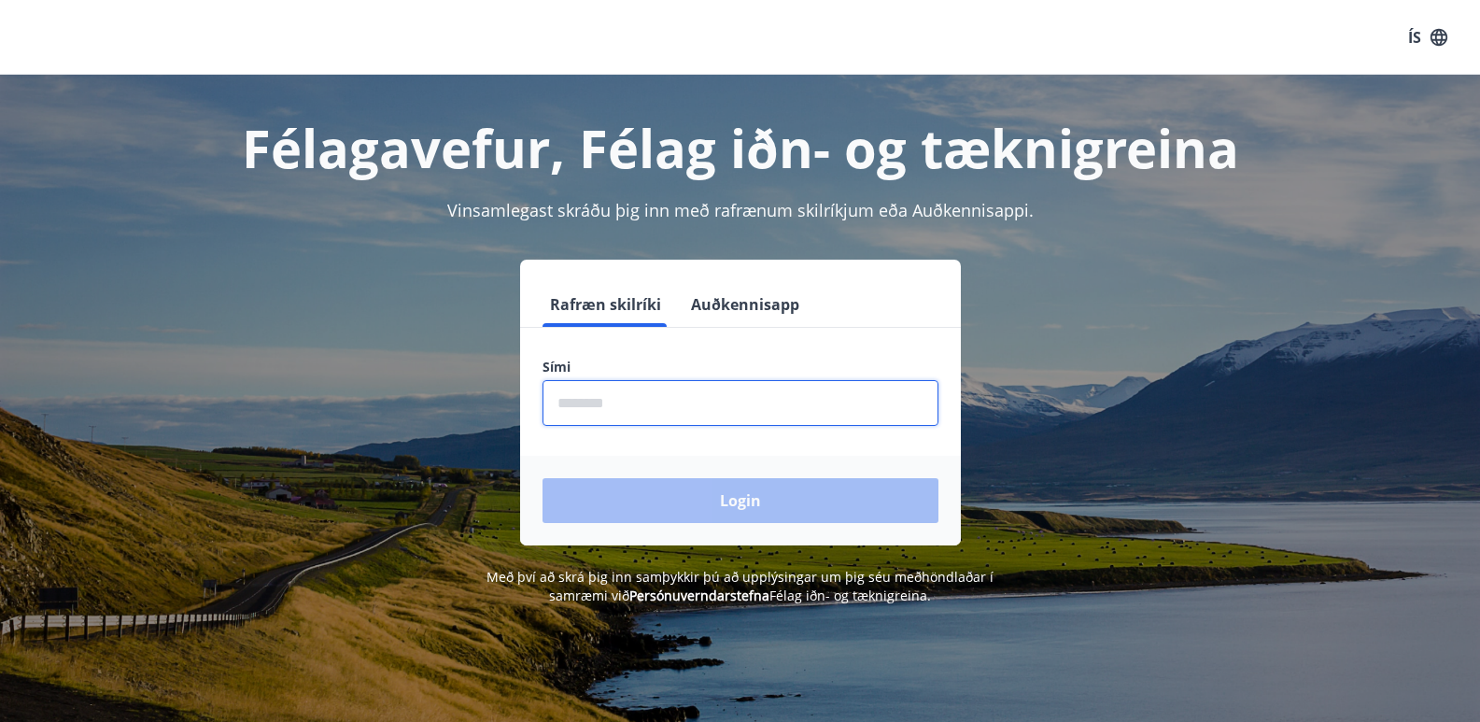
click at [705, 412] on input "phone" at bounding box center [740, 403] width 396 height 46
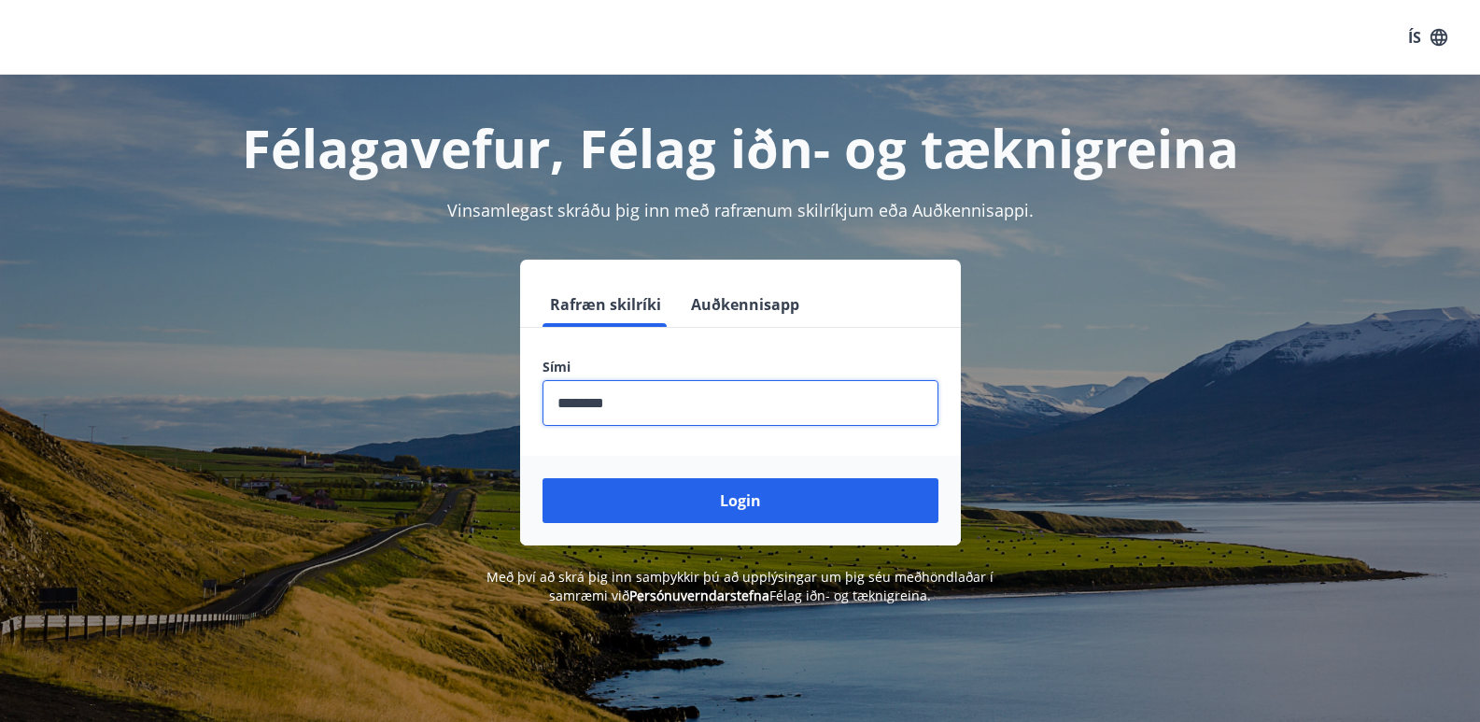
type input "********"
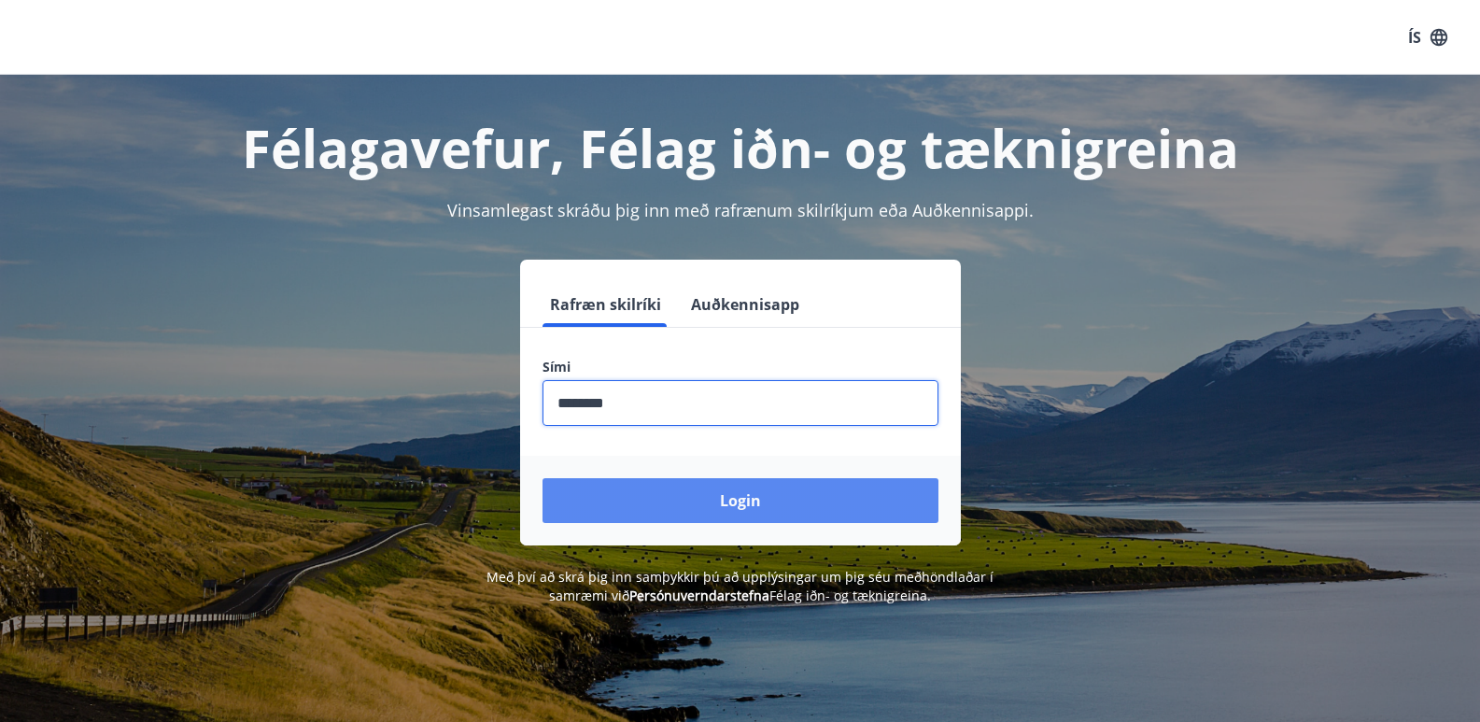
click at [726, 516] on button "Login" at bounding box center [740, 500] width 396 height 45
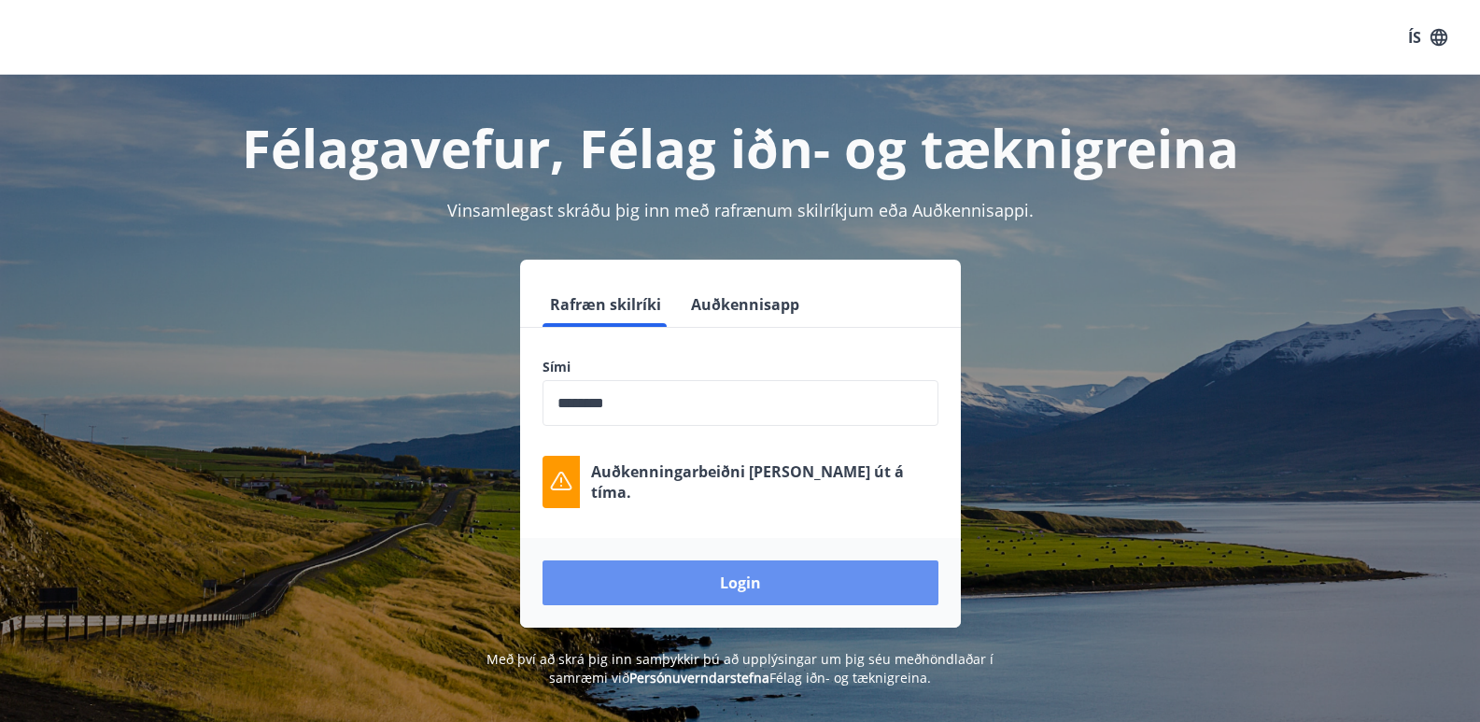
click at [702, 585] on button "Login" at bounding box center [740, 582] width 396 height 45
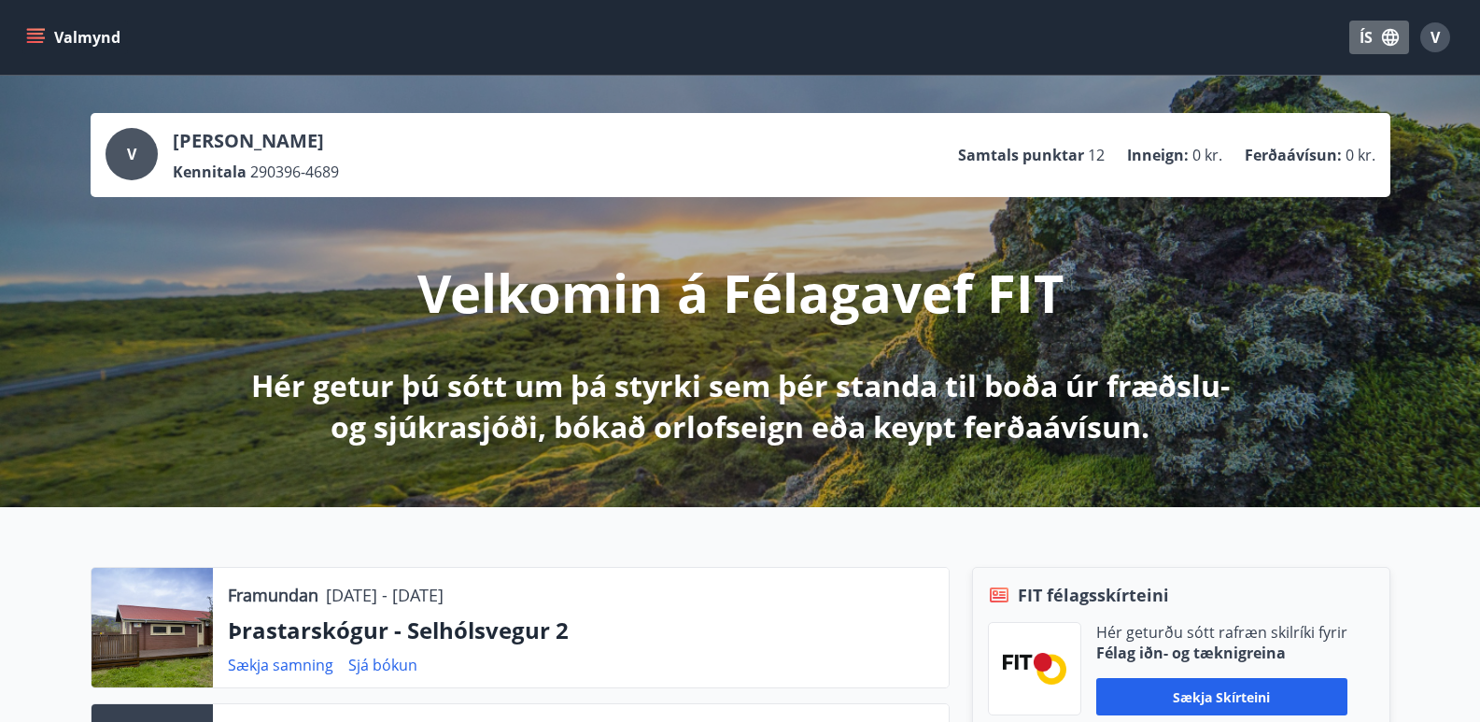
click at [1365, 29] on button "ÍS" at bounding box center [1379, 38] width 60 height 34
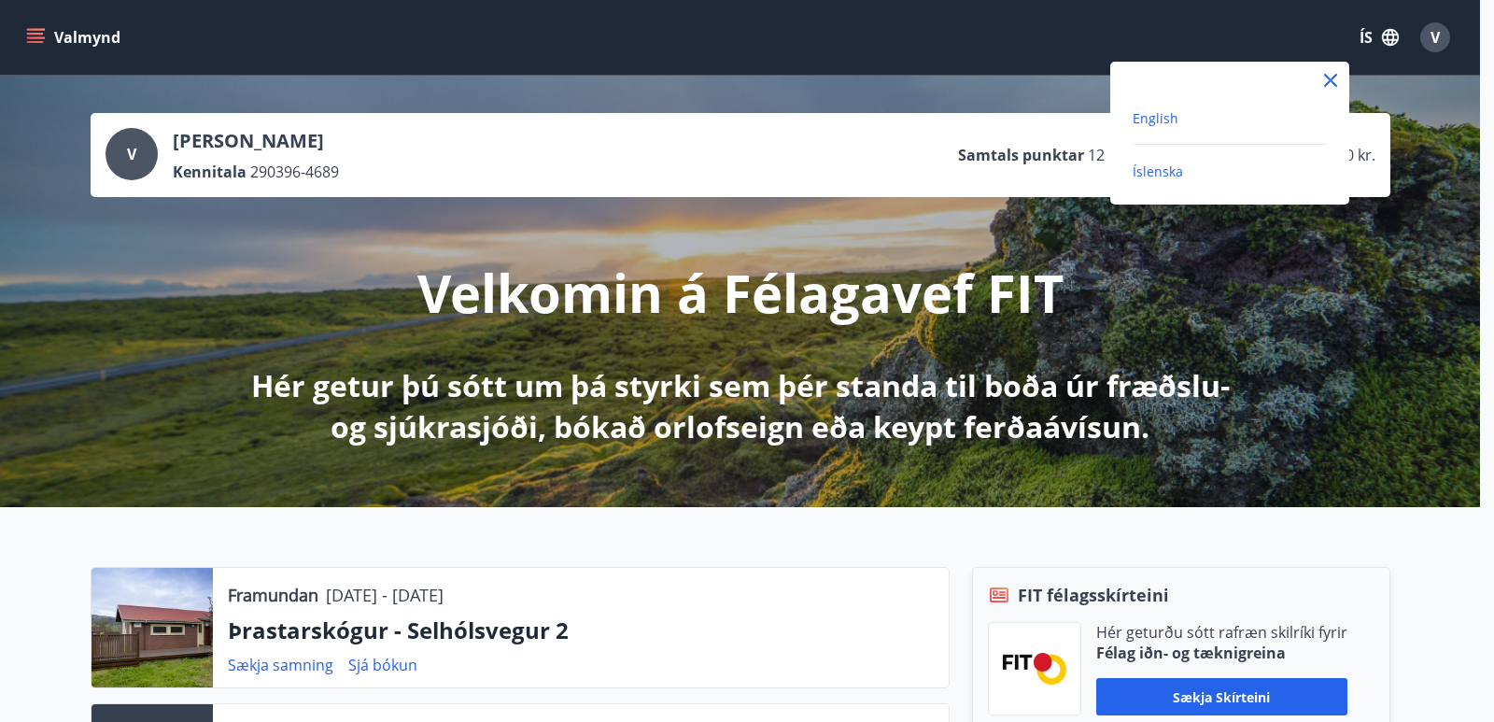
click at [1165, 116] on span "English" at bounding box center [1155, 118] width 46 height 18
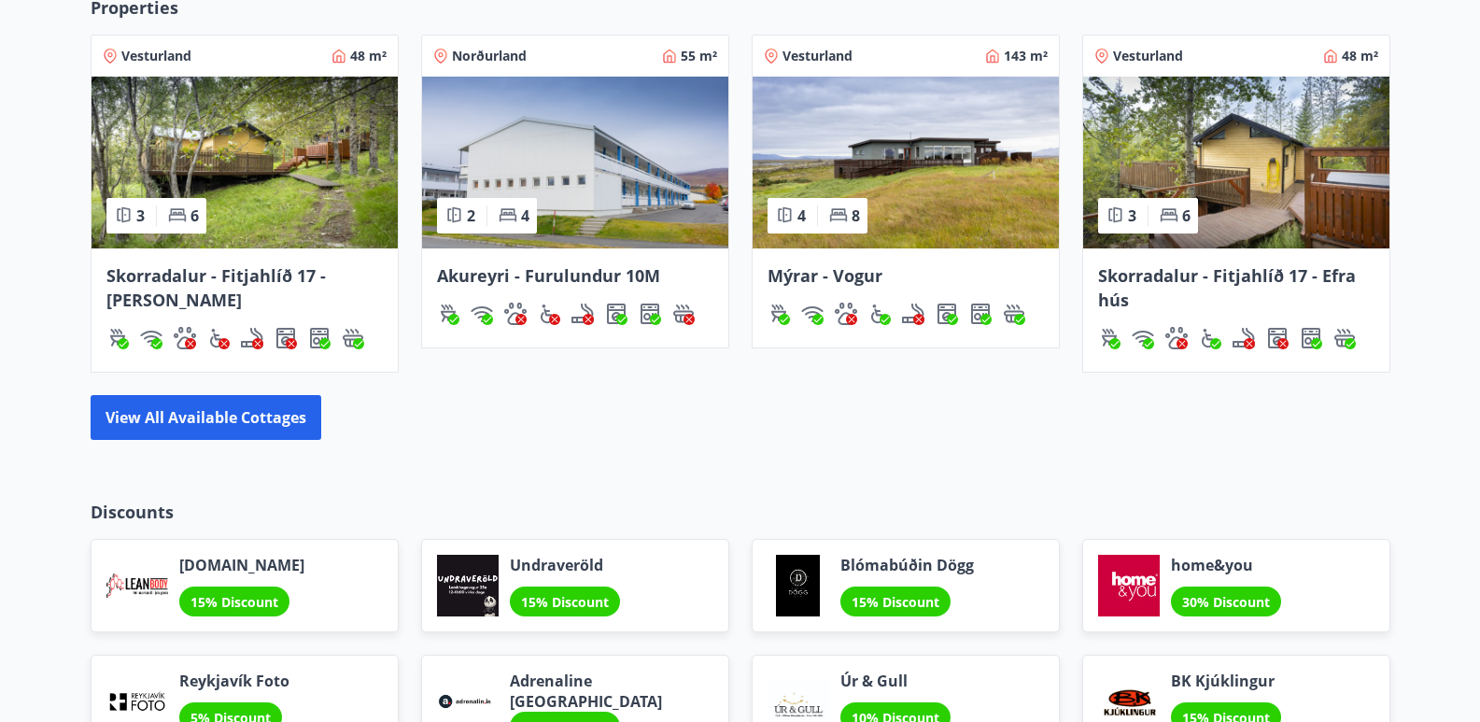
scroll to position [1307, 0]
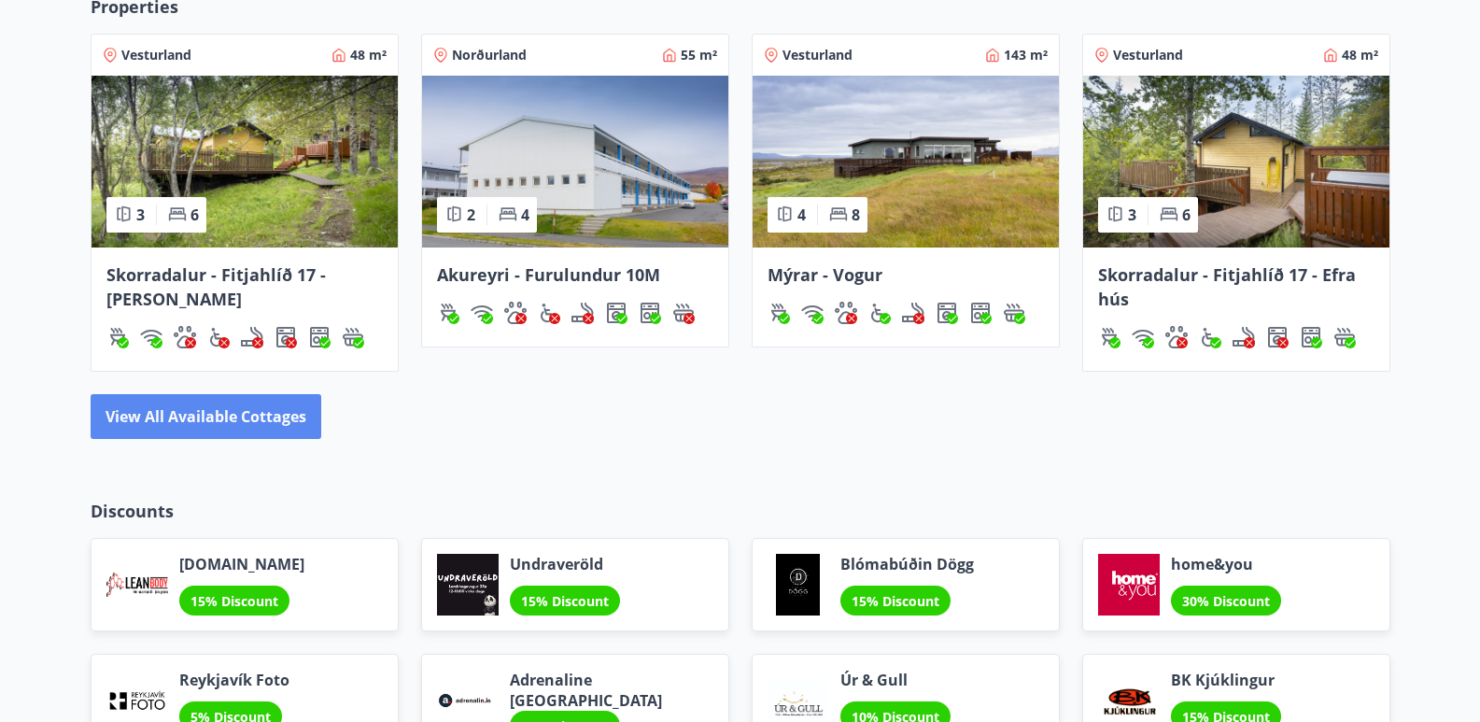
click at [238, 417] on button "View all available cottages" at bounding box center [206, 416] width 231 height 45
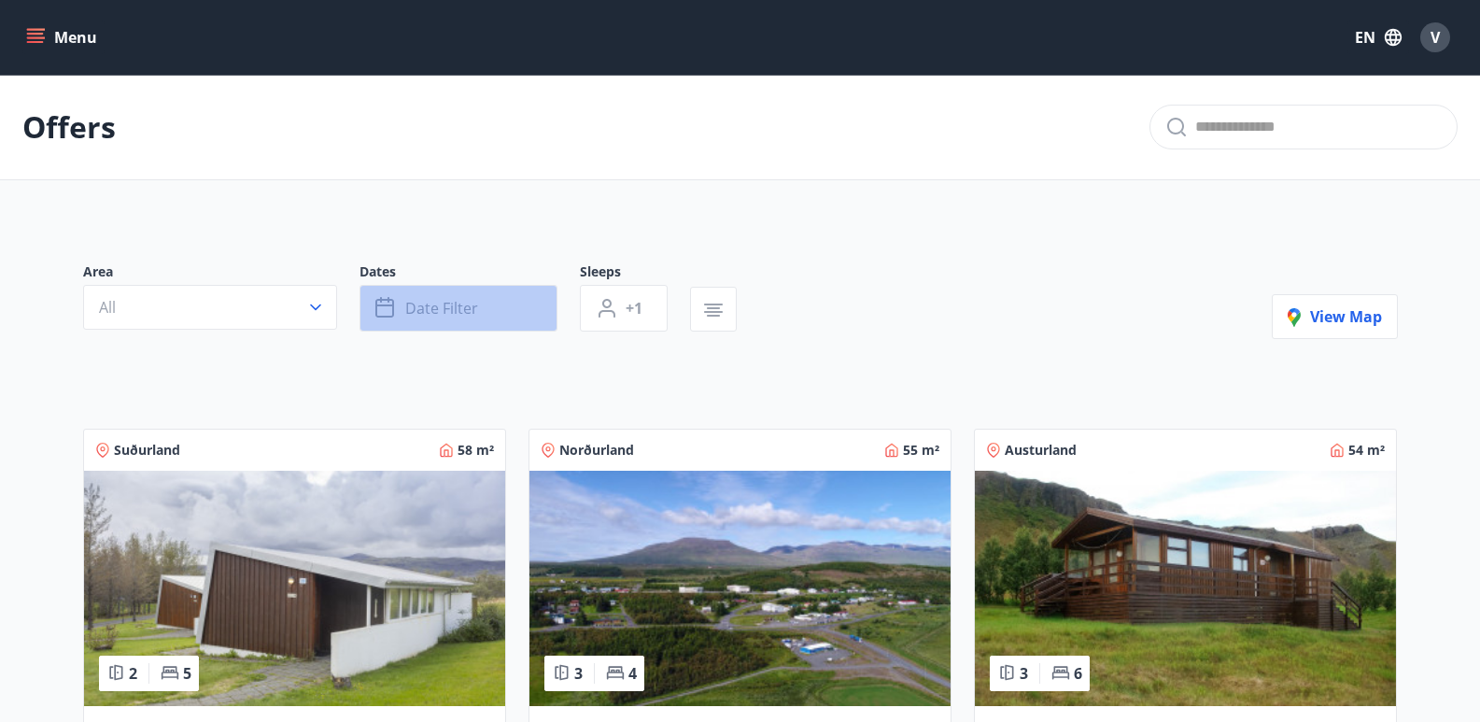
click at [449, 302] on span "Date filter" at bounding box center [441, 308] width 73 height 21
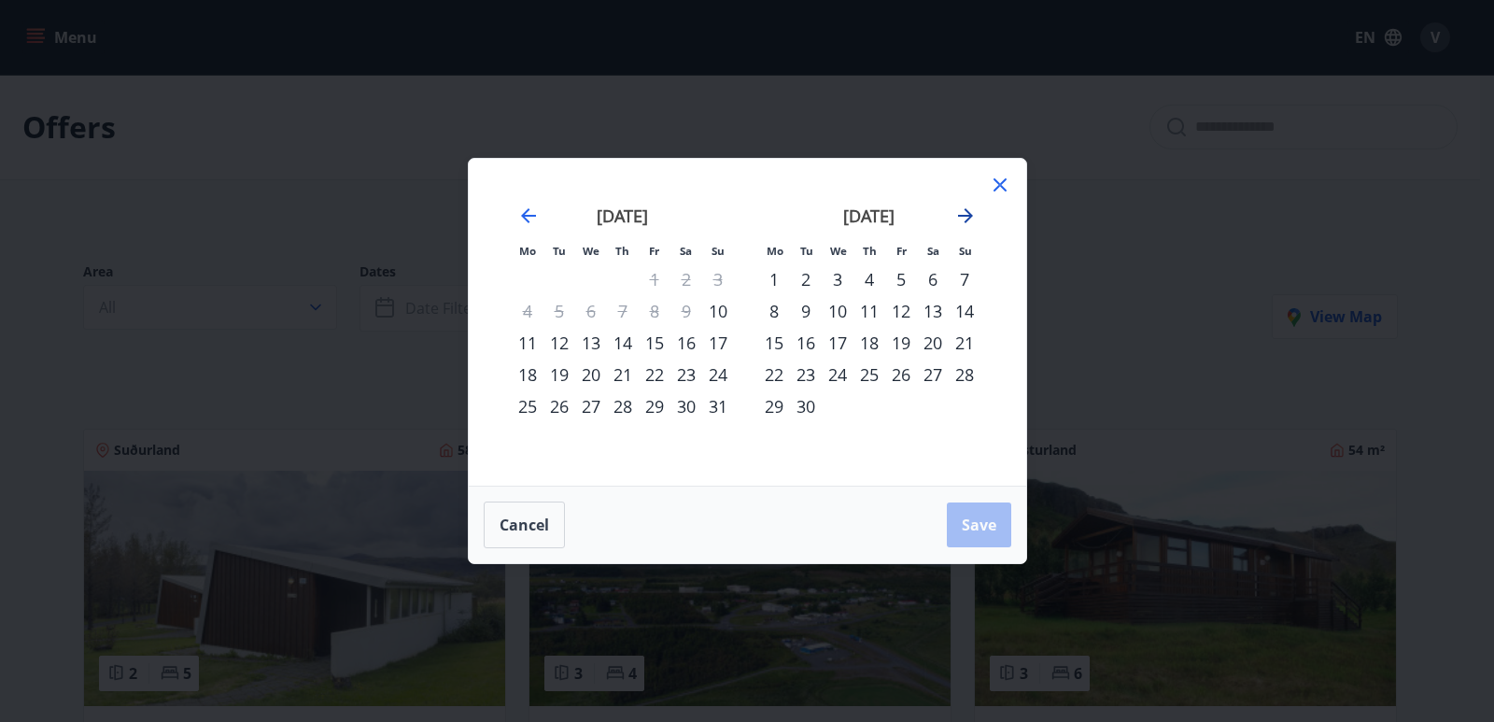
click at [964, 213] on icon "Move forward to switch to the next month." at bounding box center [965, 215] width 22 height 22
click at [808, 407] on div "30" at bounding box center [806, 406] width 32 height 32
click at [971, 214] on icon "Move forward to switch to the next month." at bounding box center [965, 215] width 22 height 22
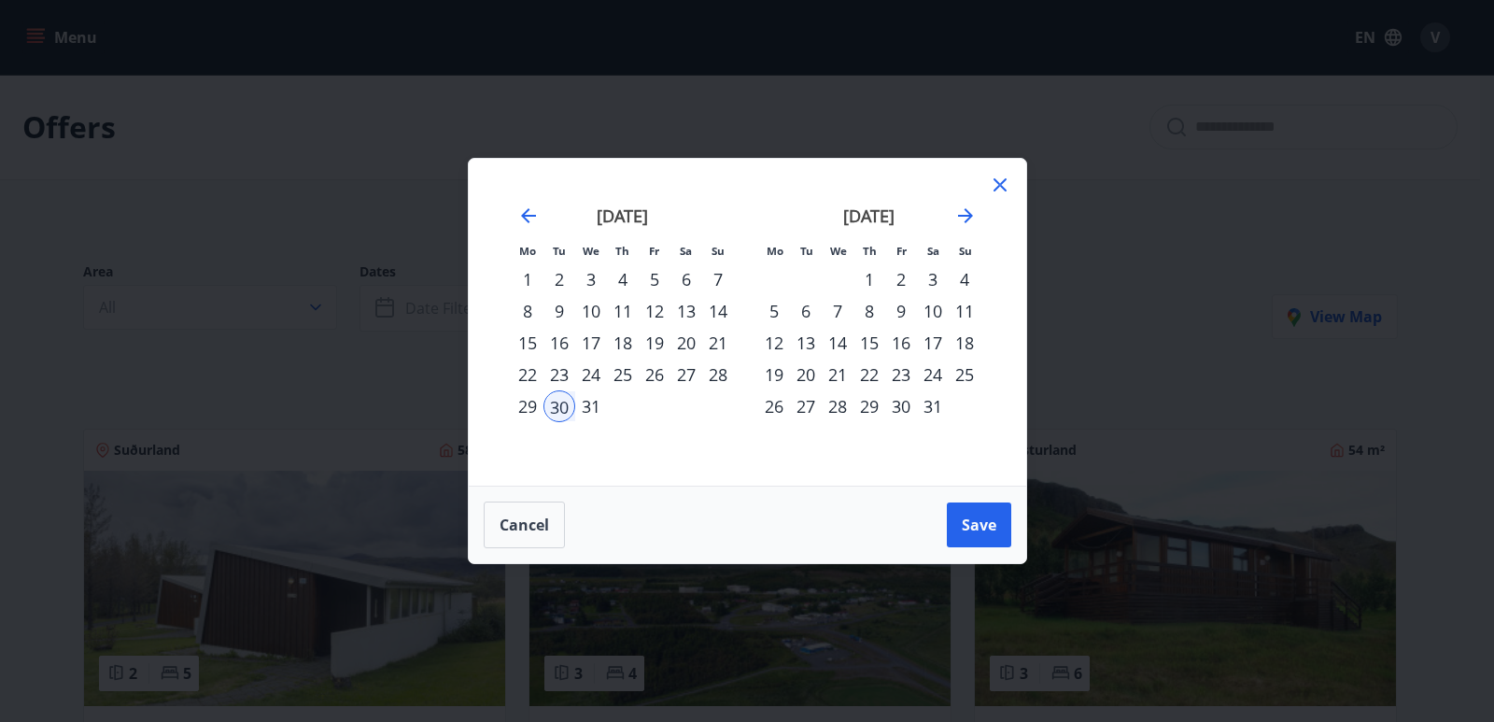
click at [967, 279] on div "4" at bounding box center [964, 279] width 32 height 32
click at [986, 537] on button "Save" at bounding box center [979, 524] width 64 height 45
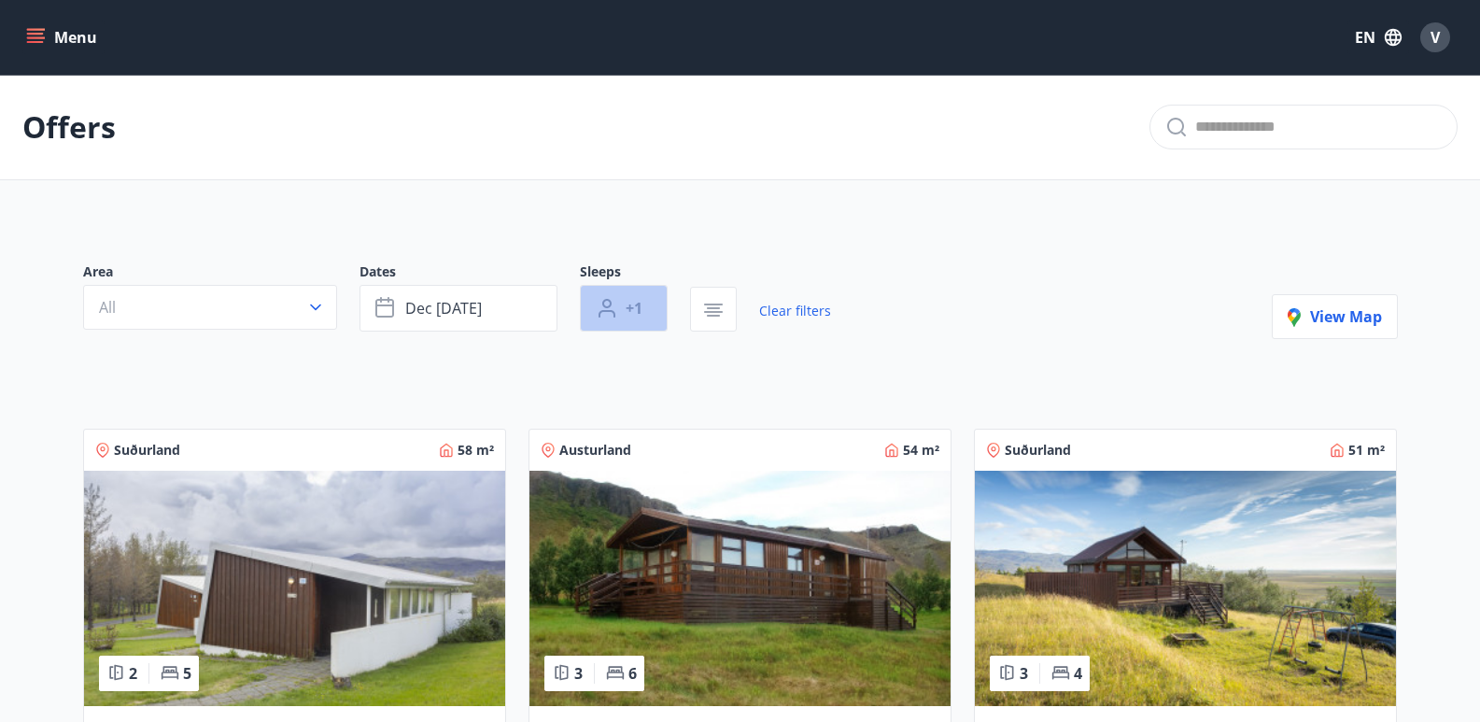
click at [636, 306] on span "+1" at bounding box center [633, 308] width 17 height 21
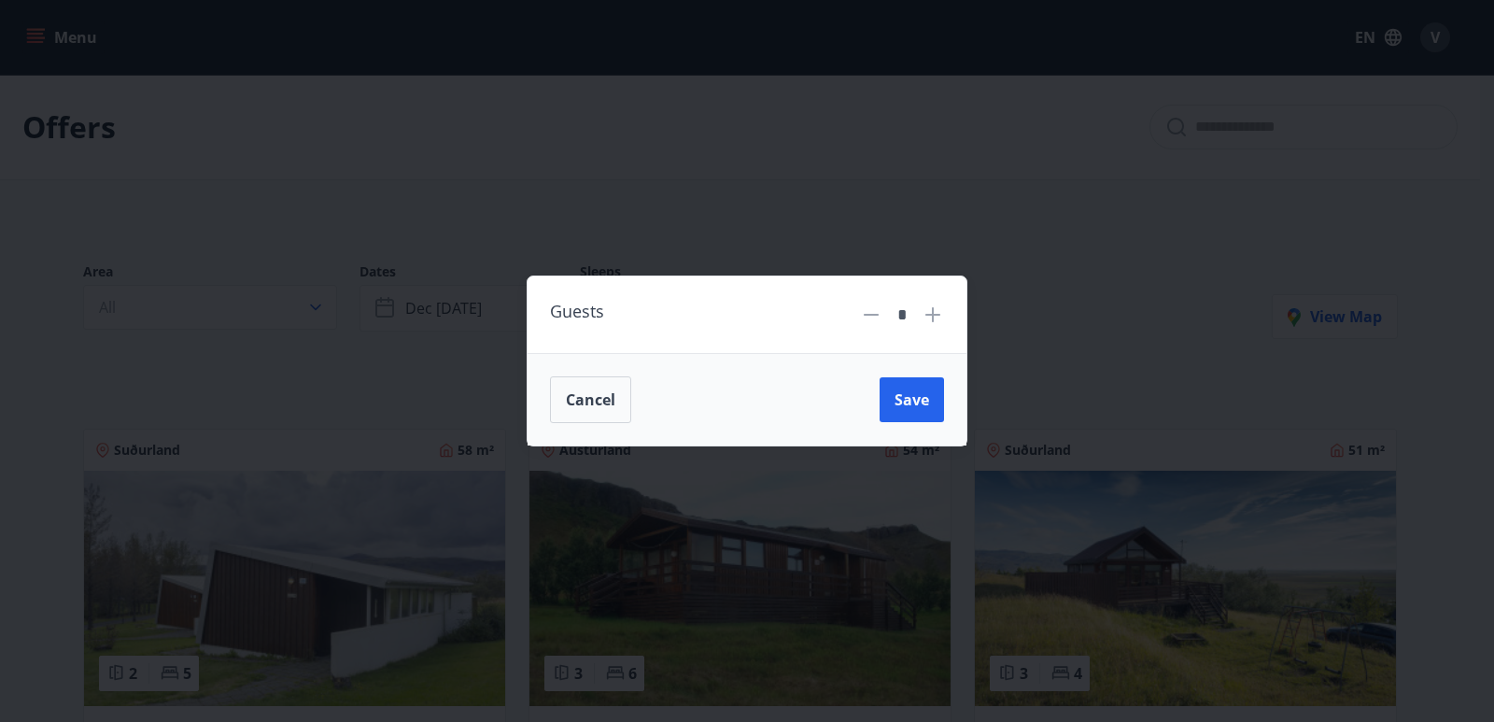
click at [931, 311] on icon at bounding box center [932, 314] width 22 height 22
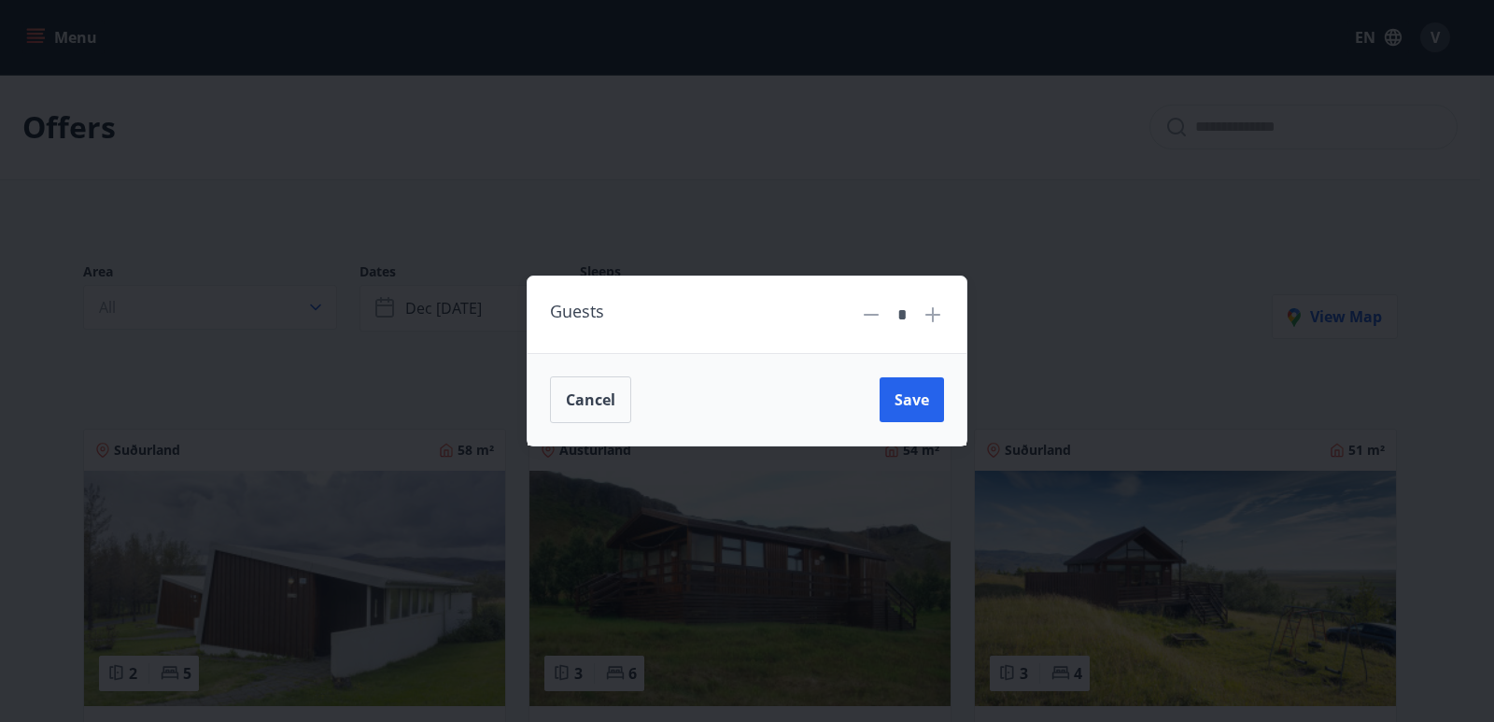
click at [931, 311] on icon at bounding box center [932, 314] width 22 height 22
click at [877, 322] on icon at bounding box center [871, 314] width 22 height 22
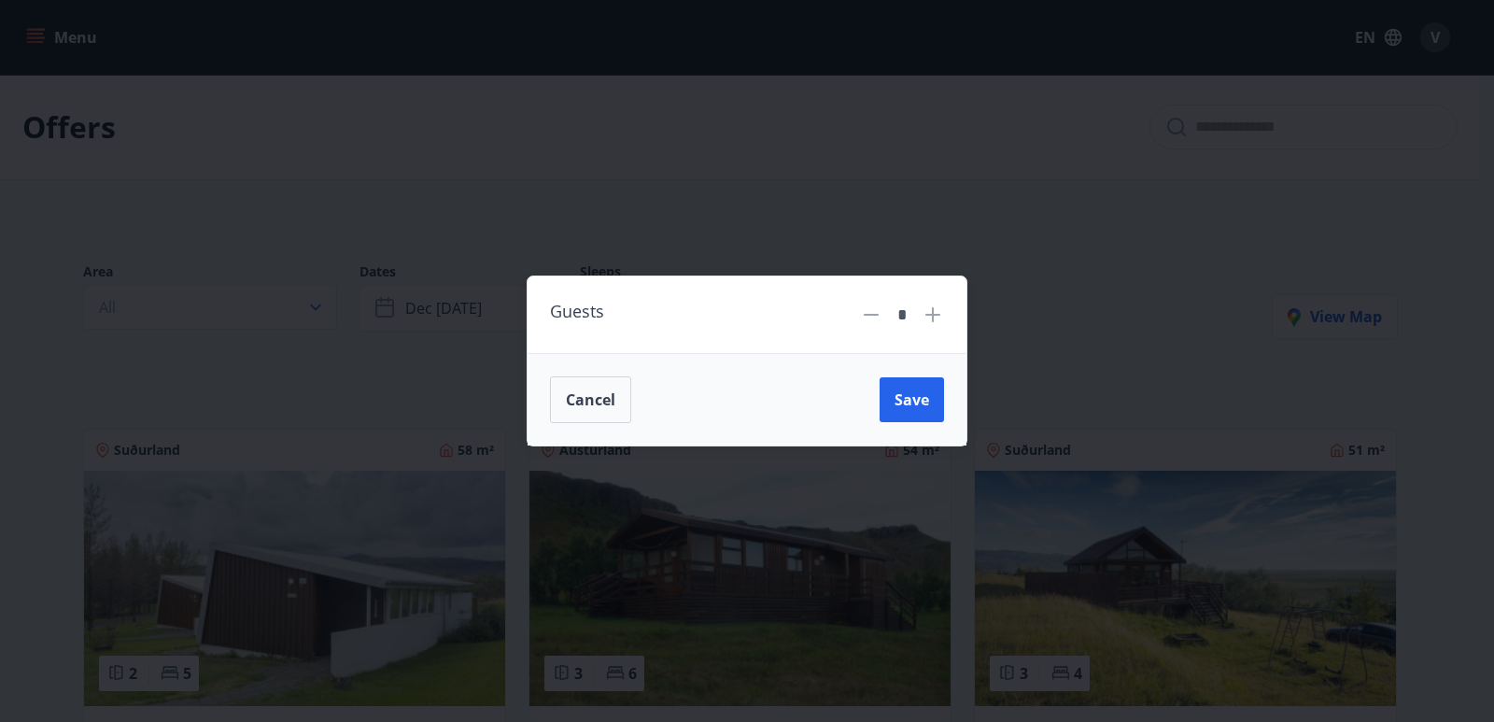
click at [877, 319] on icon at bounding box center [871, 314] width 22 height 22
click at [927, 312] on icon at bounding box center [932, 314] width 22 height 22
click at [933, 391] on button "Save" at bounding box center [911, 399] width 64 height 45
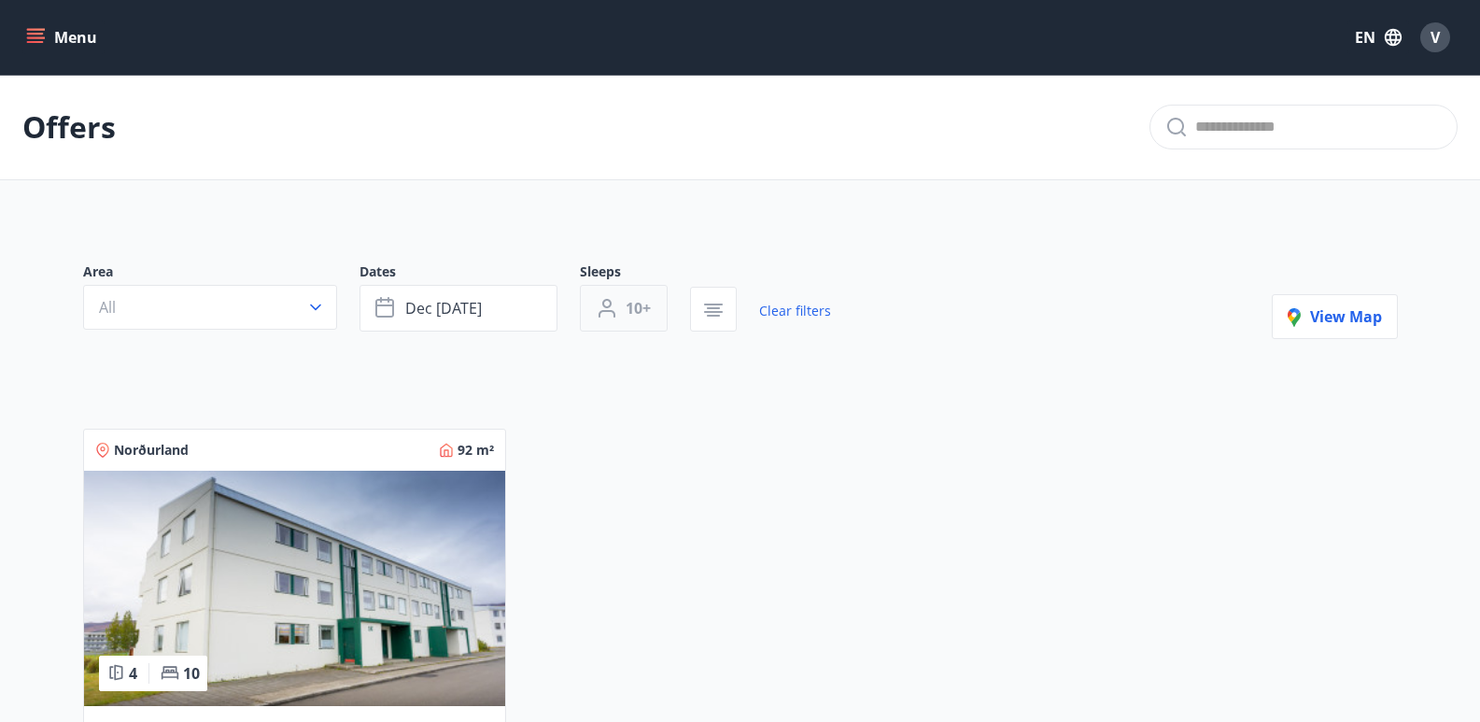
click at [640, 304] on span "10+" at bounding box center [637, 308] width 25 height 21
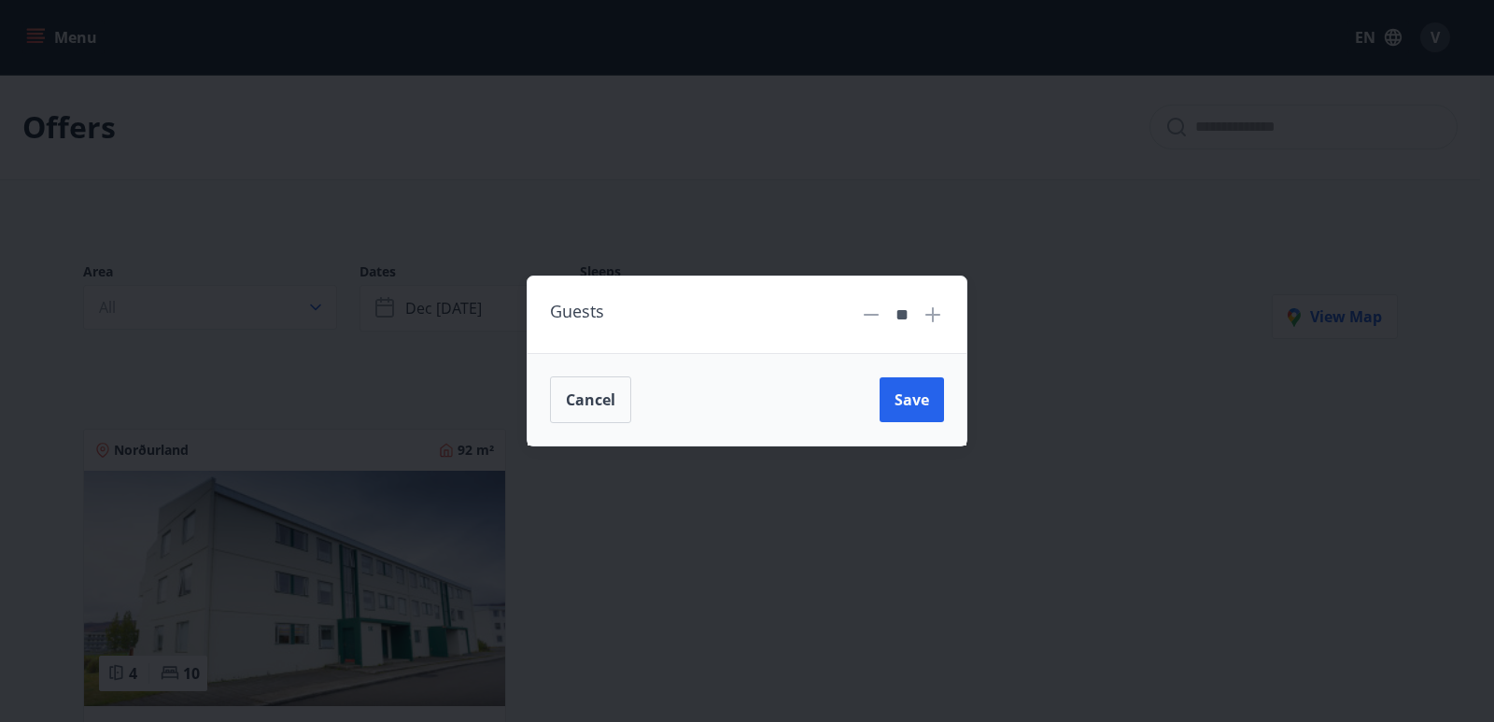
click at [864, 315] on icon at bounding box center [871, 315] width 15 height 2
type input "*"
click at [910, 384] on button "Save" at bounding box center [911, 399] width 64 height 45
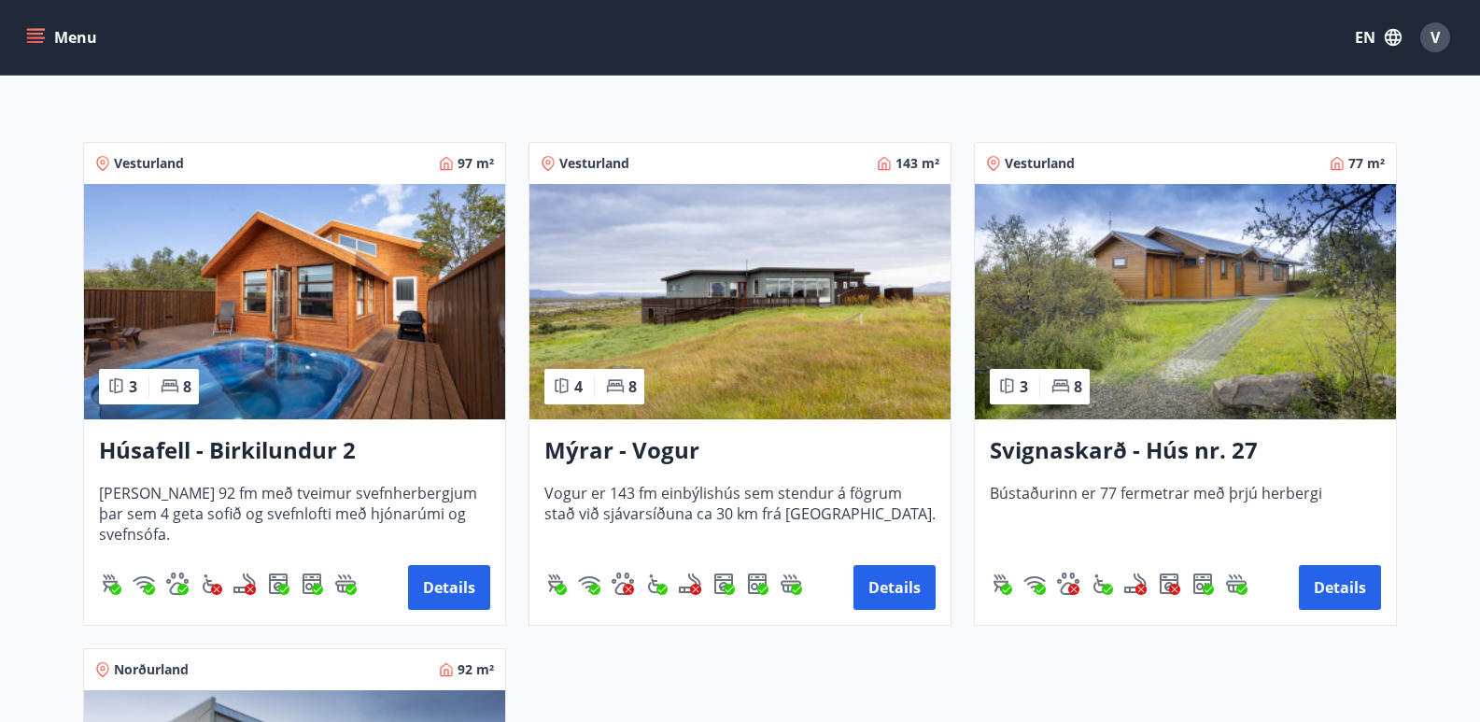
scroll to position [280, 0]
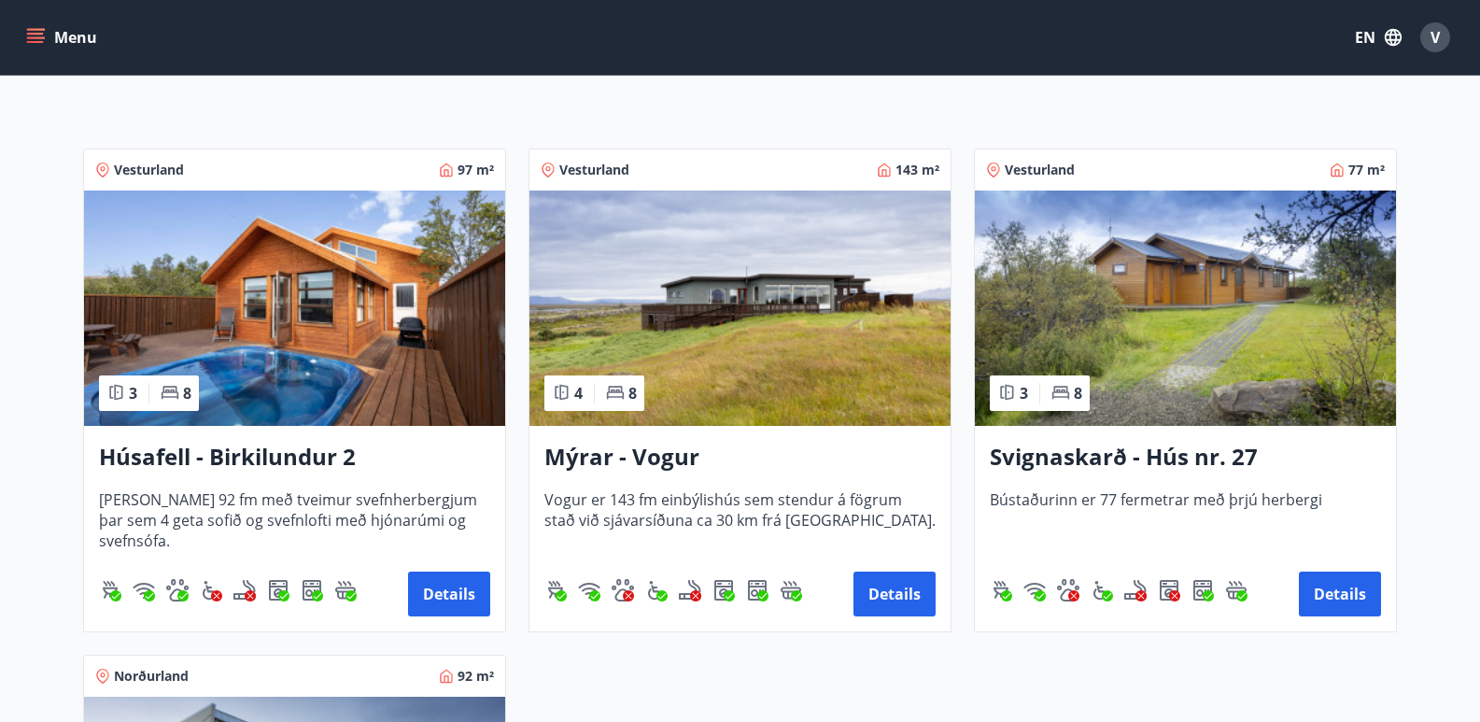
click at [694, 368] on img at bounding box center [739, 307] width 421 height 235
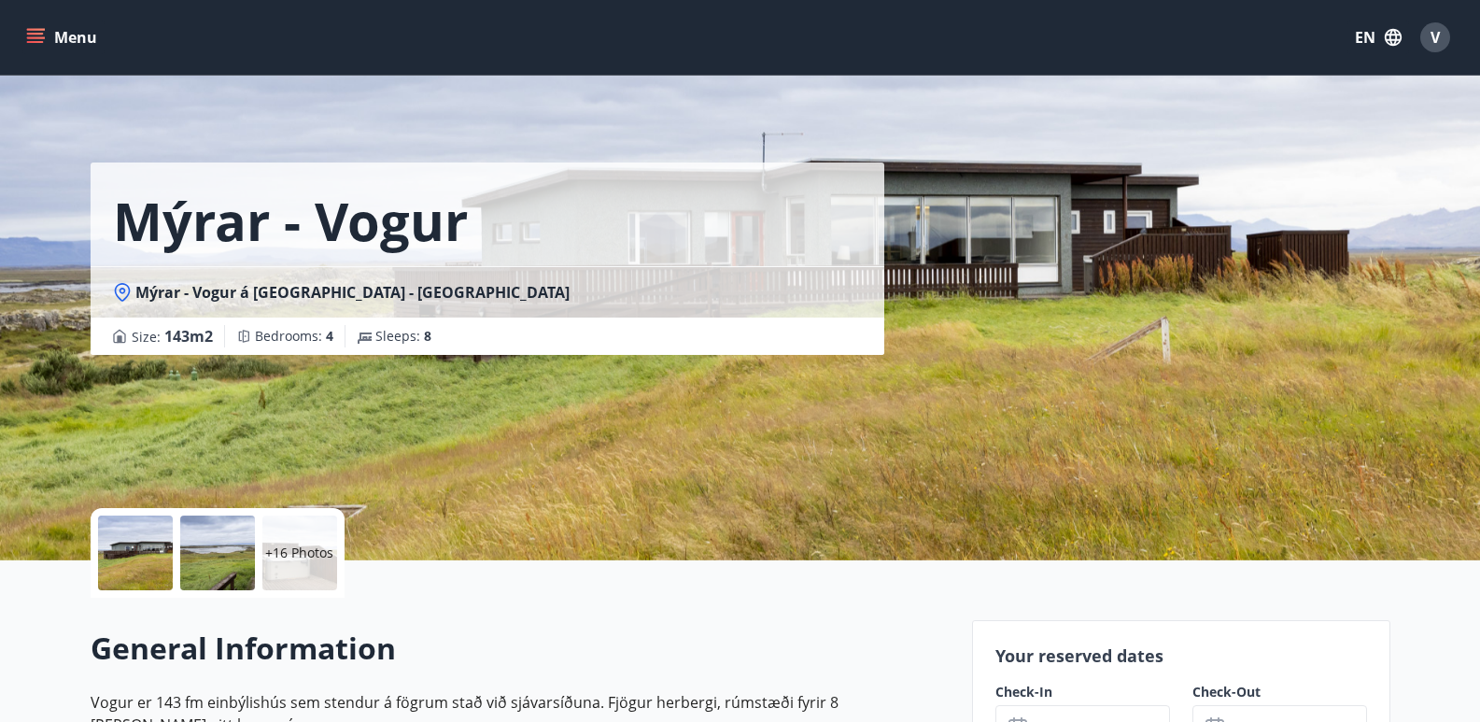
click at [1286, 200] on div "Mýrar - Vogur Mýrar - Vogur á [GEOGRAPHIC_DATA] - [GEOGRAPHIC_DATA] Size : 143 …" at bounding box center [741, 280] width 1300 height 560
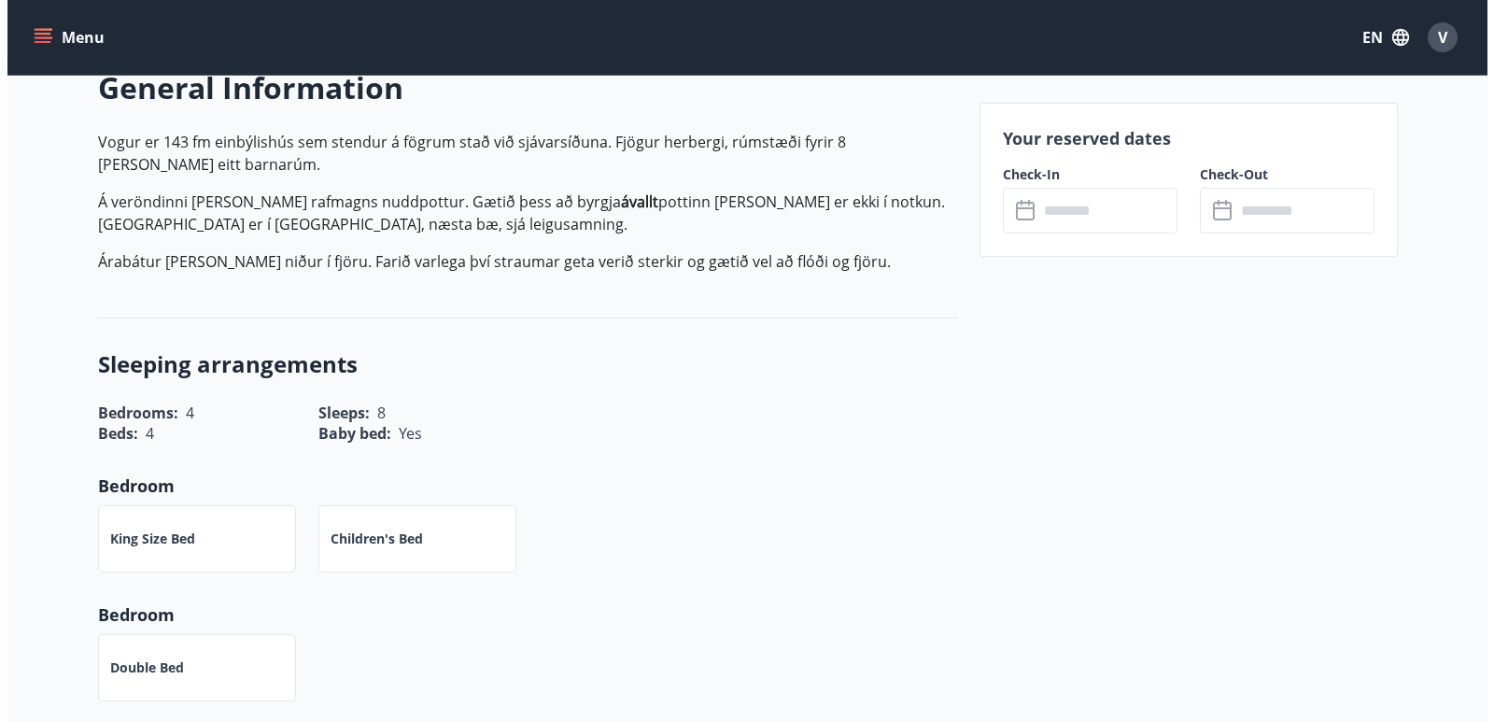
scroll to position [187, 0]
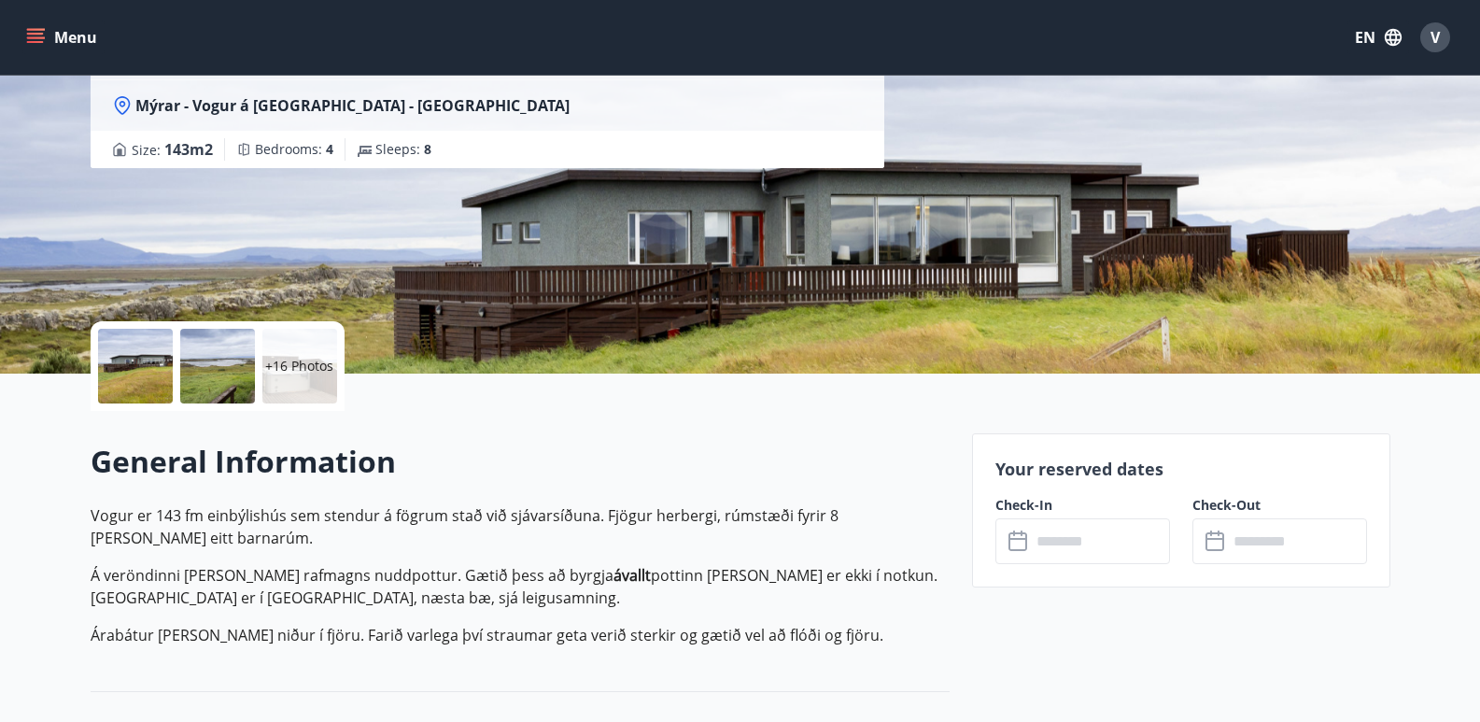
click at [302, 386] on div "+16 Photos" at bounding box center [299, 366] width 75 height 75
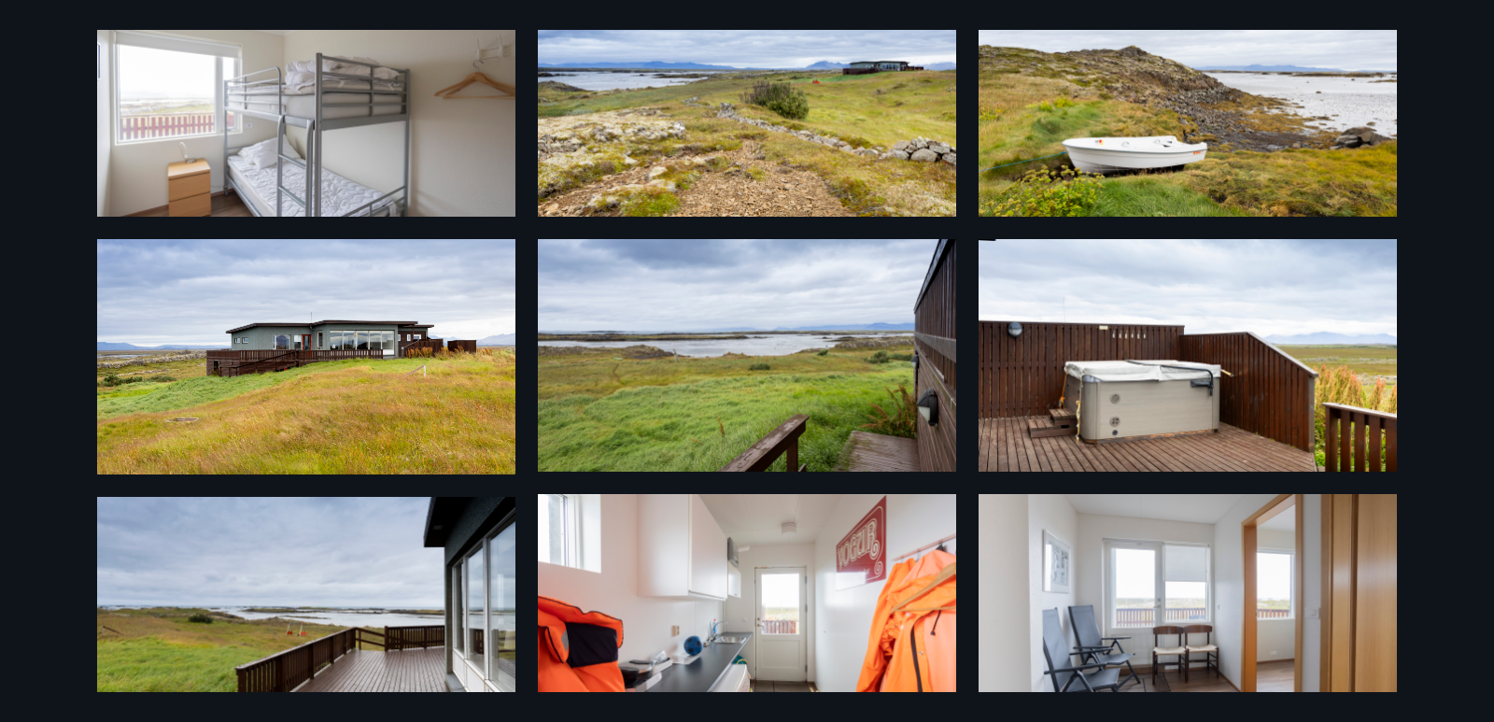
scroll to position [0, 0]
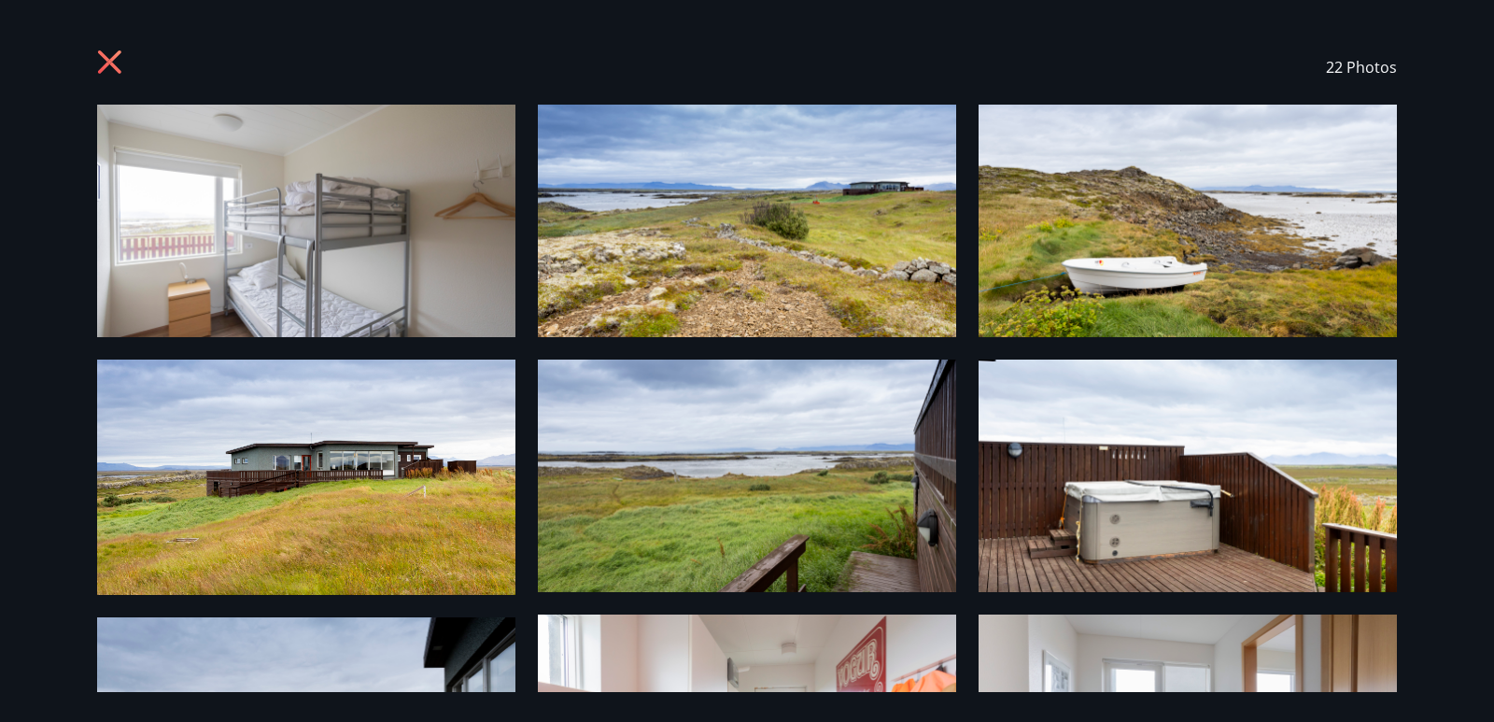
click at [104, 56] on icon at bounding box center [109, 61] width 23 height 23
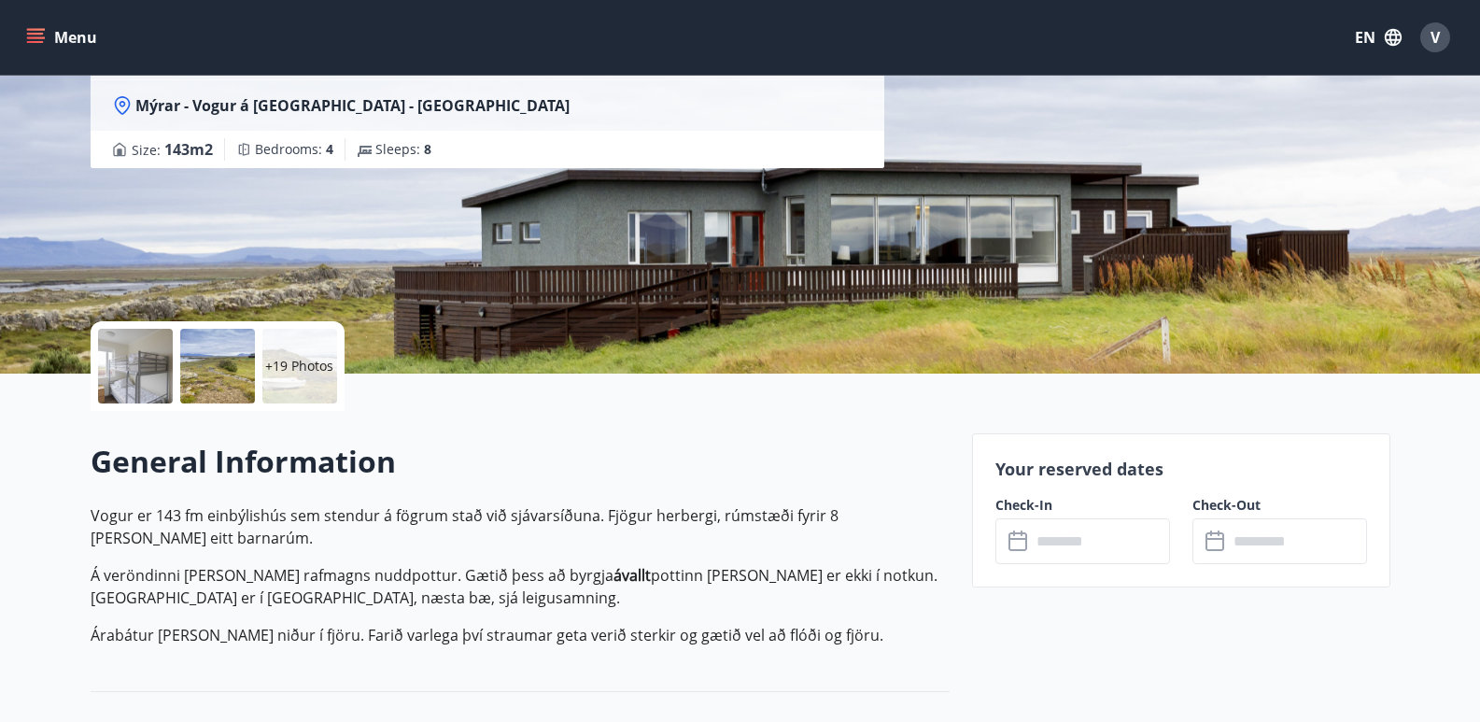
click at [334, 345] on div "+19 Photos" at bounding box center [299, 366] width 75 height 75
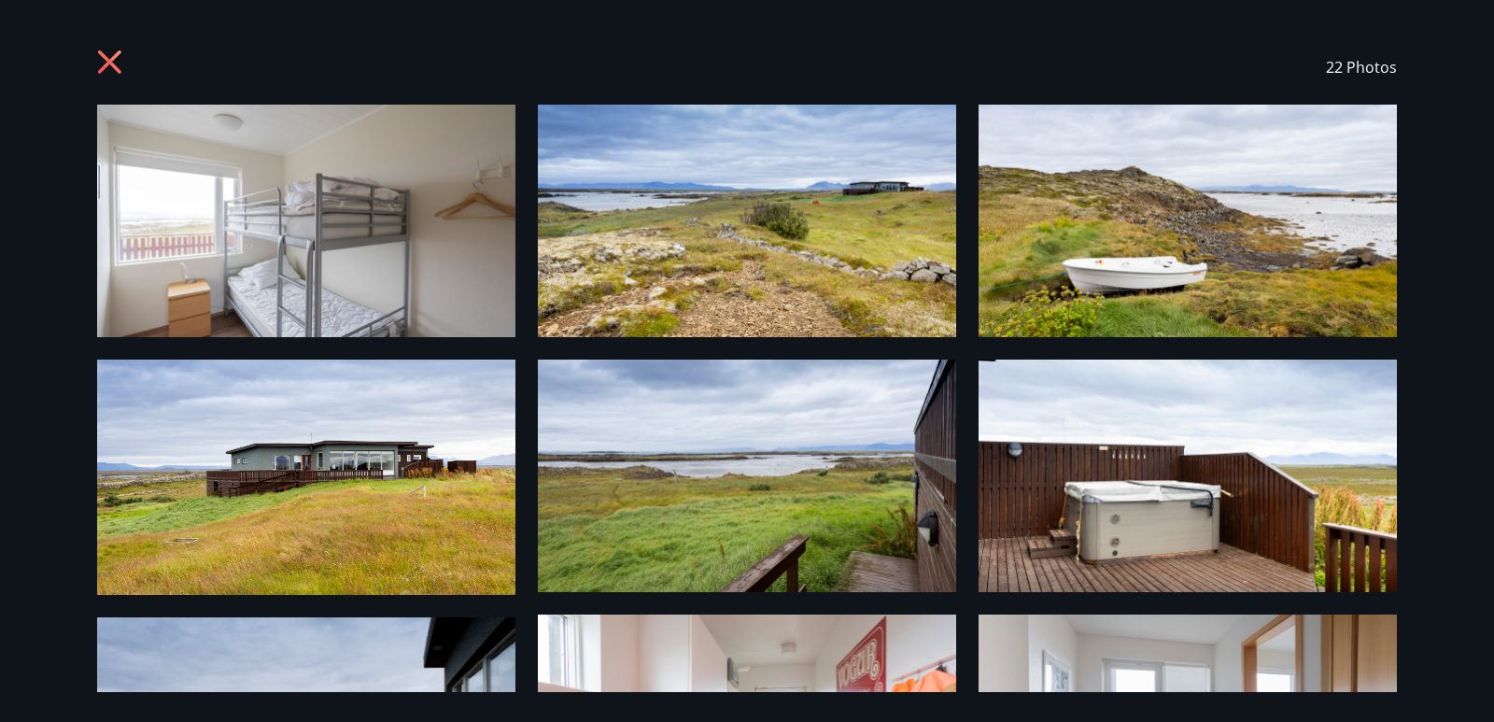
click at [126, 61] on icon at bounding box center [112, 64] width 30 height 30
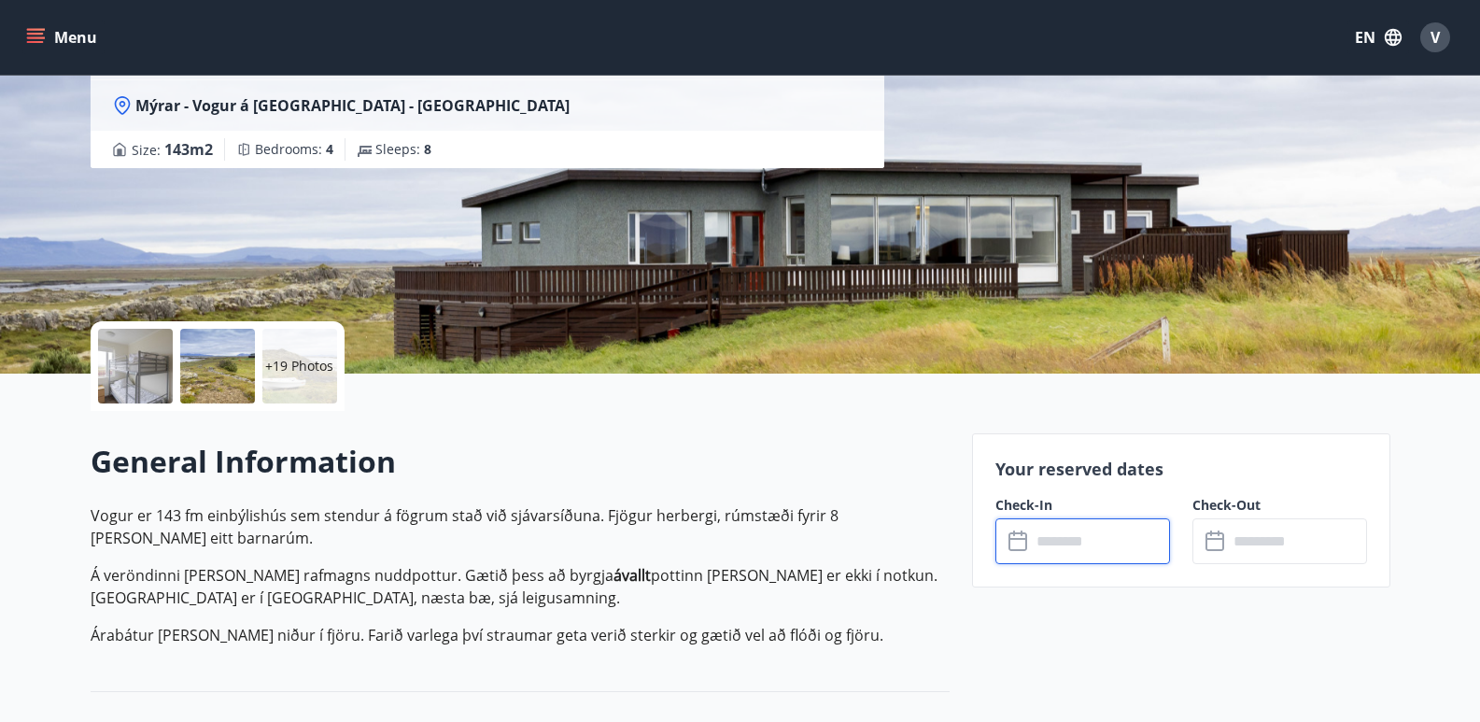
click at [1105, 527] on input "text" at bounding box center [1100, 541] width 139 height 46
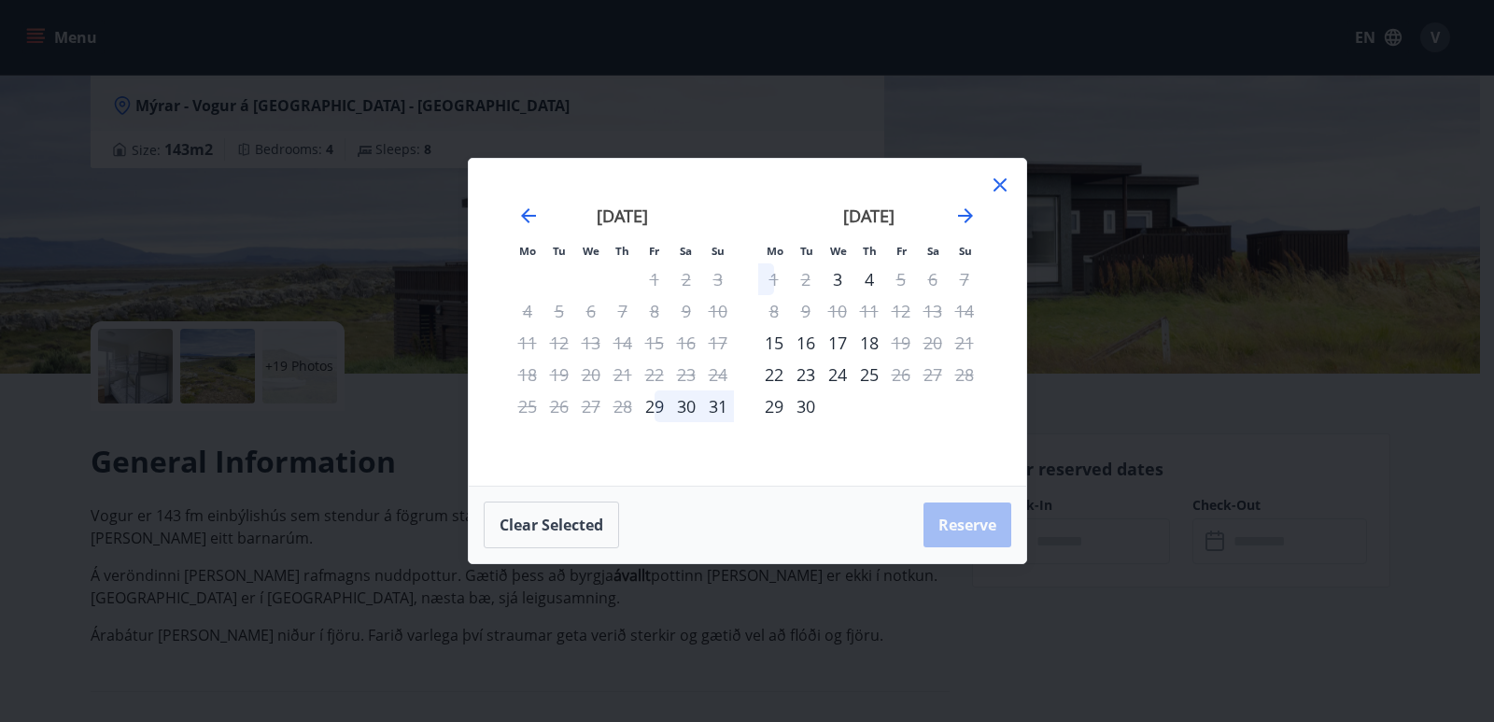
click at [995, 189] on icon at bounding box center [999, 184] width 13 height 13
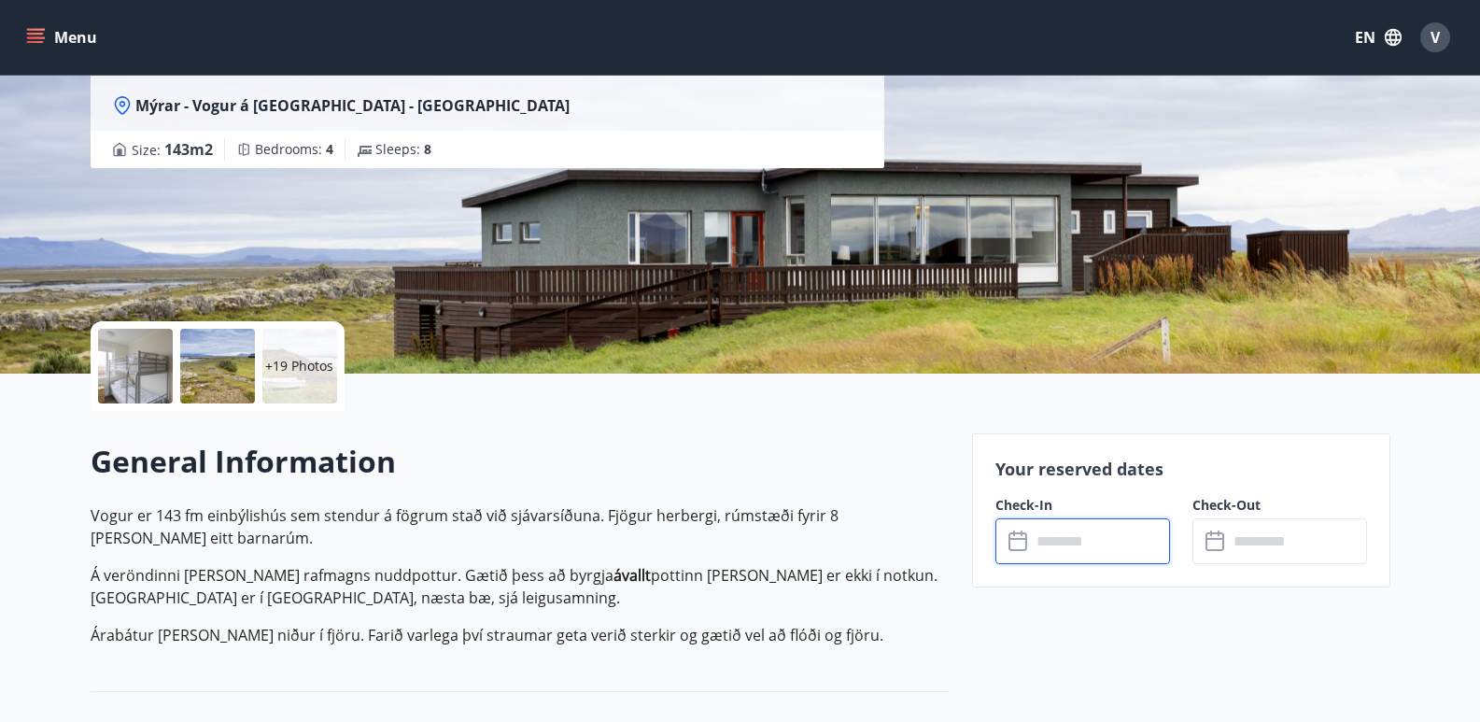
click at [1103, 529] on input "text" at bounding box center [1100, 541] width 139 height 46
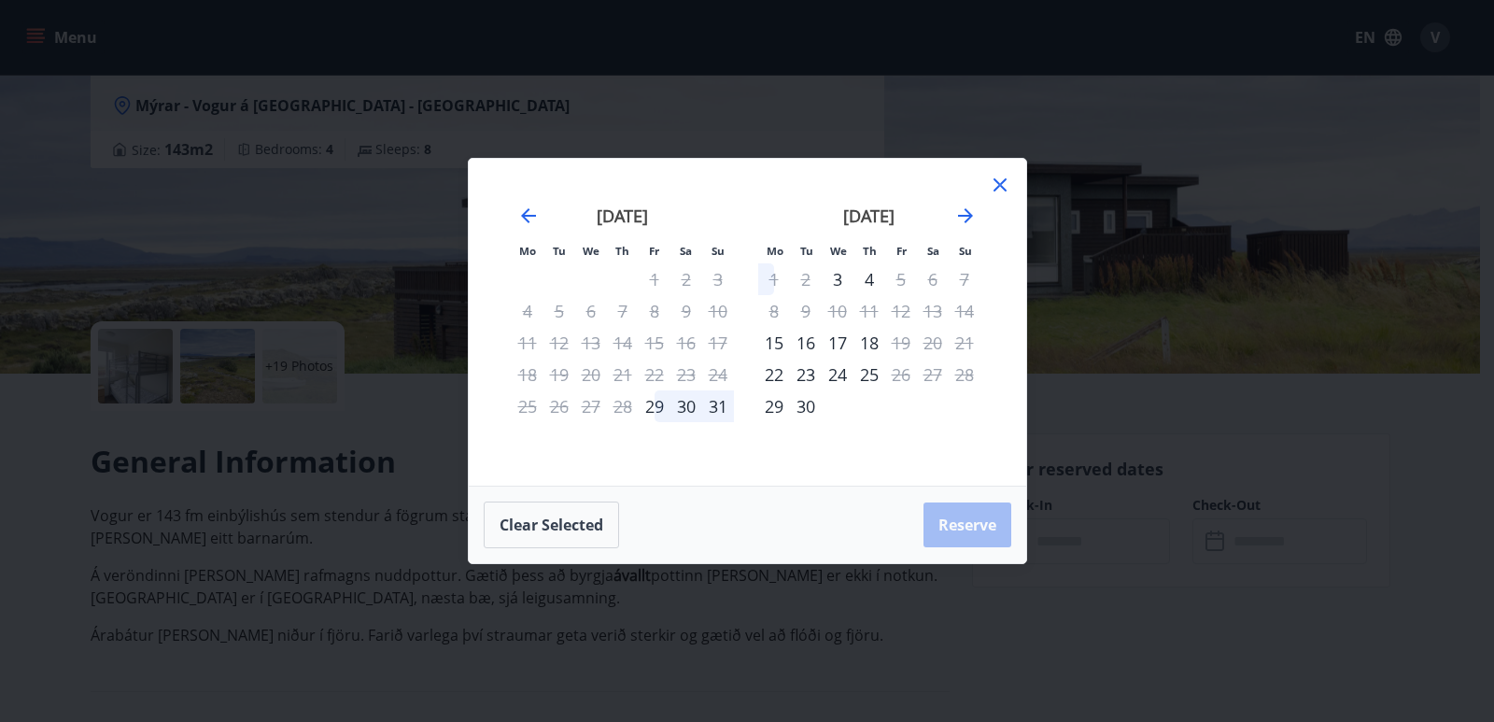
click at [1001, 184] on icon at bounding box center [999, 184] width 13 height 13
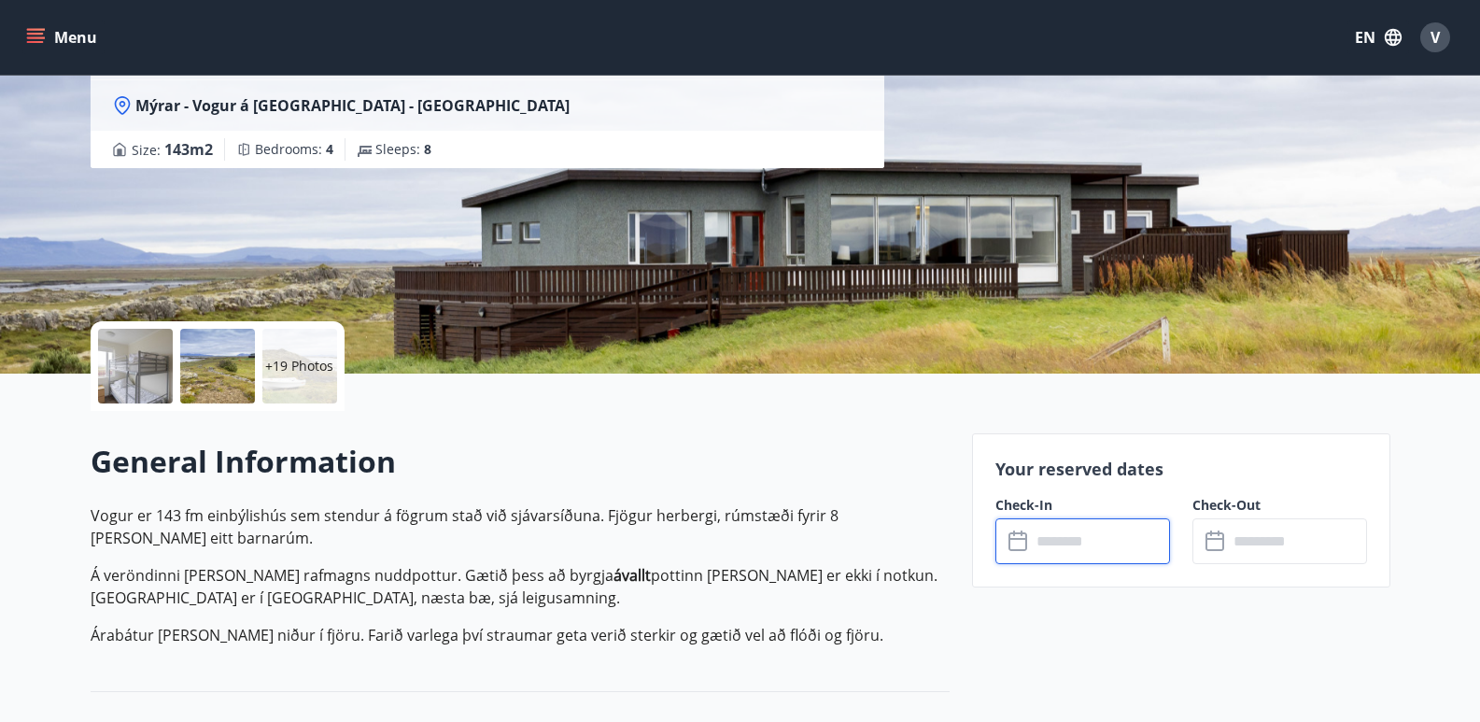
click at [1061, 540] on input "text" at bounding box center [1100, 541] width 139 height 46
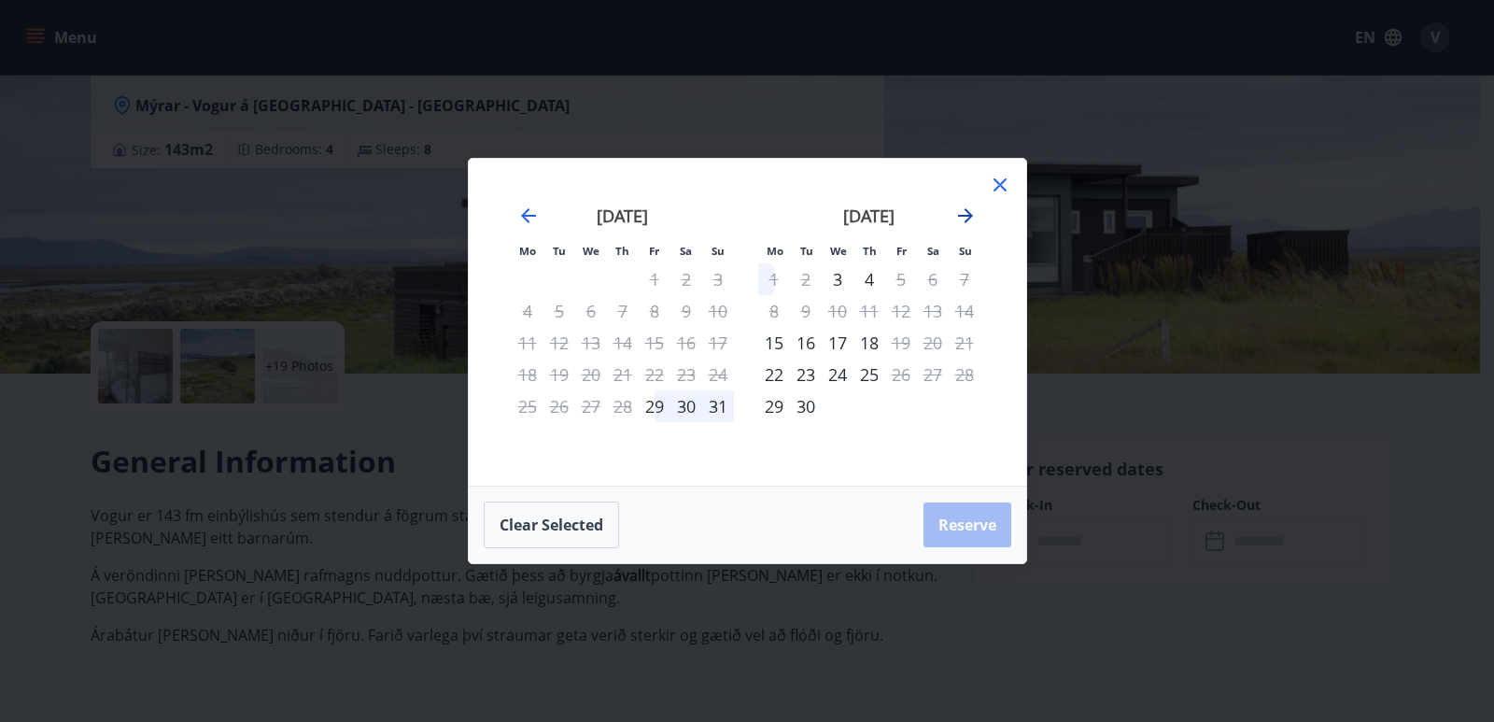
click at [956, 218] on icon "Move forward to switch to the next month." at bounding box center [965, 215] width 22 height 22
click at [960, 213] on icon "Move forward to switch to the next month." at bounding box center [965, 215] width 22 height 22
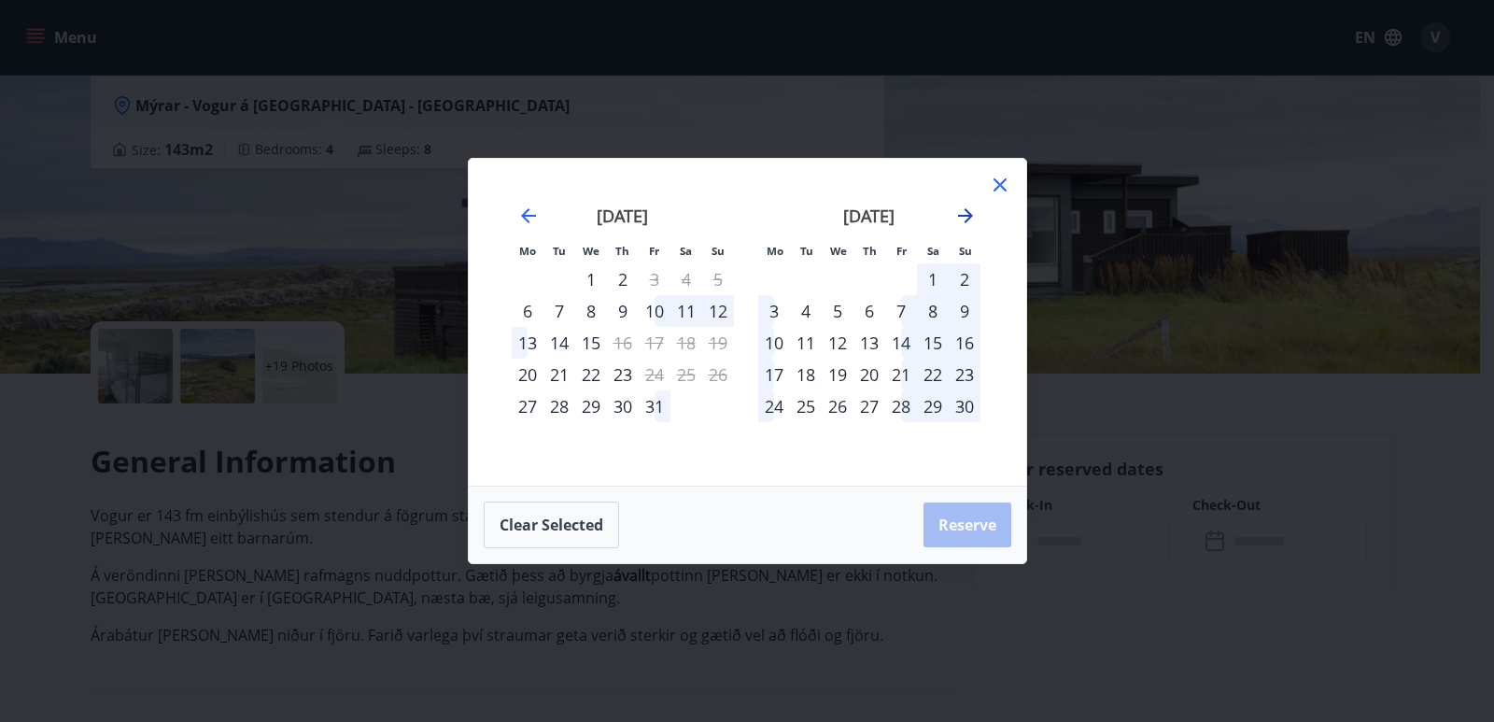
click at [960, 213] on icon "Move forward to switch to the next month." at bounding box center [965, 215] width 22 height 22
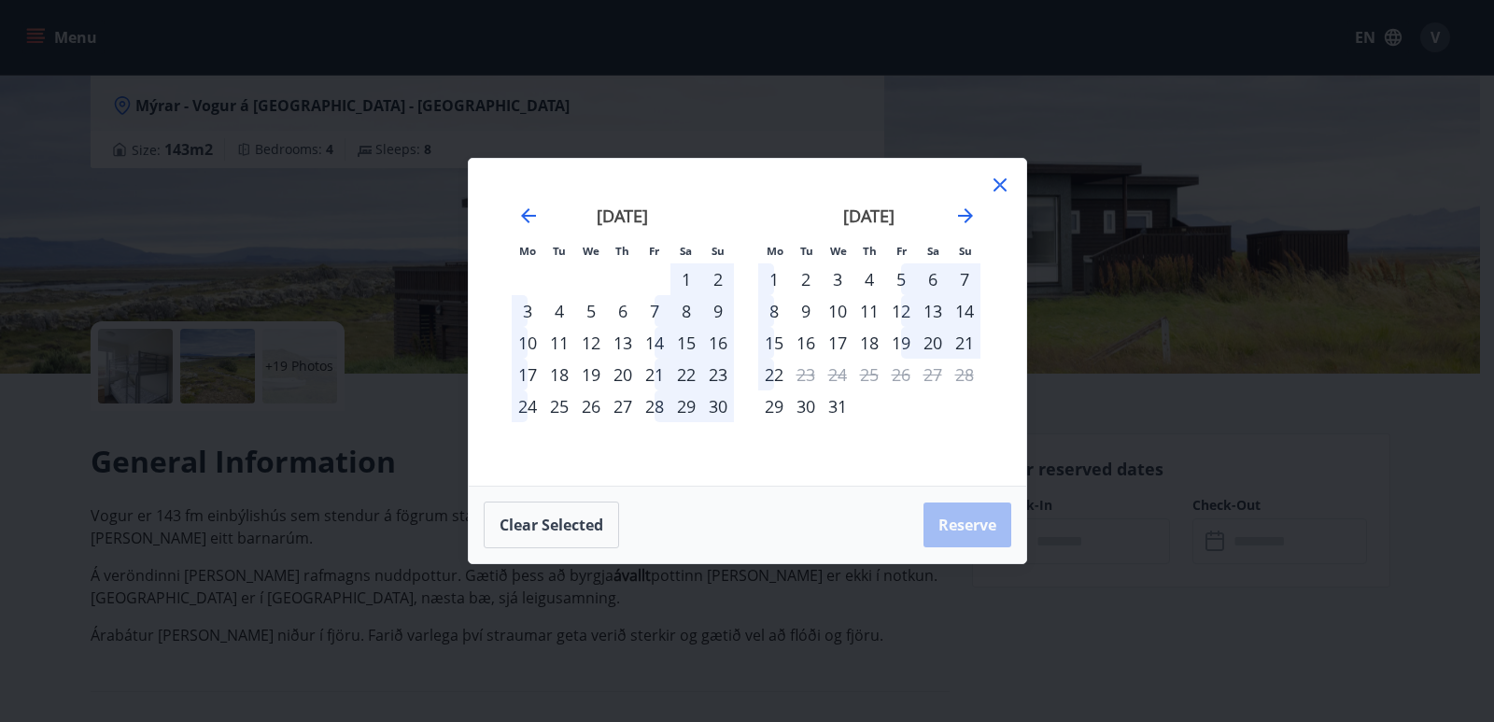
click at [806, 413] on div "30" at bounding box center [806, 406] width 32 height 32
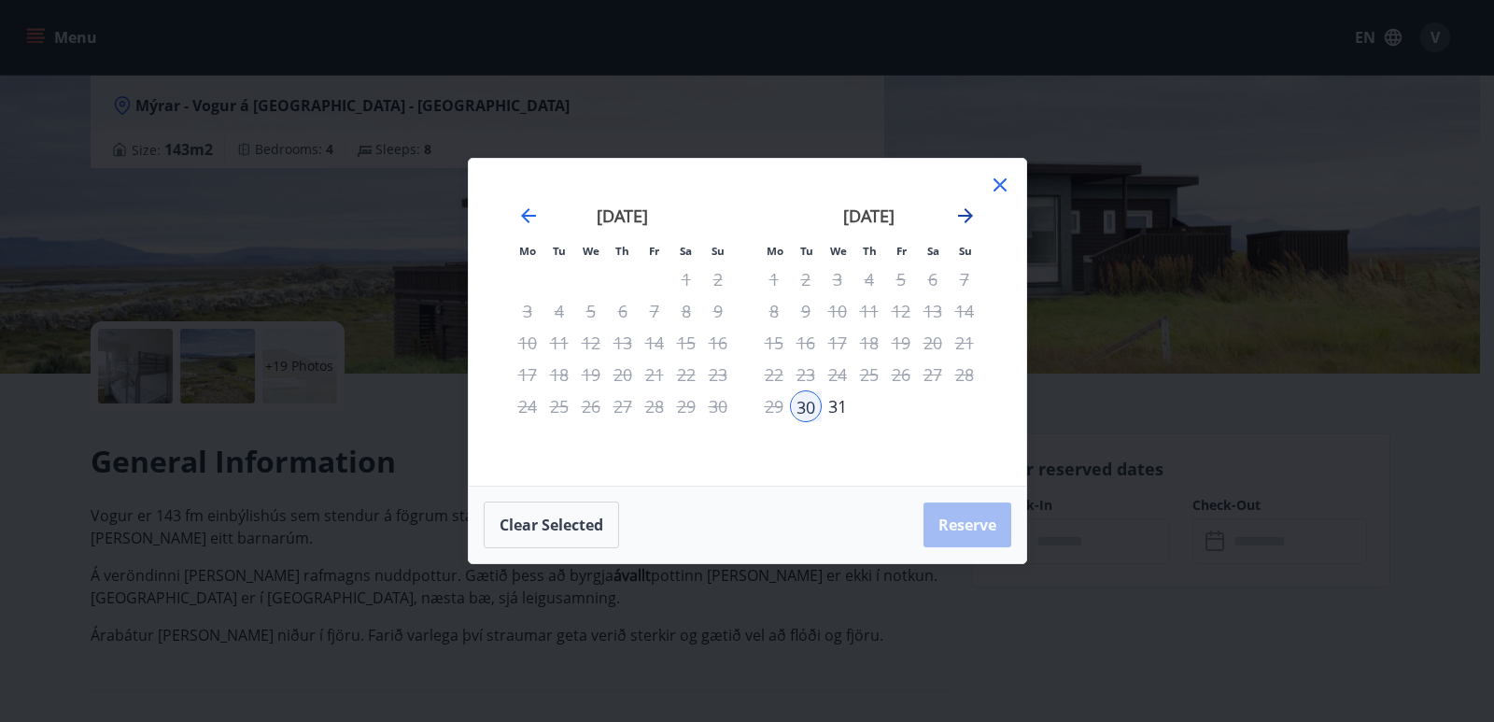
click at [966, 209] on icon "Move forward to switch to the next month." at bounding box center [965, 215] width 22 height 22
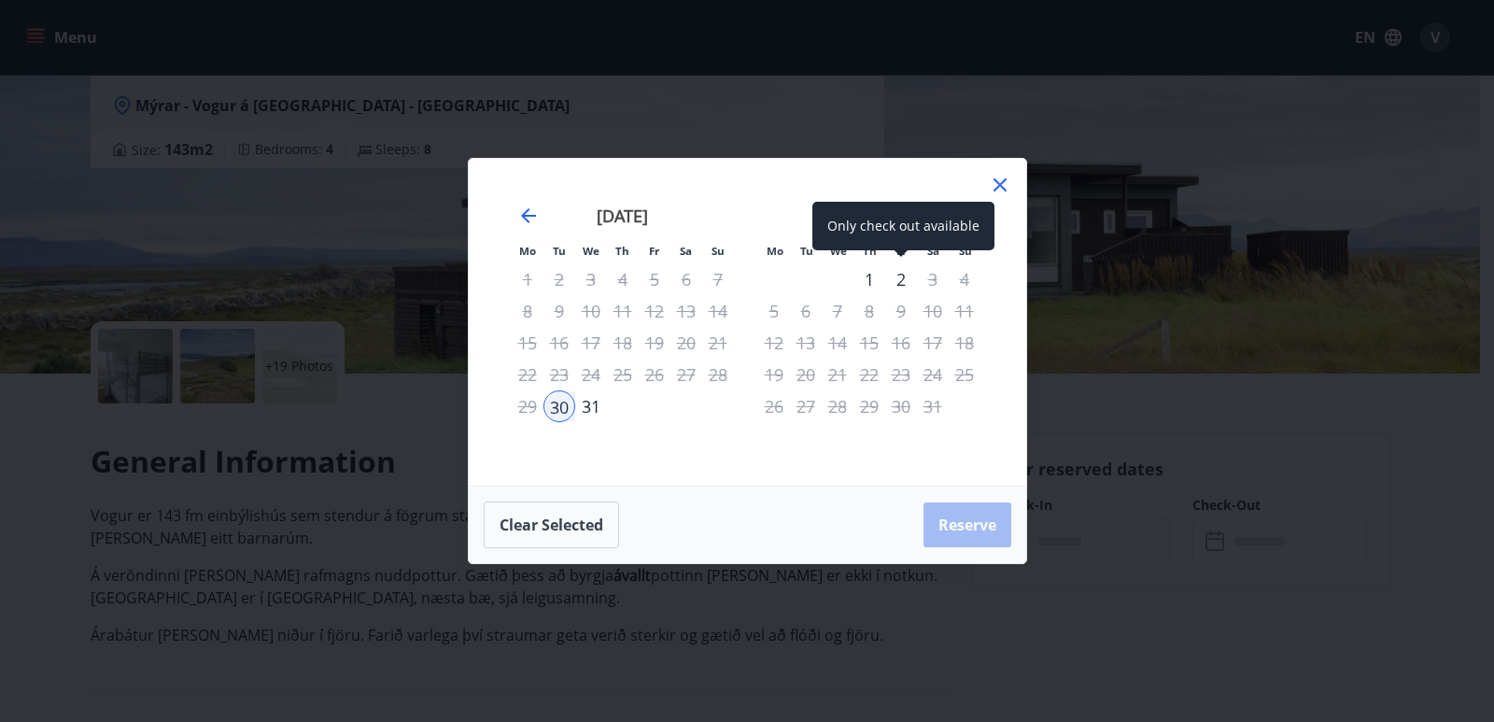
click at [906, 277] on div "2" at bounding box center [901, 279] width 32 height 32
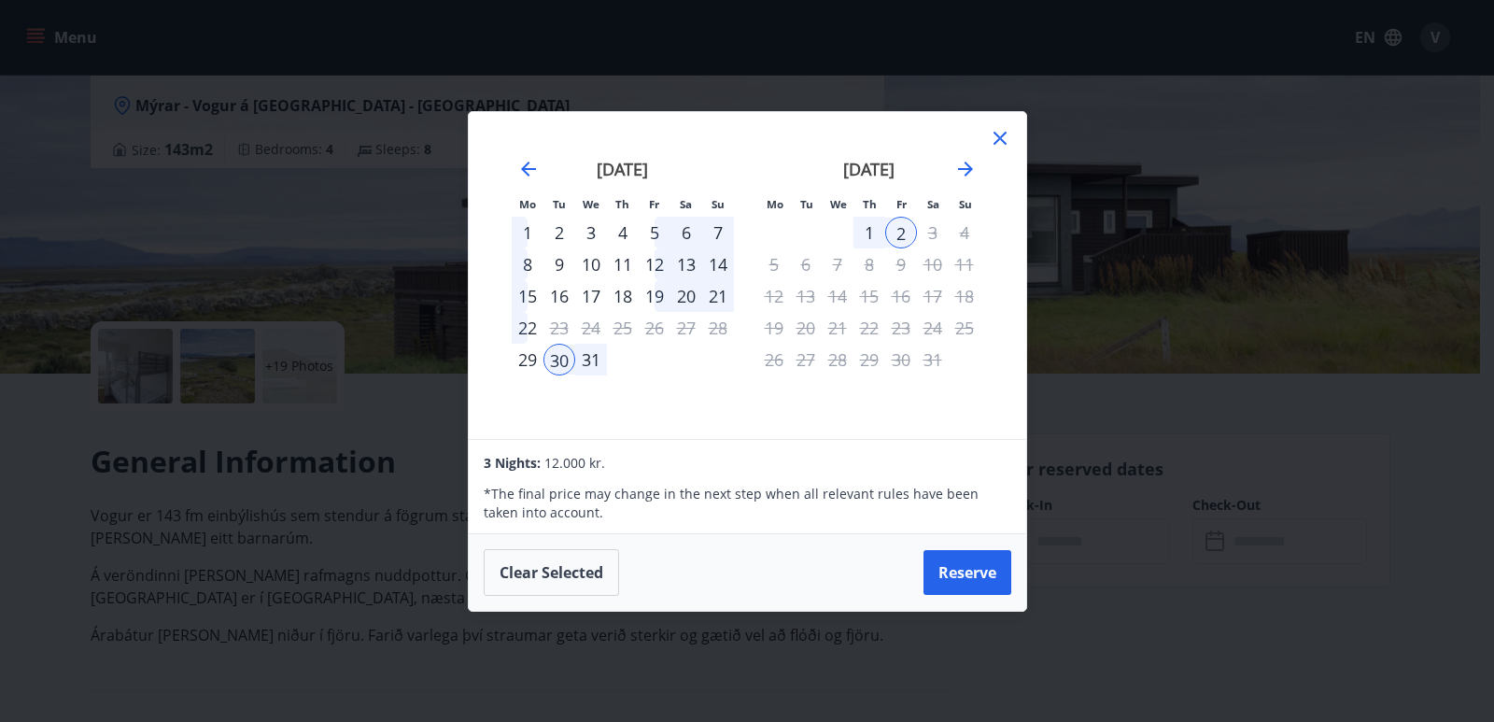
click at [1004, 142] on icon at bounding box center [999, 138] width 13 height 13
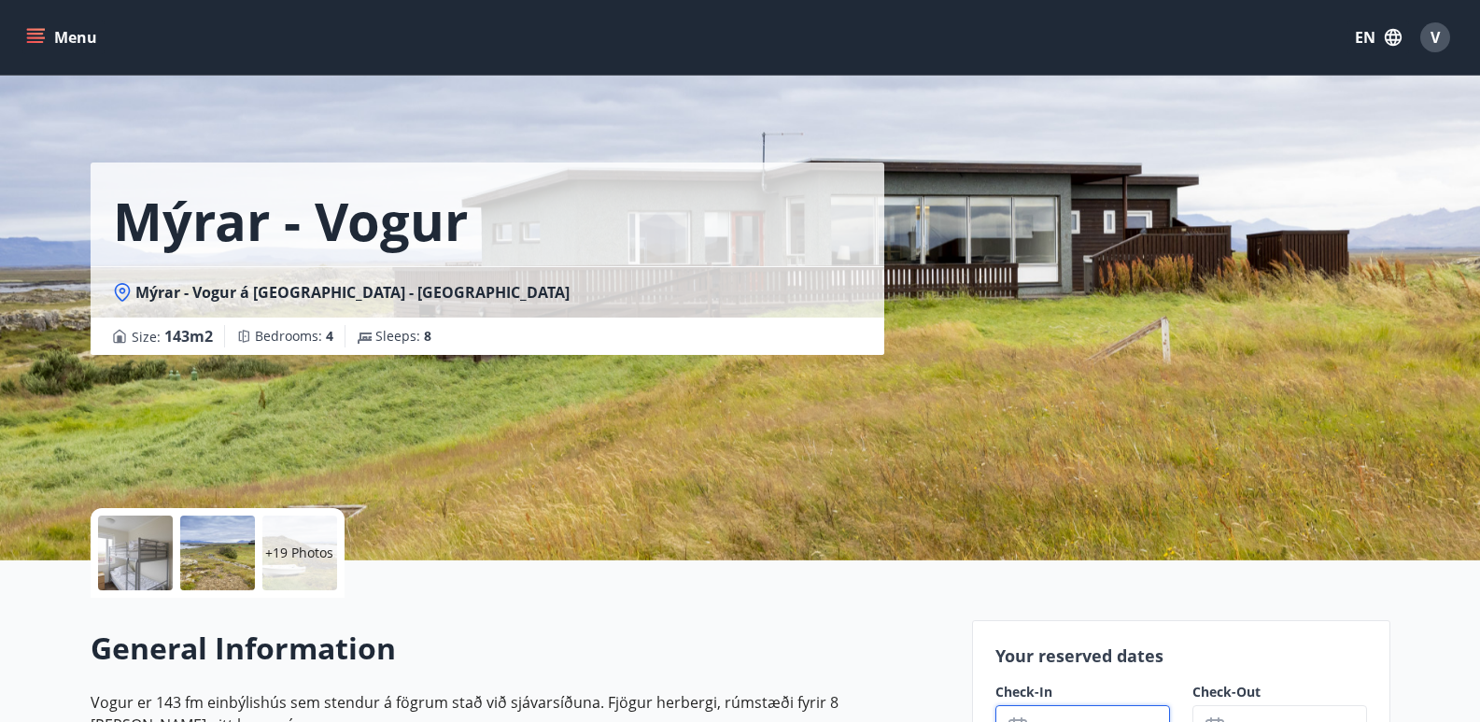
click at [531, 434] on div "Mýrar - Vogur Mýrar - Vogur á [GEOGRAPHIC_DATA] - [GEOGRAPHIC_DATA] Size : 143 …" at bounding box center [524, 280] width 866 height 560
click at [151, 297] on span "Mýrar - Vogur á [GEOGRAPHIC_DATA] - [GEOGRAPHIC_DATA]" at bounding box center [352, 292] width 434 height 21
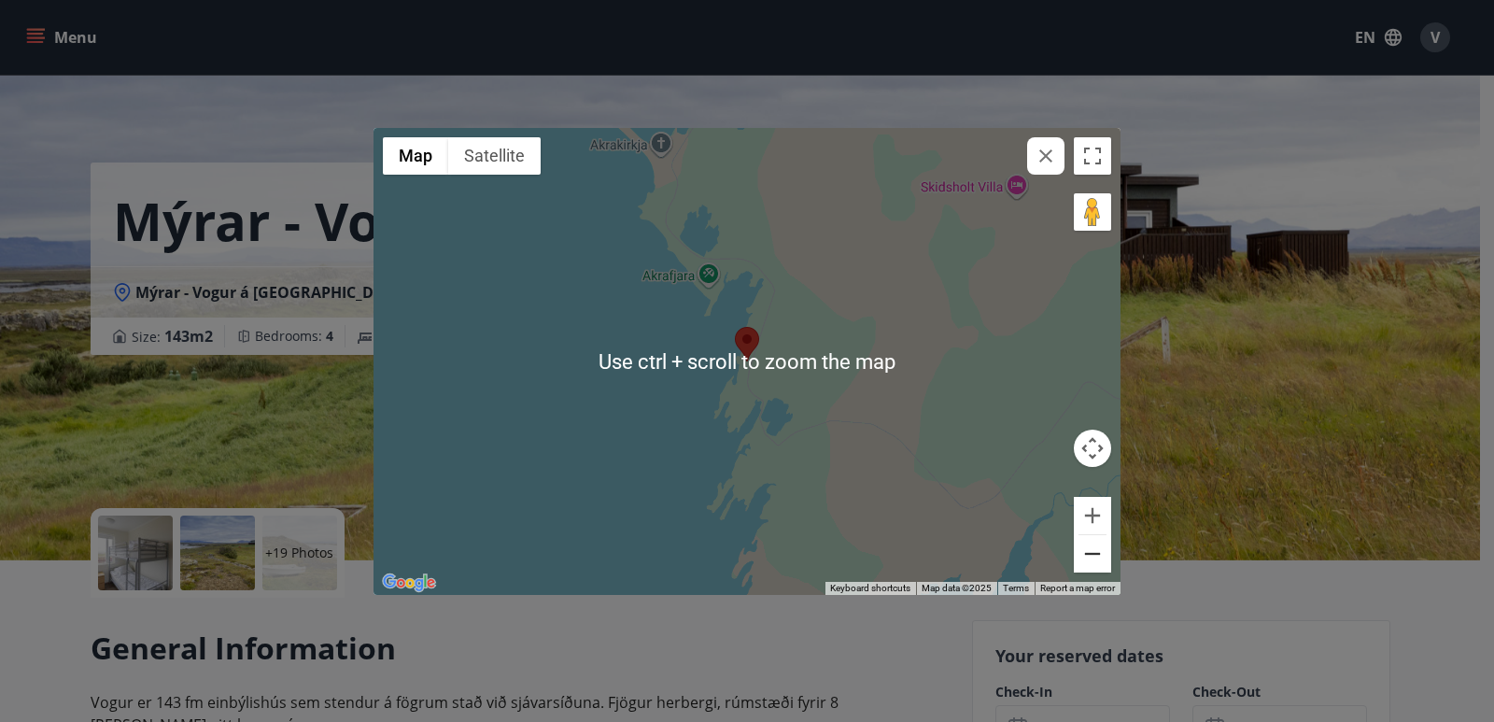
click at [1089, 555] on button "Zoom out" at bounding box center [1092, 553] width 37 height 37
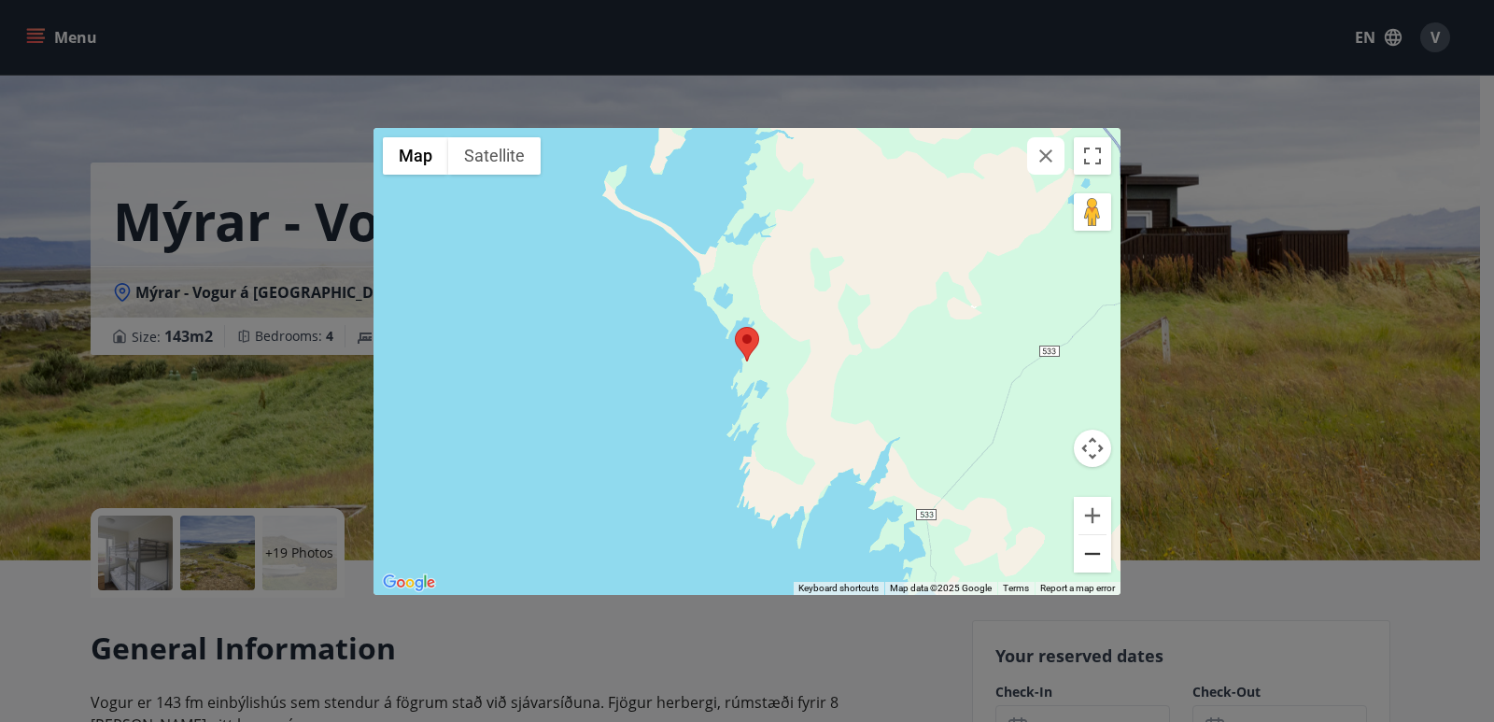
click at [1089, 555] on button "Zoom out" at bounding box center [1092, 553] width 37 height 37
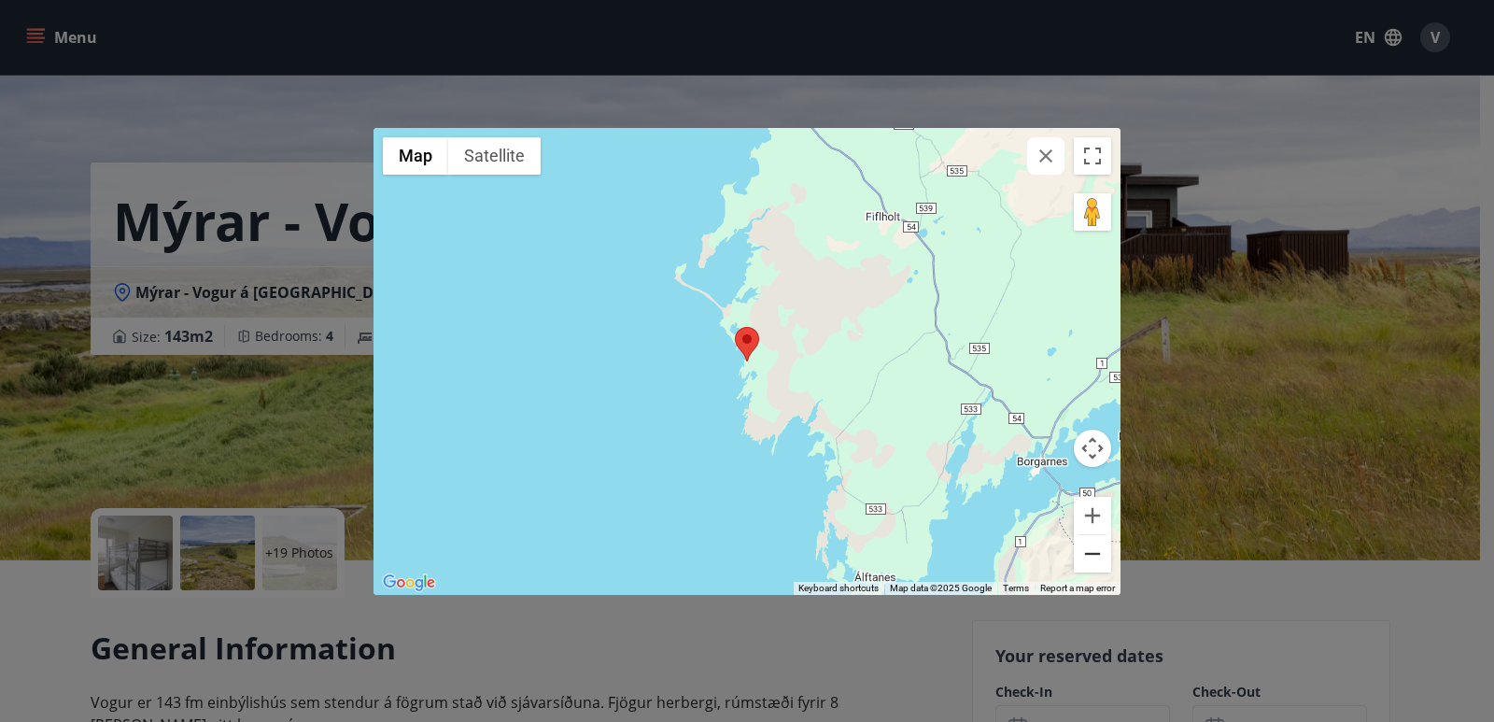
click at [1089, 555] on button "Zoom out" at bounding box center [1092, 553] width 37 height 37
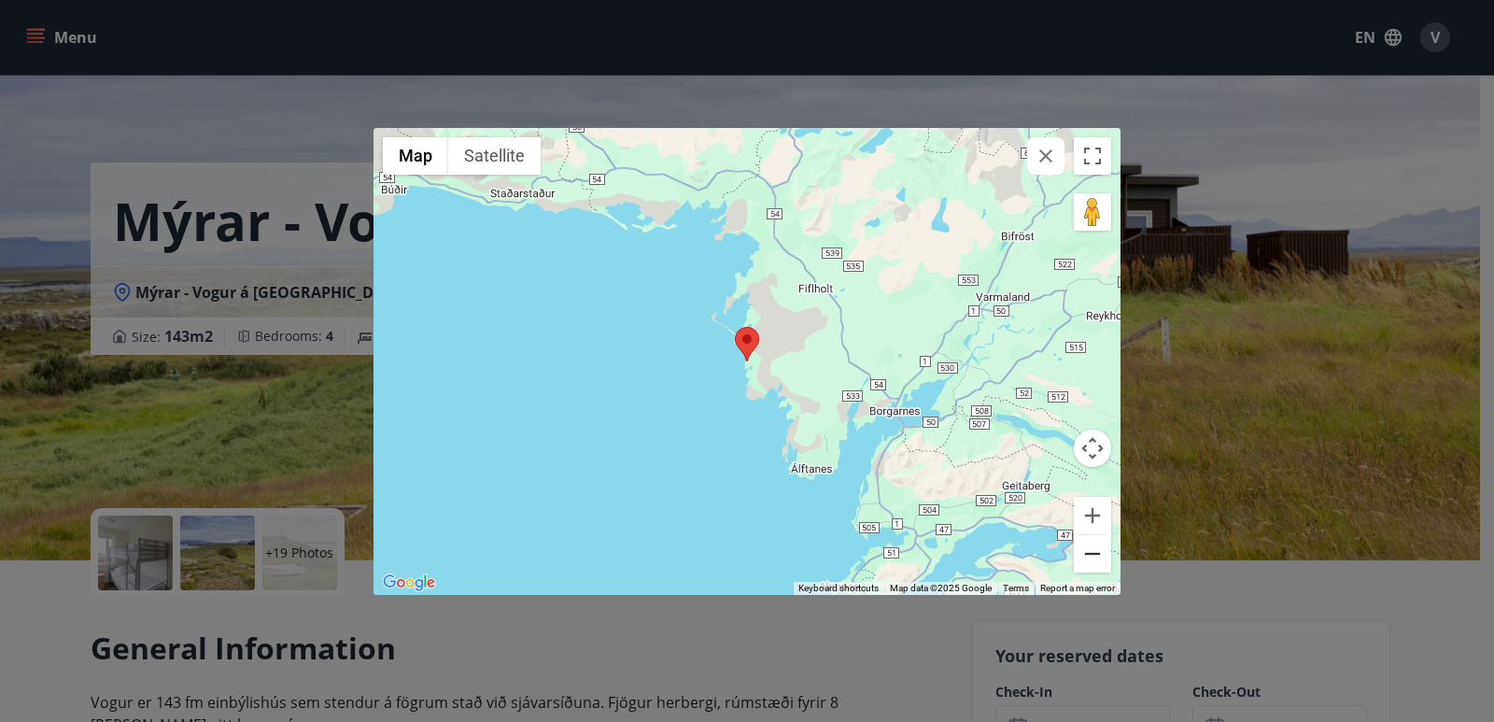
click at [1089, 555] on button "Zoom out" at bounding box center [1092, 553] width 37 height 37
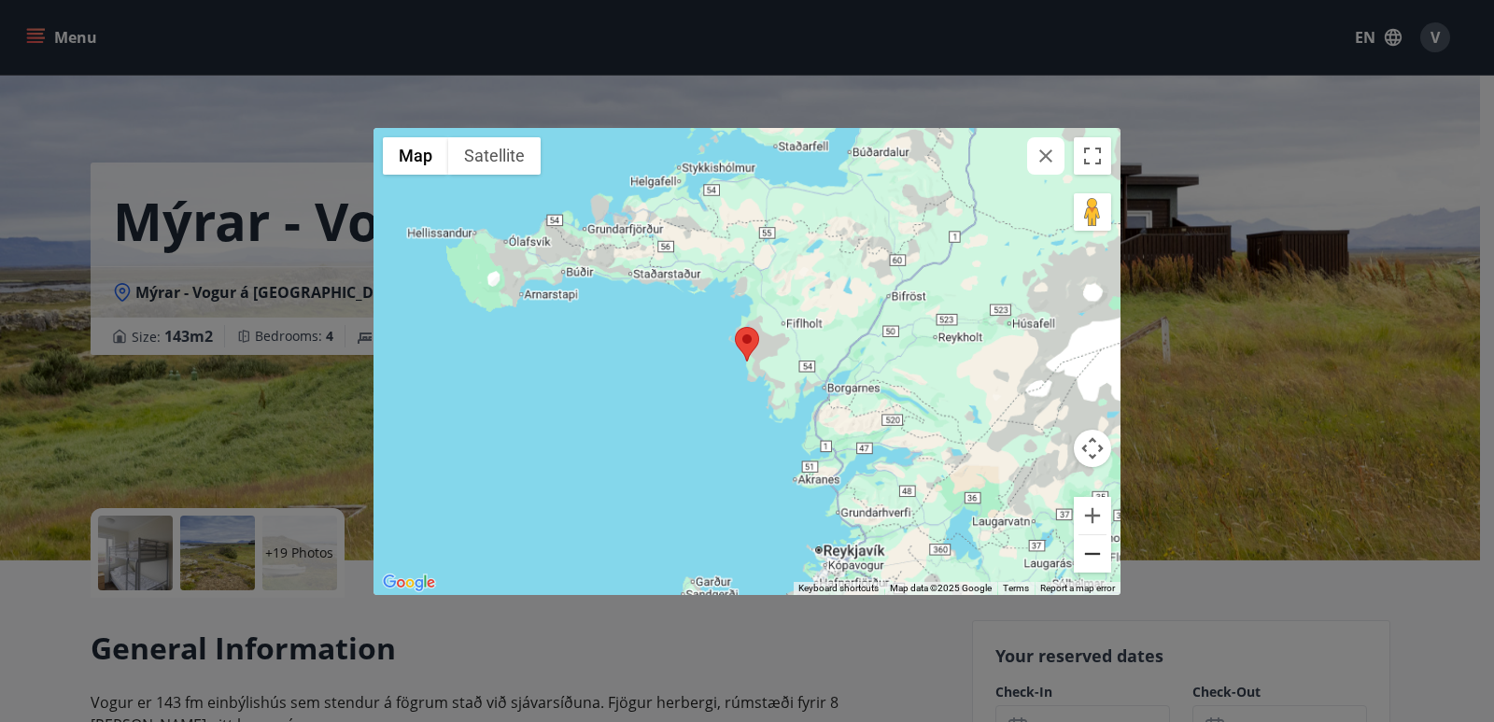
click at [1089, 555] on button "Zoom out" at bounding box center [1092, 553] width 37 height 37
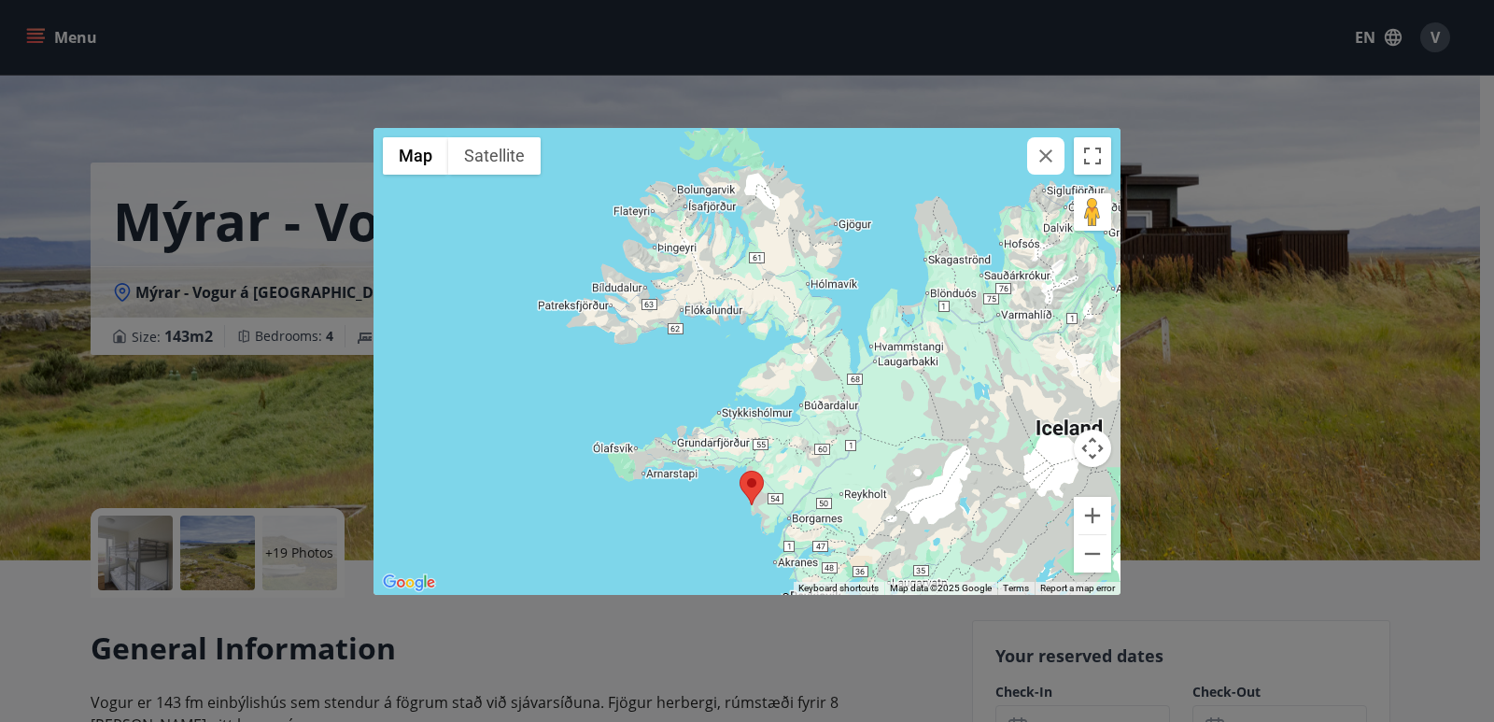
drag, startPoint x: 968, startPoint y: 274, endPoint x: 972, endPoint y: 421, distance: 147.5
click at [972, 421] on div at bounding box center [746, 361] width 747 height 467
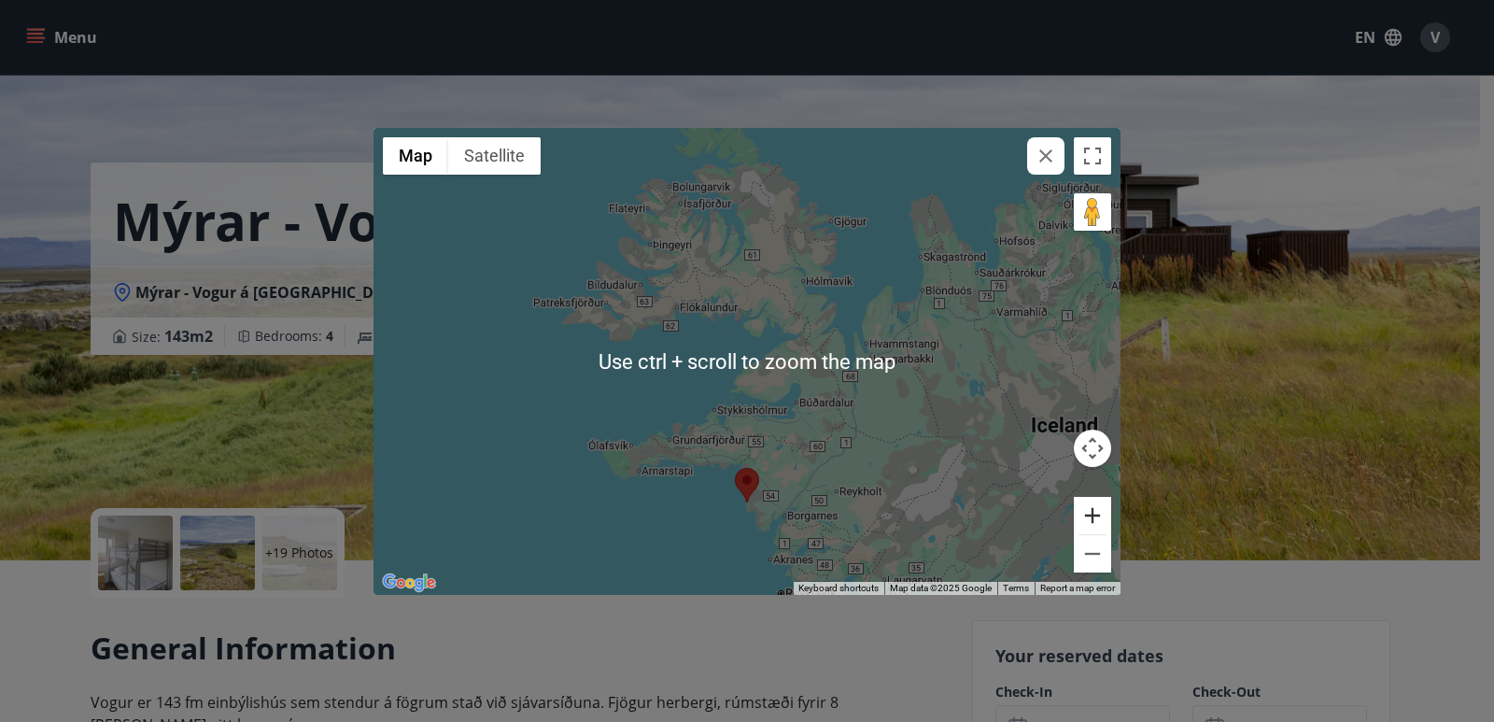
click at [1093, 518] on button "Zoom in" at bounding box center [1092, 515] width 37 height 37
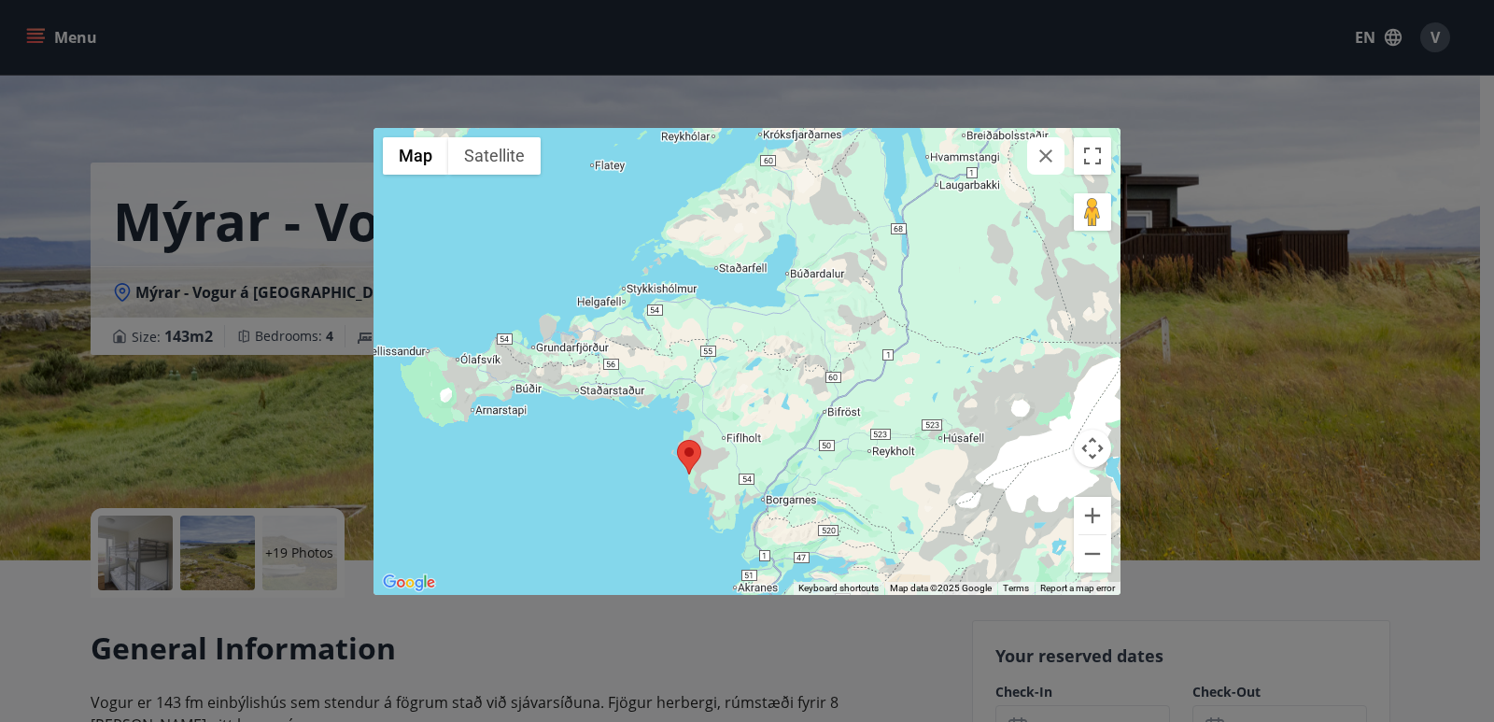
drag, startPoint x: 892, startPoint y: 478, endPoint x: 802, endPoint y: 300, distance: 200.0
click at [802, 300] on div at bounding box center [746, 361] width 747 height 467
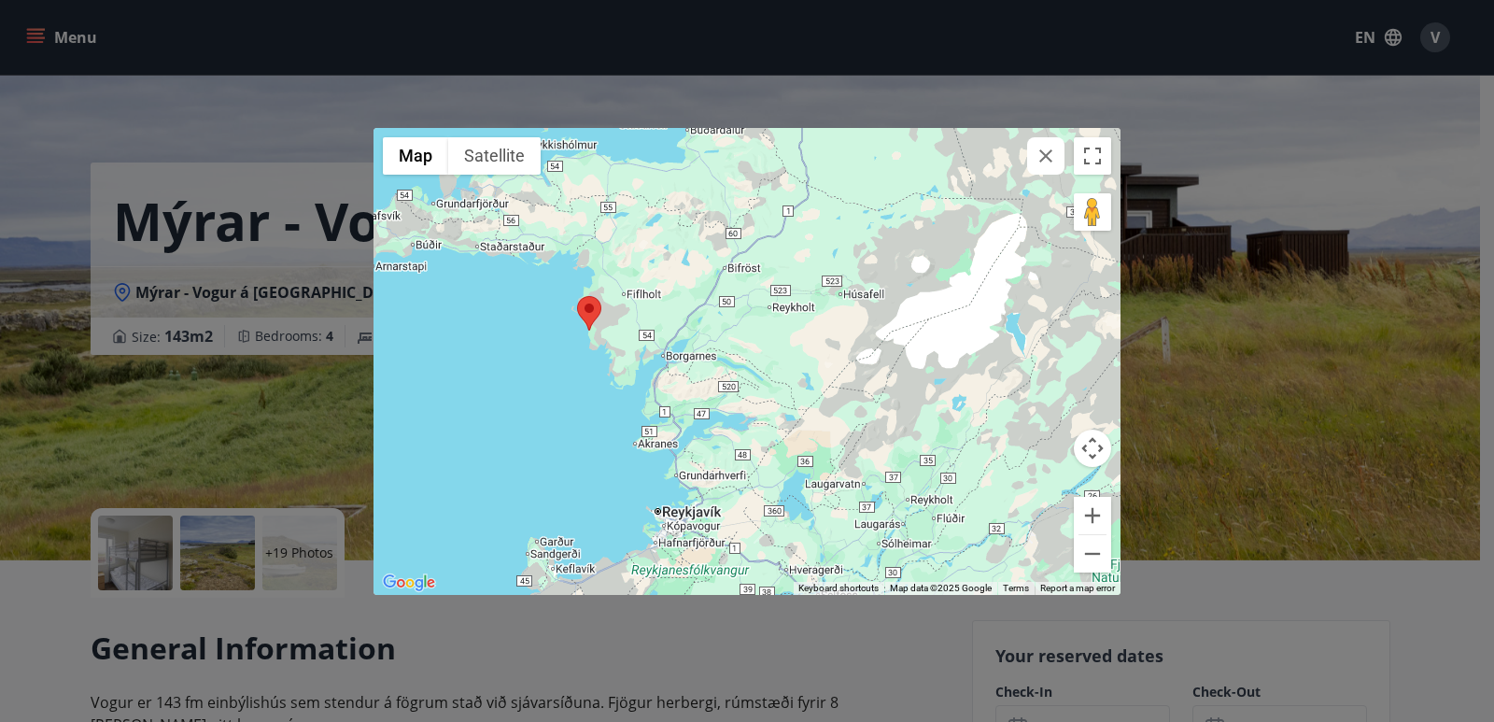
drag, startPoint x: 893, startPoint y: 488, endPoint x: 833, endPoint y: 358, distance: 143.3
click at [833, 358] on div at bounding box center [746, 361] width 747 height 467
click at [1276, 457] on div "← Move left → Move right ↑ Move up ↓ Move down + Zoom in - Zoom out Home Jump l…" at bounding box center [747, 361] width 1494 height 722
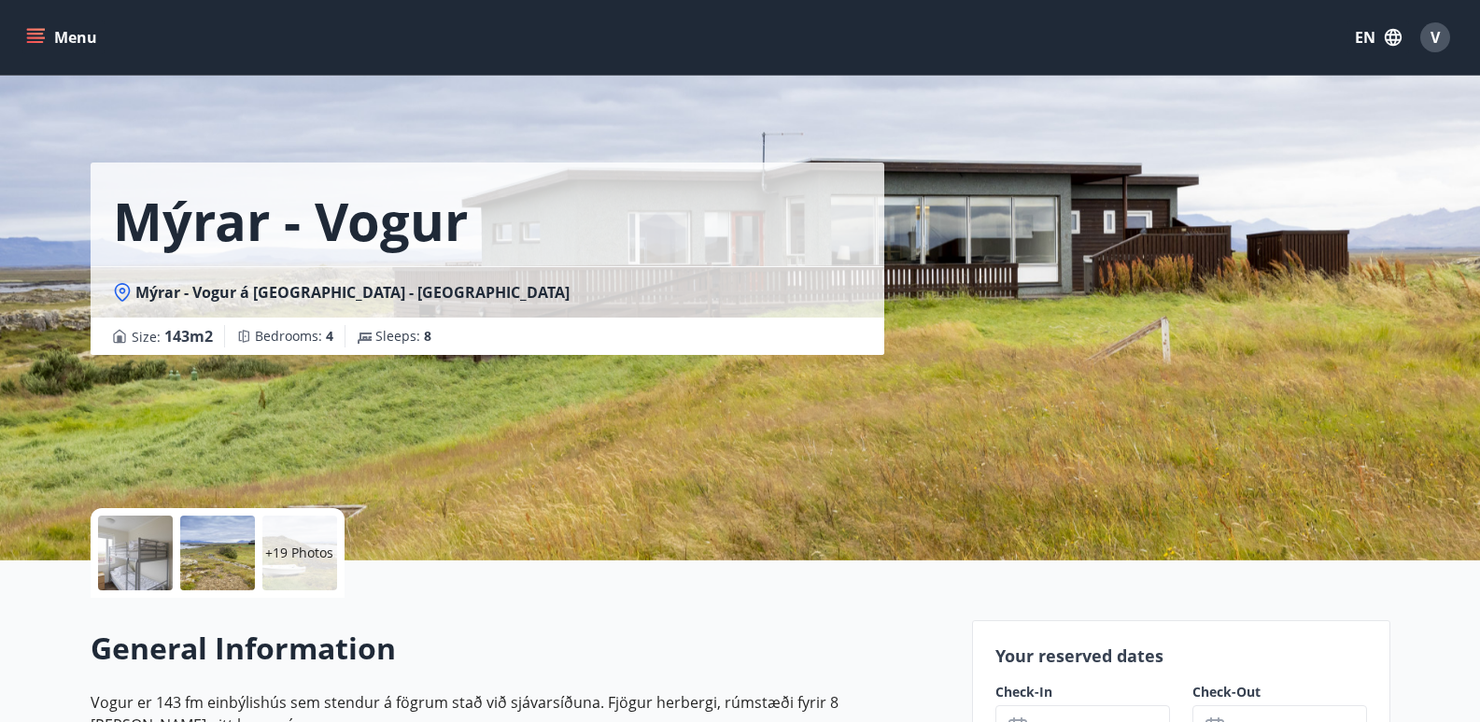
click at [317, 566] on div "+19 Photos" at bounding box center [299, 552] width 75 height 75
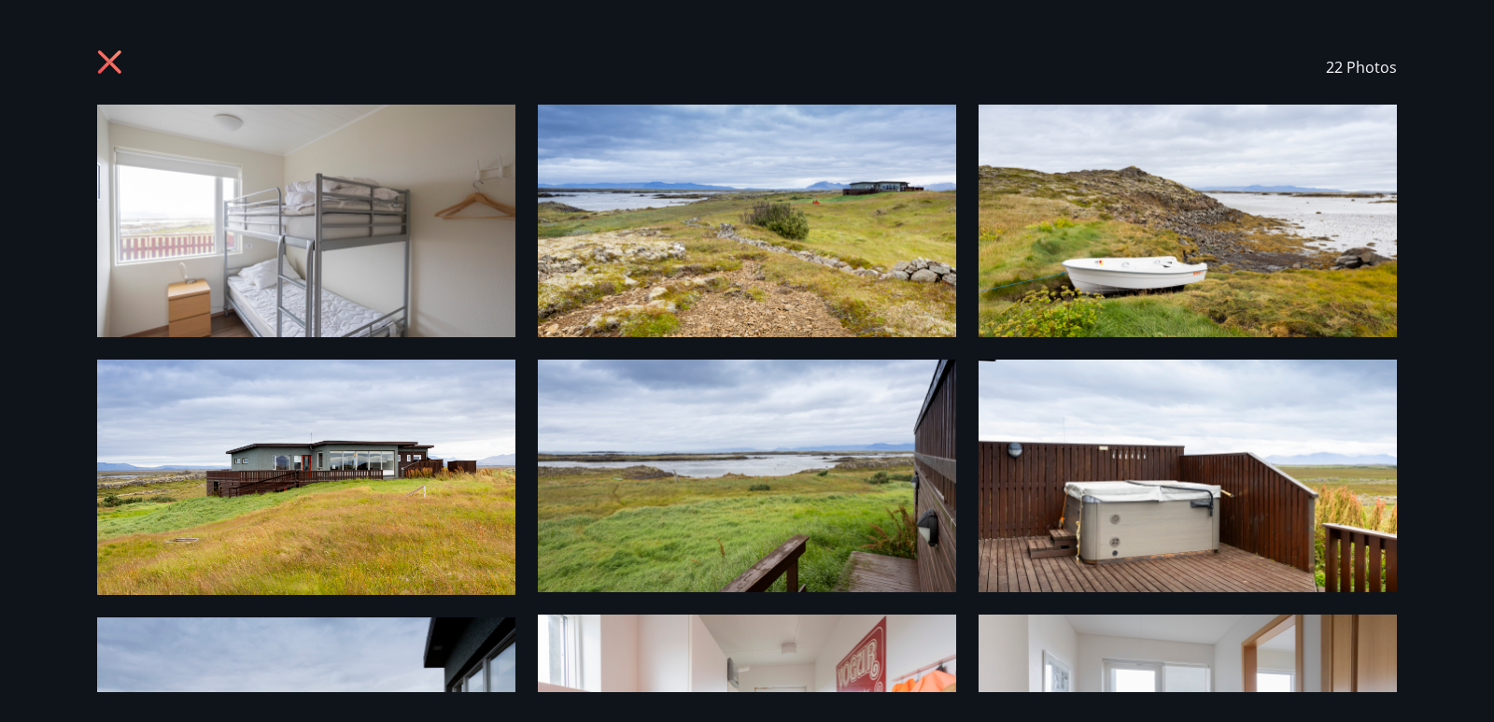
click at [121, 65] on icon at bounding box center [112, 64] width 30 height 30
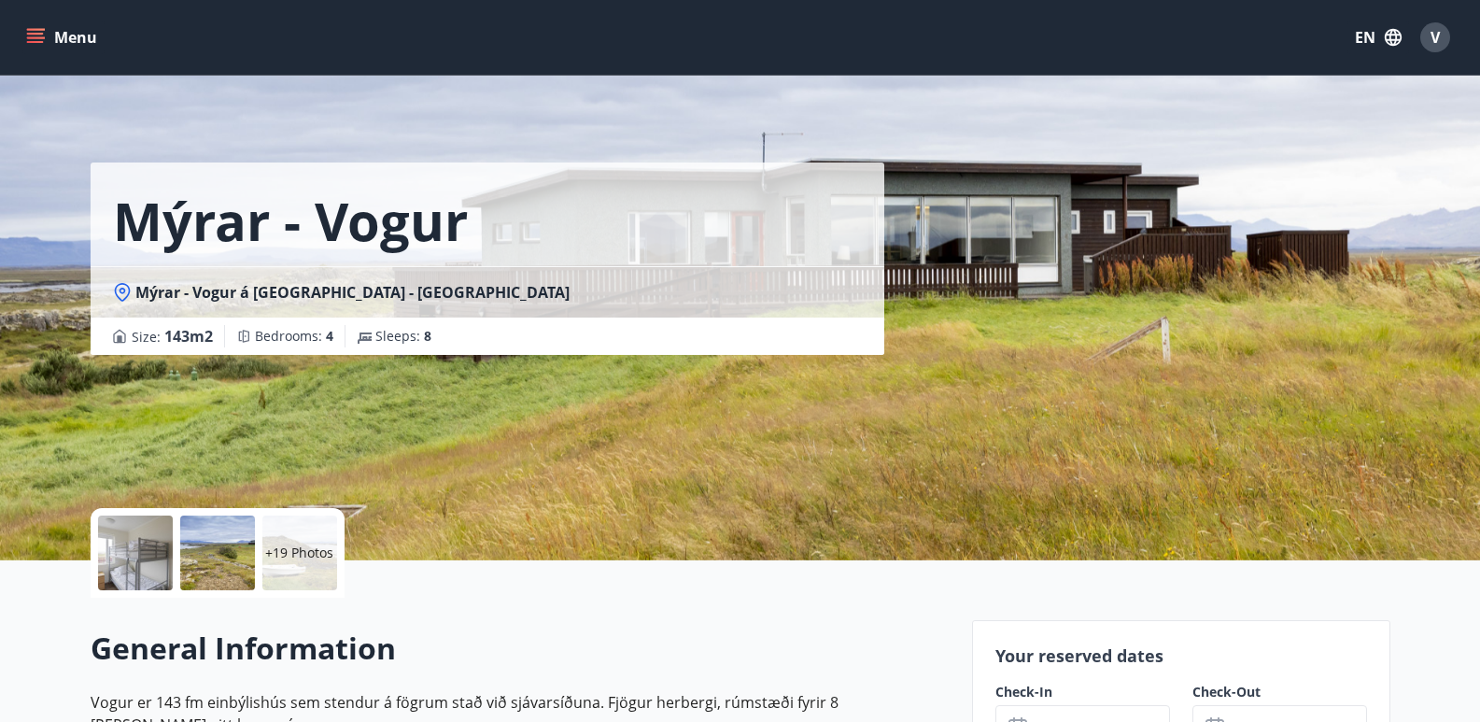
click at [309, 553] on p "+19 Photos" at bounding box center [299, 552] width 68 height 19
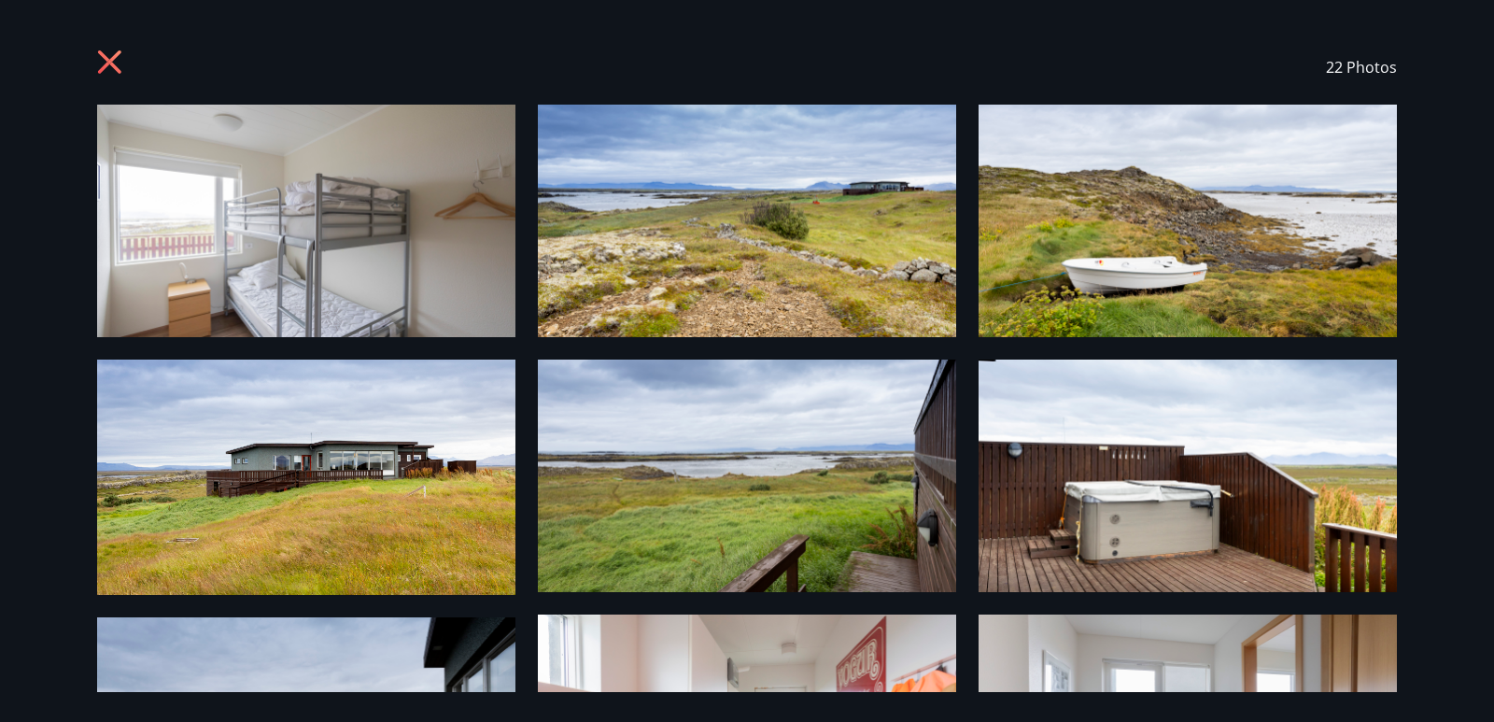
click at [112, 60] on icon at bounding box center [109, 61] width 23 height 23
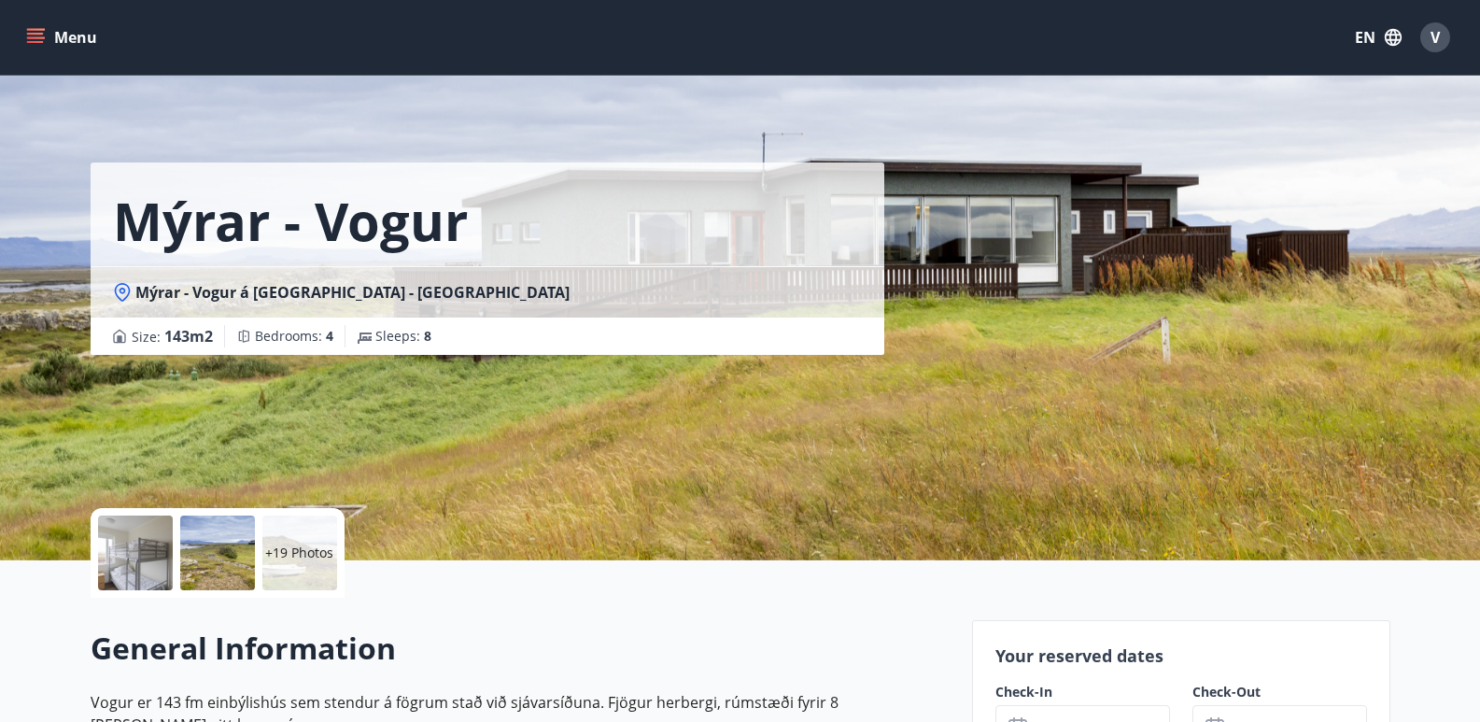
click at [296, 292] on span "Mýrar - Vogur á [GEOGRAPHIC_DATA] - [GEOGRAPHIC_DATA]" at bounding box center [352, 292] width 434 height 21
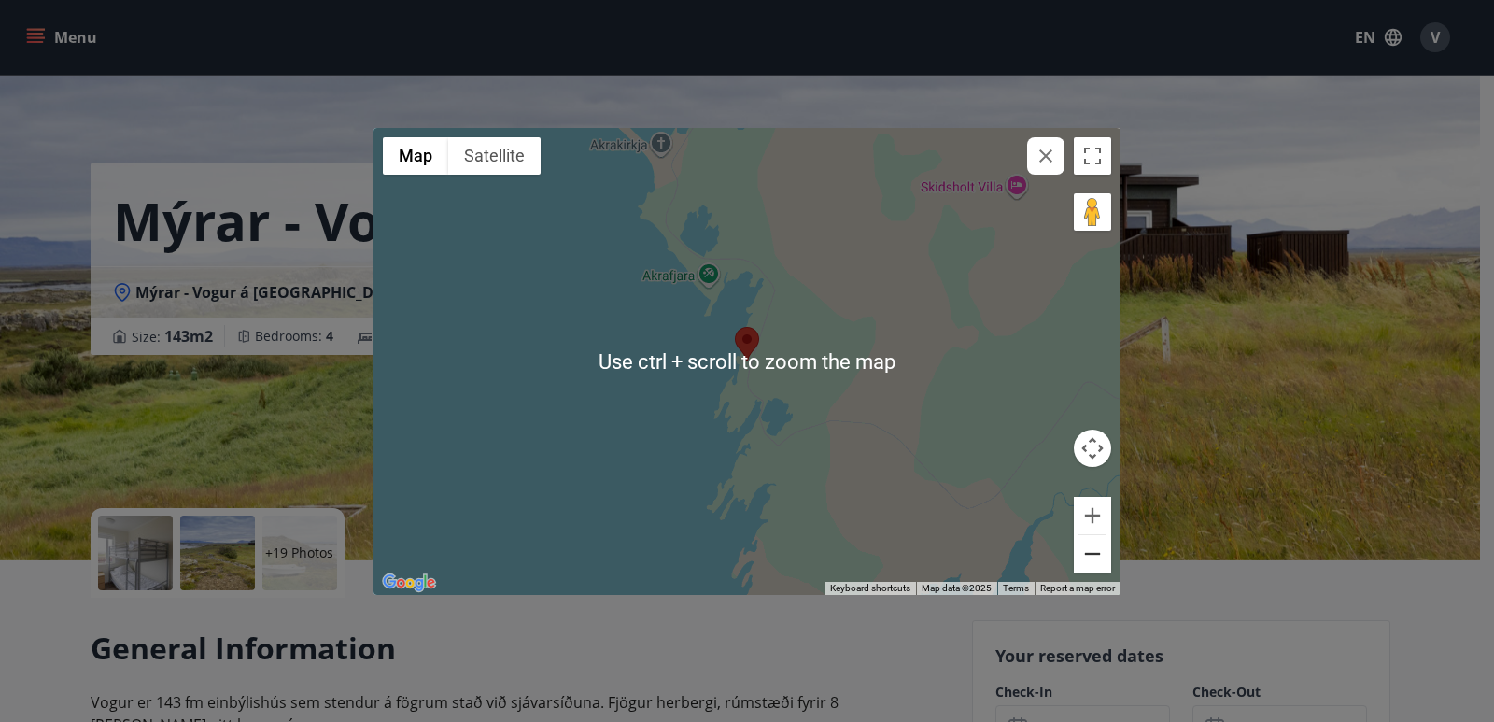
click at [1103, 562] on button "Zoom out" at bounding box center [1092, 553] width 37 height 37
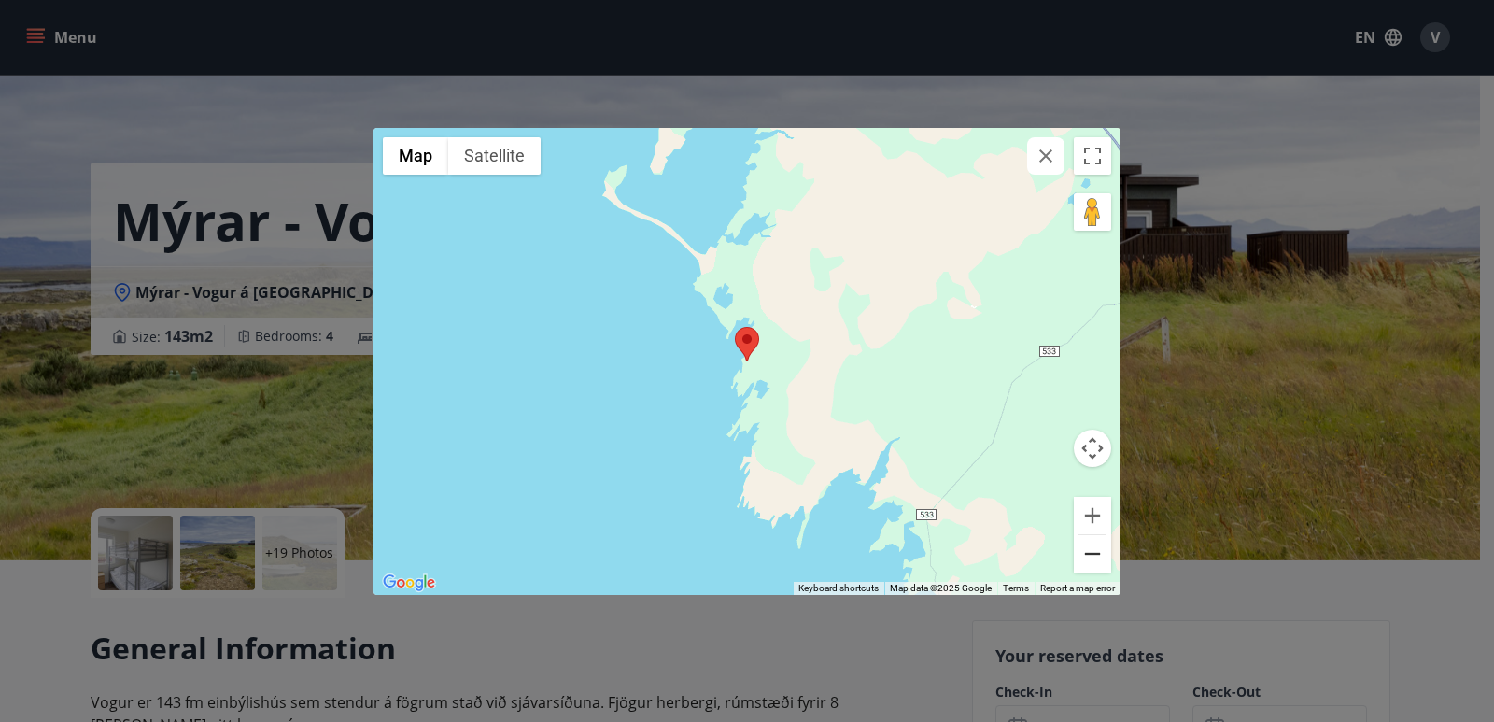
click at [1103, 562] on button "Zoom out" at bounding box center [1092, 553] width 37 height 37
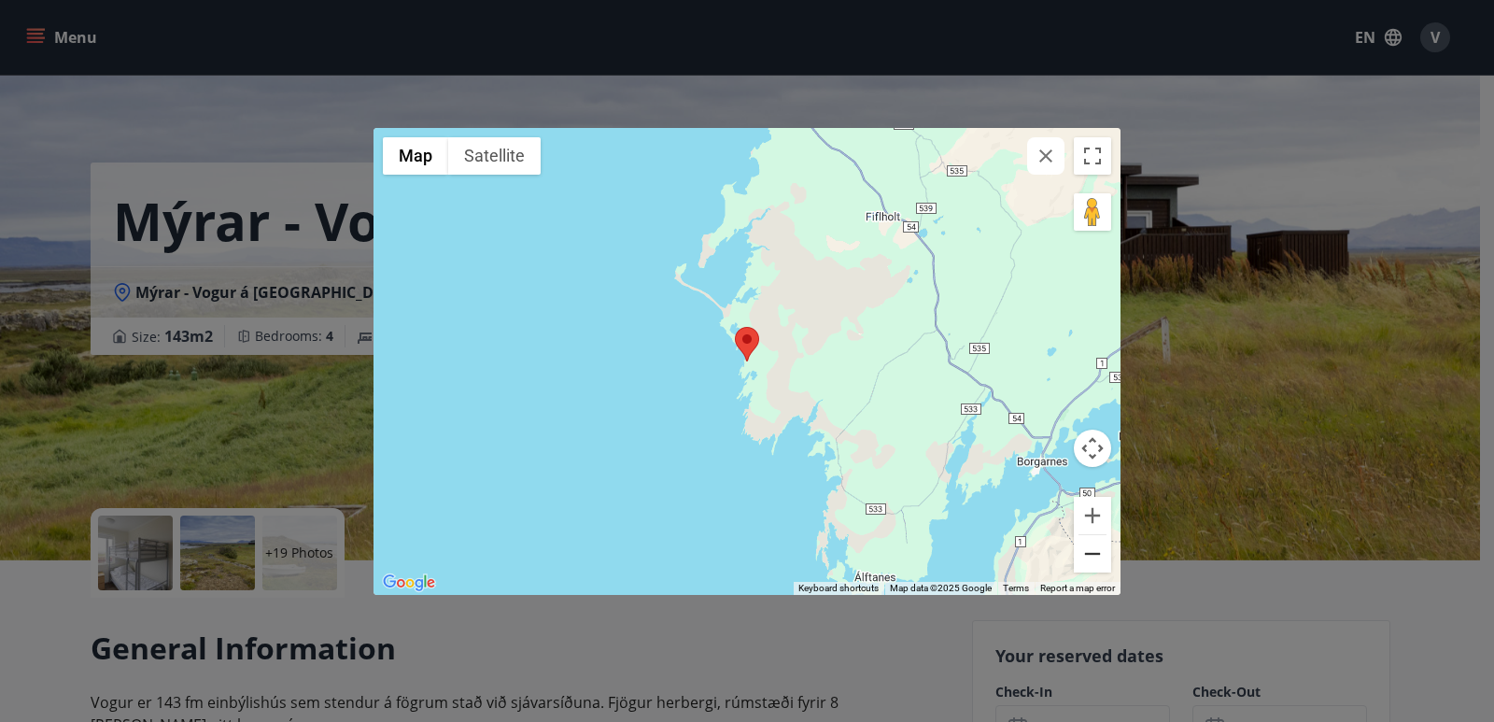
click at [1099, 561] on button "Zoom out" at bounding box center [1092, 553] width 37 height 37
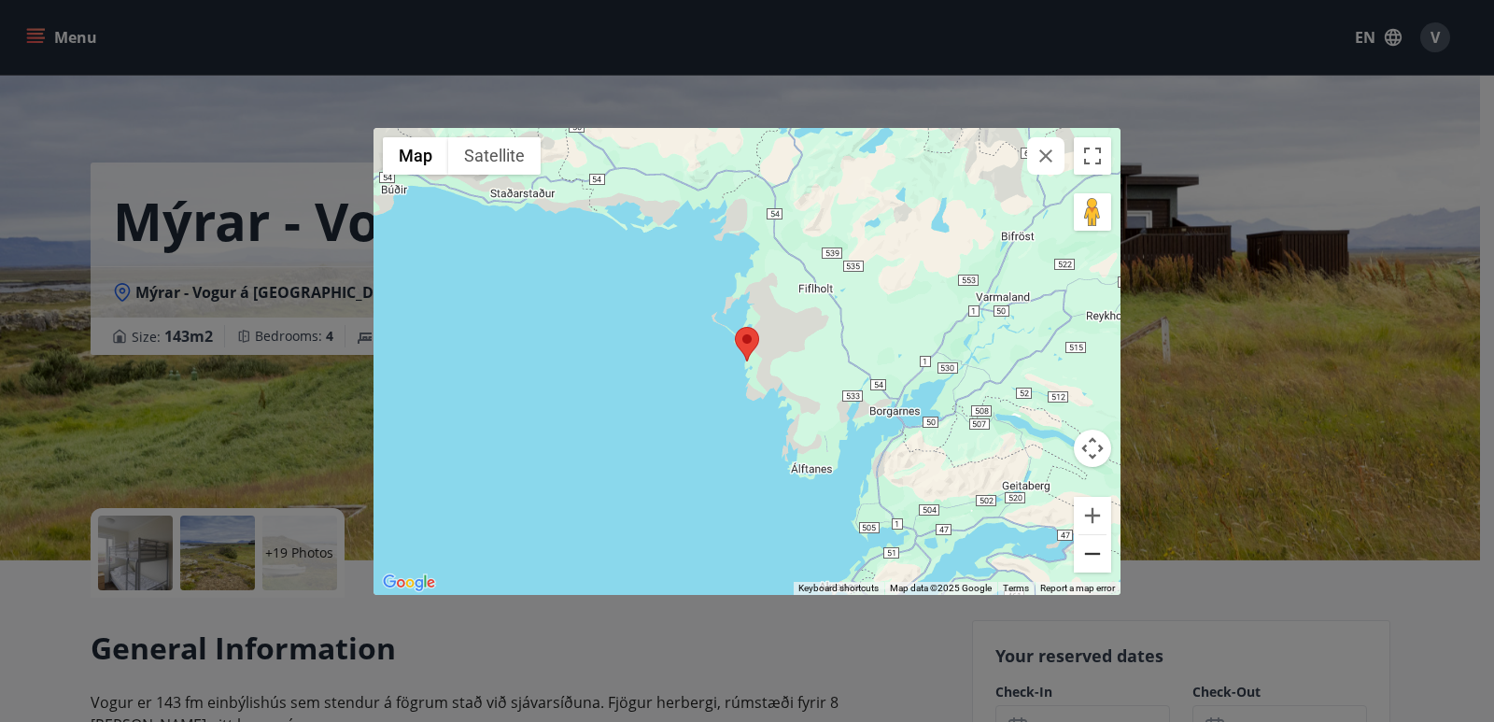
click at [1099, 561] on button "Zoom out" at bounding box center [1092, 553] width 37 height 37
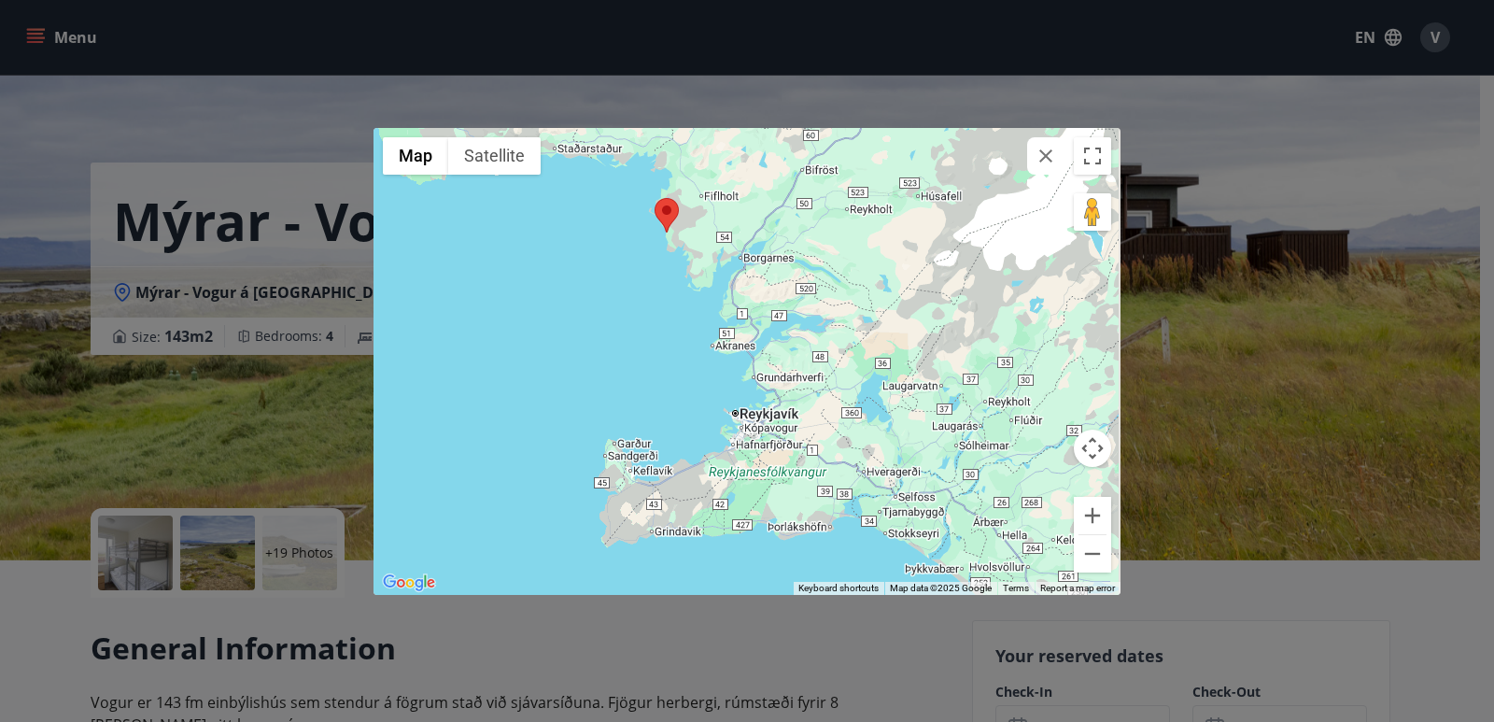
drag, startPoint x: 631, startPoint y: 441, endPoint x: 545, endPoint y: 302, distance: 163.5
click at [545, 302] on div at bounding box center [746, 361] width 747 height 467
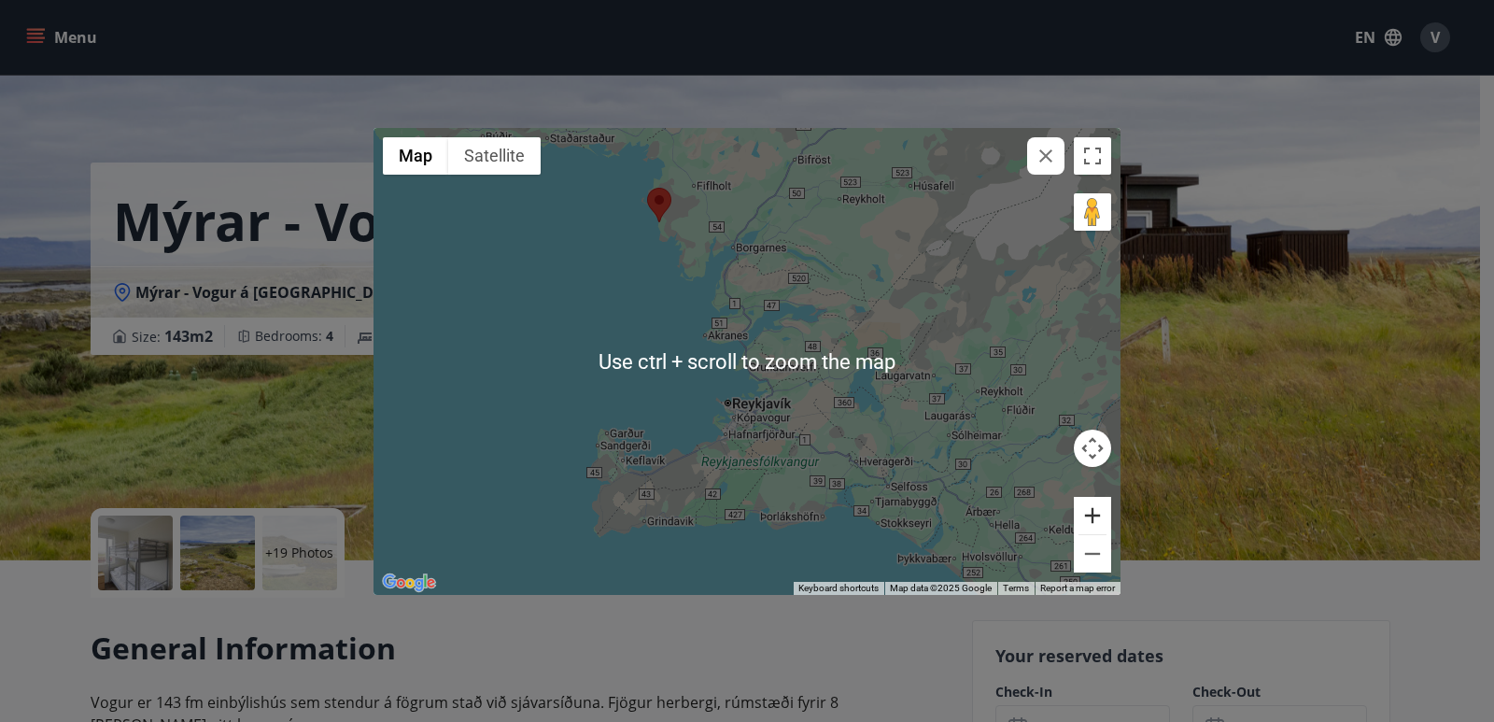
click at [1102, 522] on button "Zoom in" at bounding box center [1092, 515] width 37 height 37
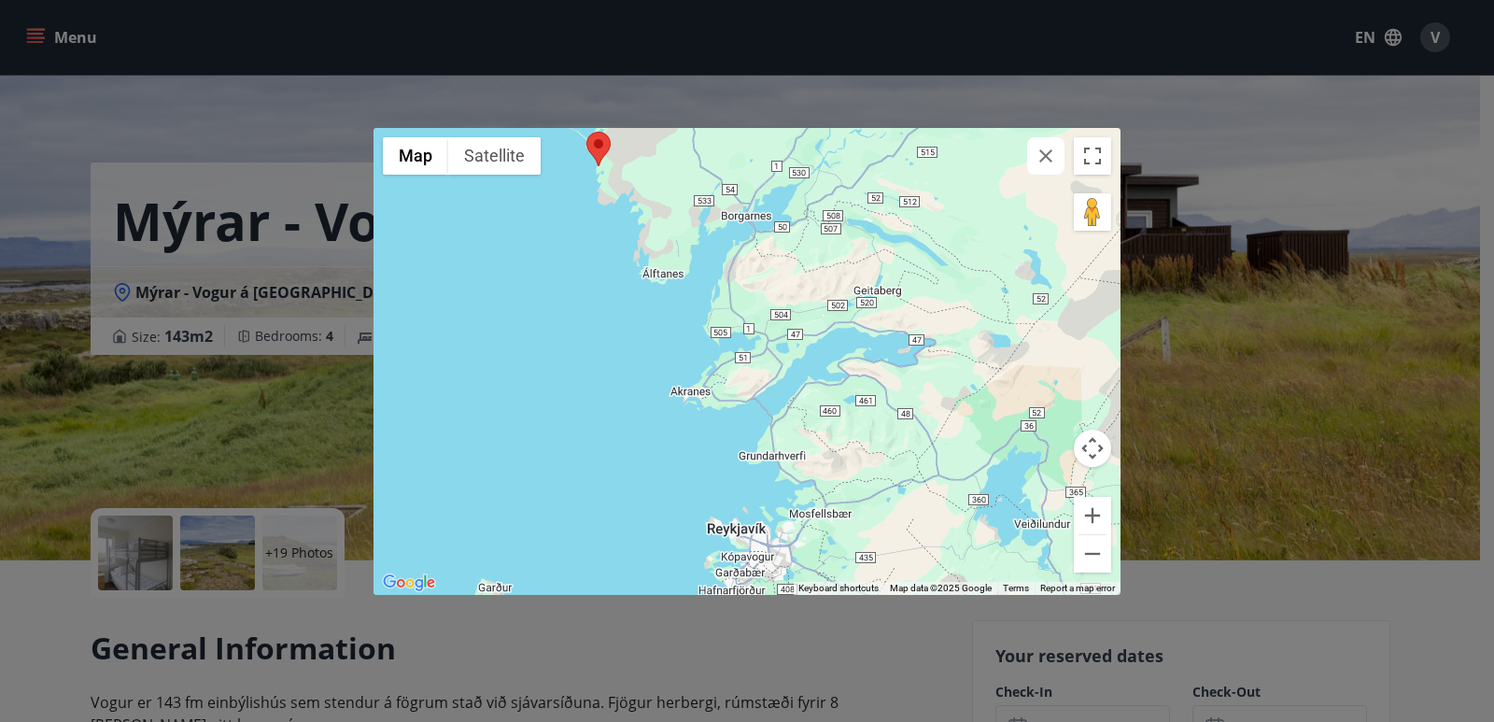
drag, startPoint x: 815, startPoint y: 284, endPoint x: 844, endPoint y: 368, distance: 88.9
click at [844, 368] on div at bounding box center [746, 361] width 747 height 467
click at [1441, 133] on div "← Move left → Move right ↑ Move up ↓ Move down + Zoom in - Zoom out Home Jump l…" at bounding box center [747, 361] width 1494 height 722
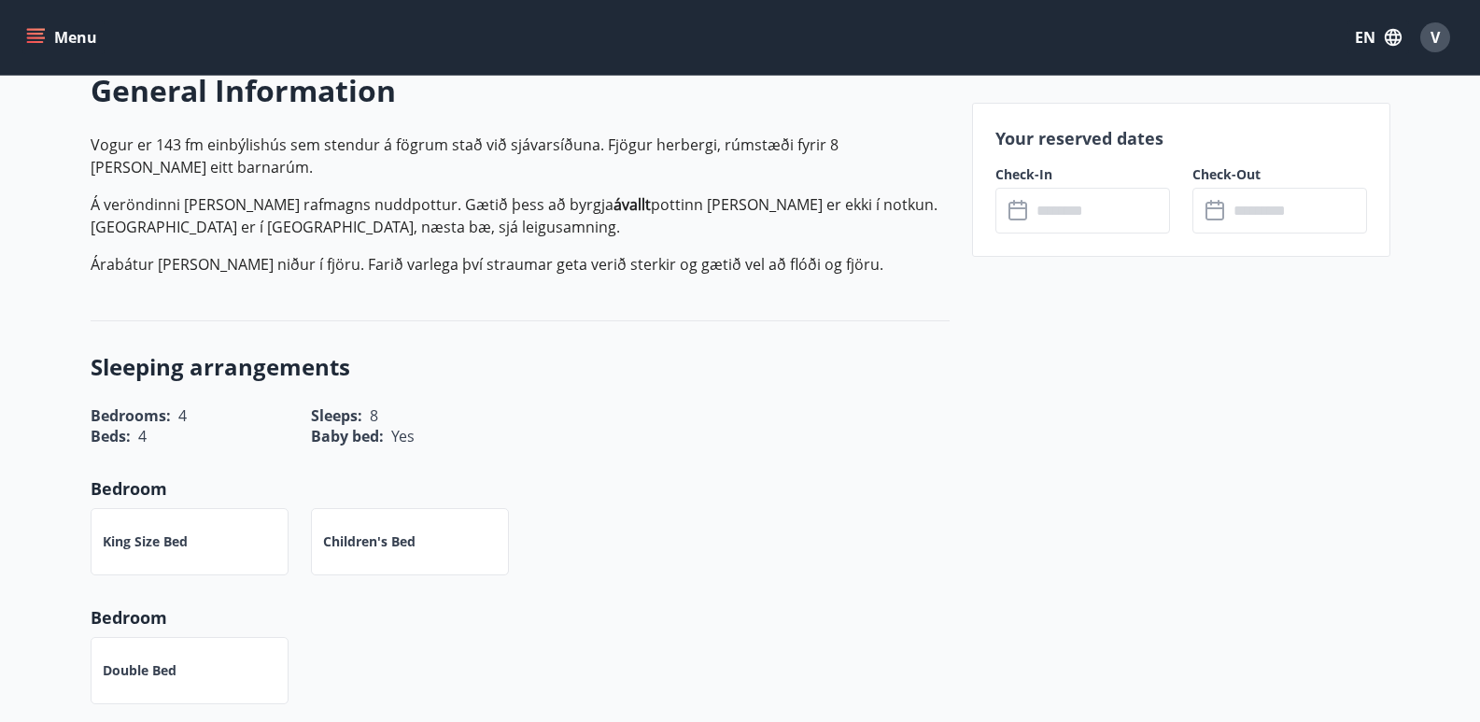
scroll to position [560, 0]
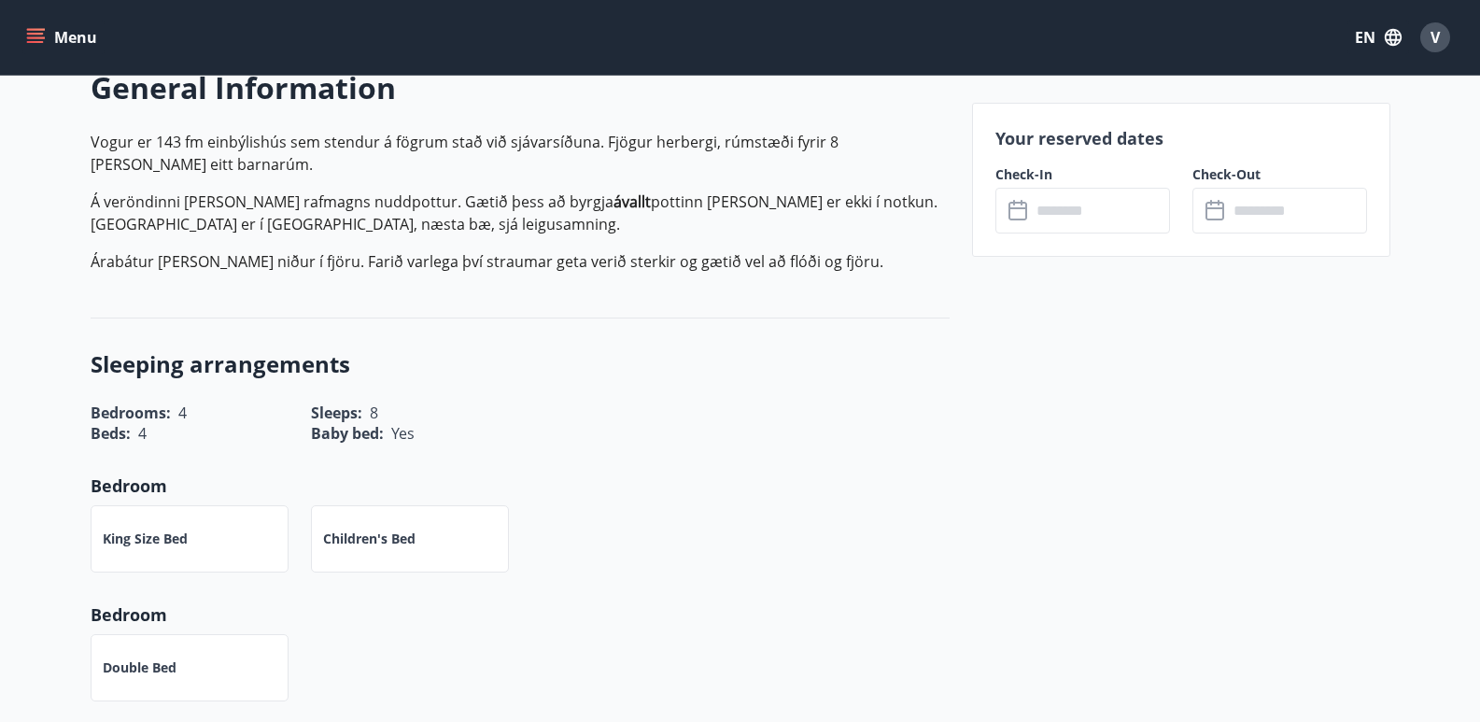
click at [1101, 193] on input "text" at bounding box center [1100, 211] width 139 height 46
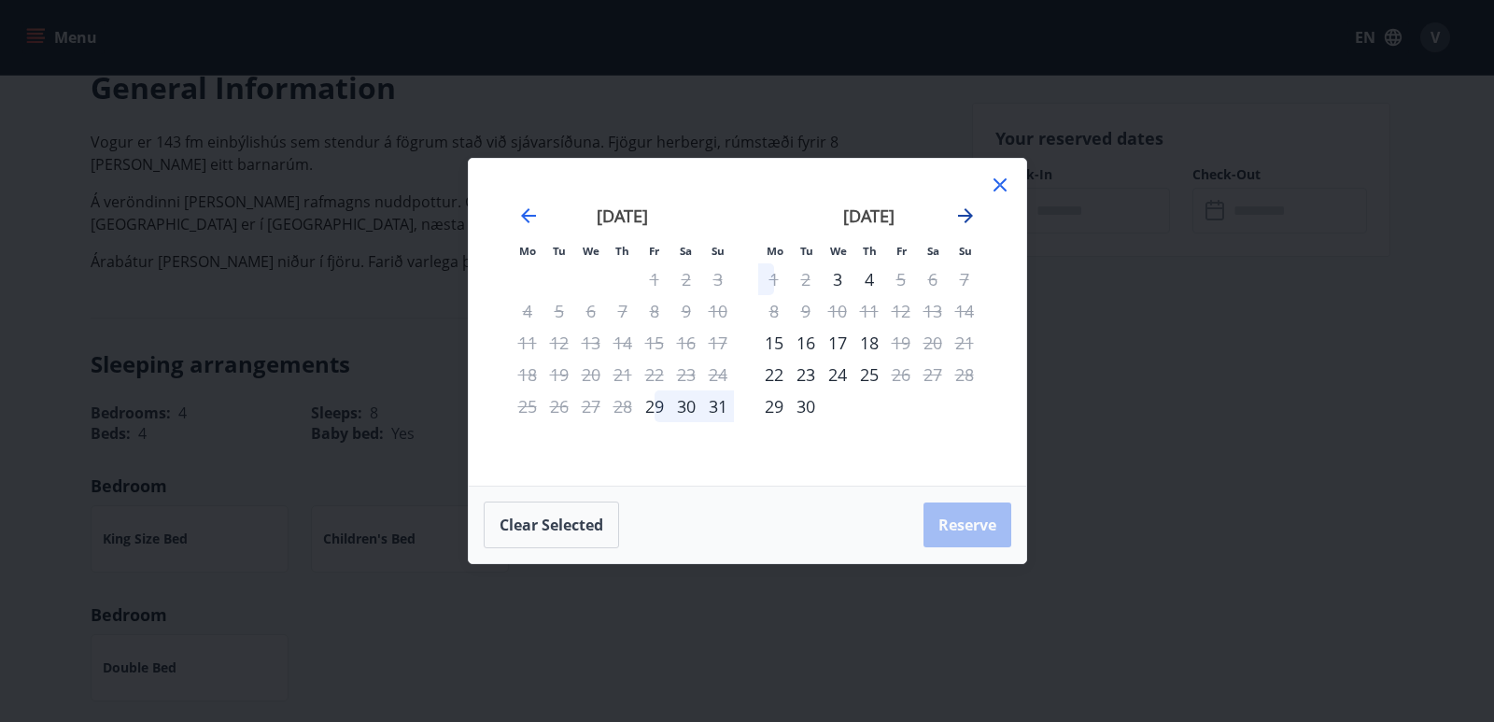
click at [960, 220] on icon "Move forward to switch to the next month." at bounding box center [965, 215] width 22 height 22
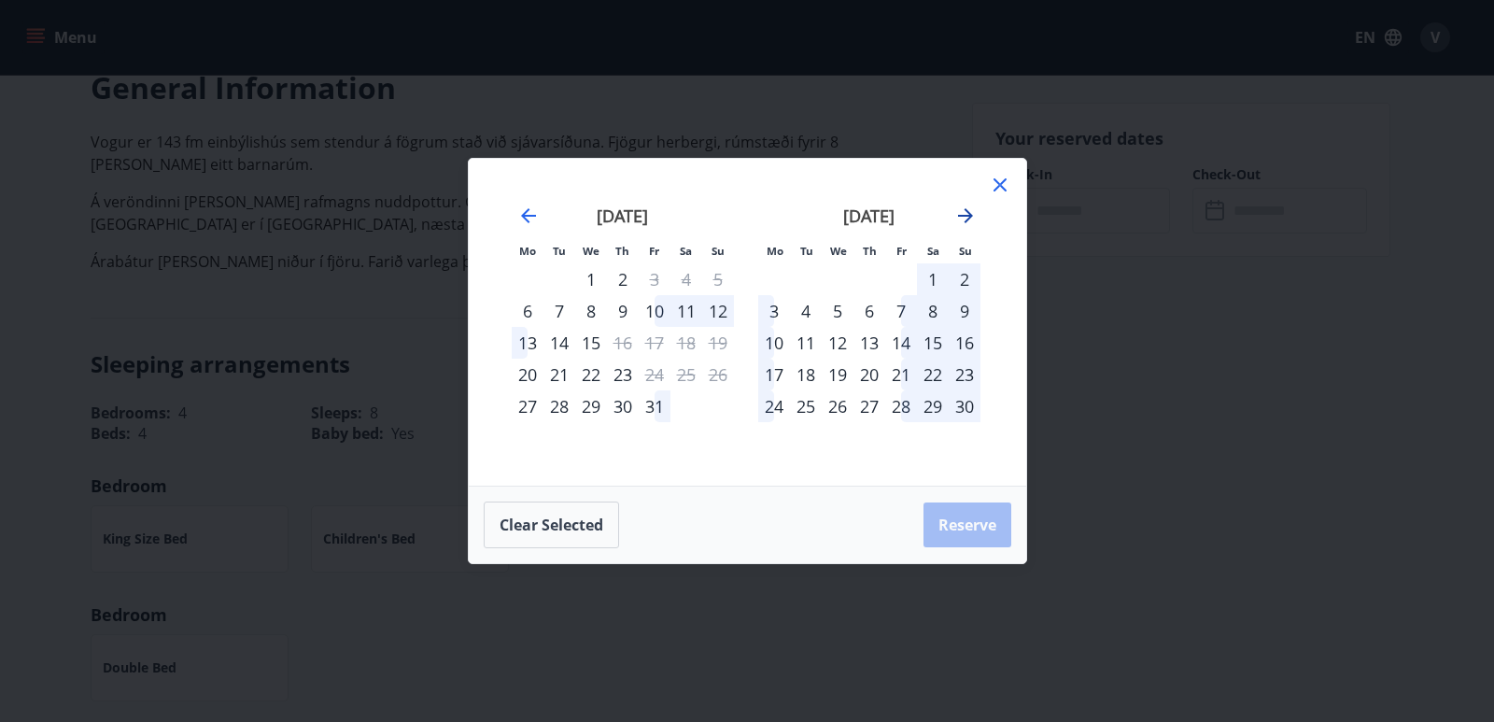
click at [960, 220] on icon "Move forward to switch to the next month." at bounding box center [965, 215] width 22 height 22
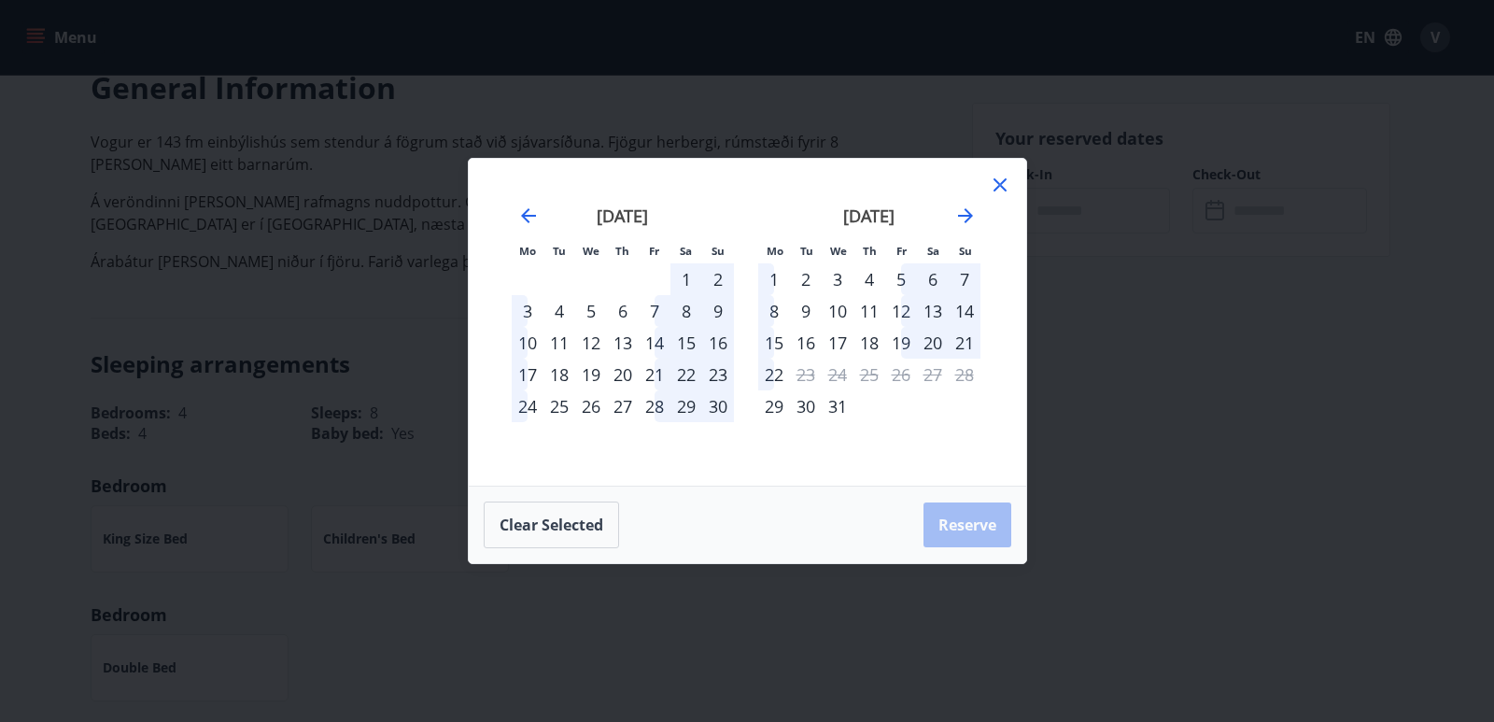
click at [804, 409] on div "30" at bounding box center [806, 406] width 32 height 32
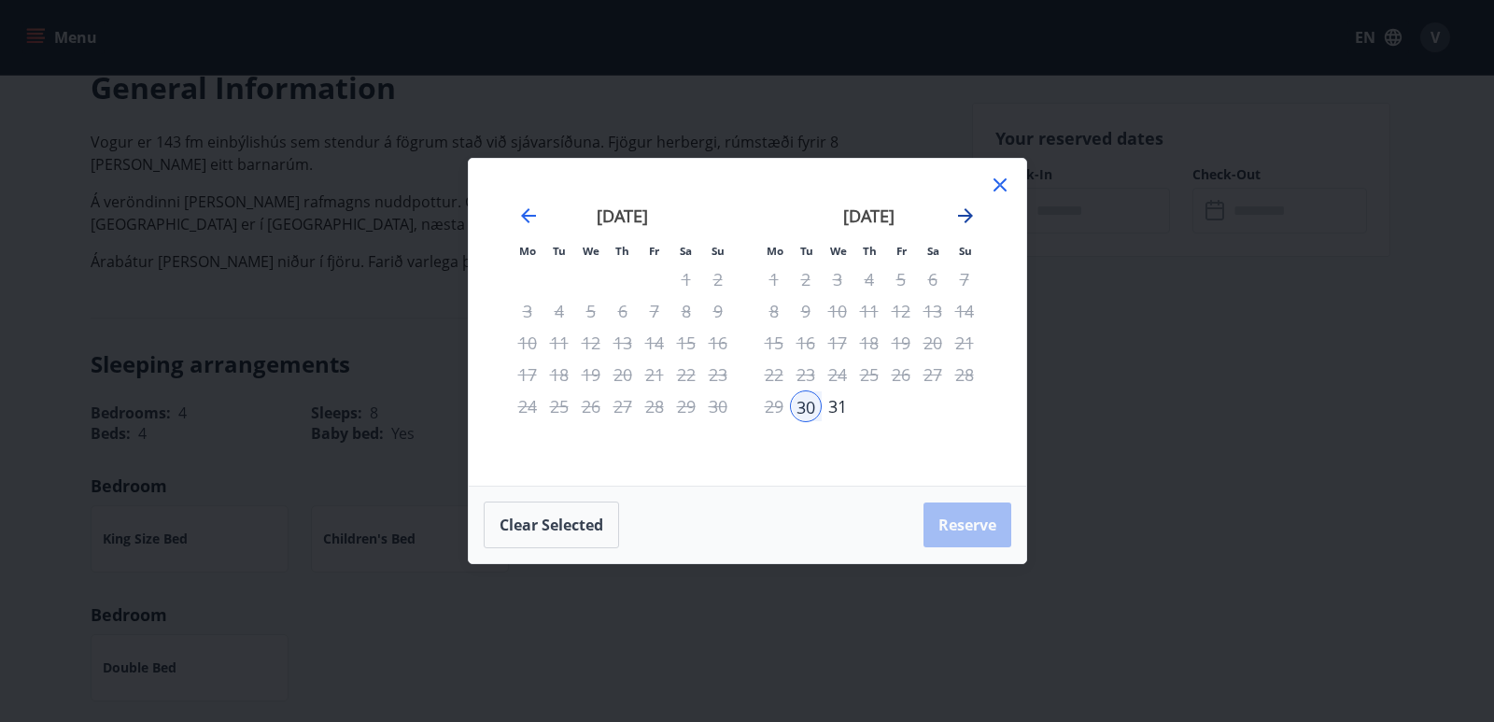
click at [963, 216] on icon "Move forward to switch to the next month." at bounding box center [965, 215] width 15 height 15
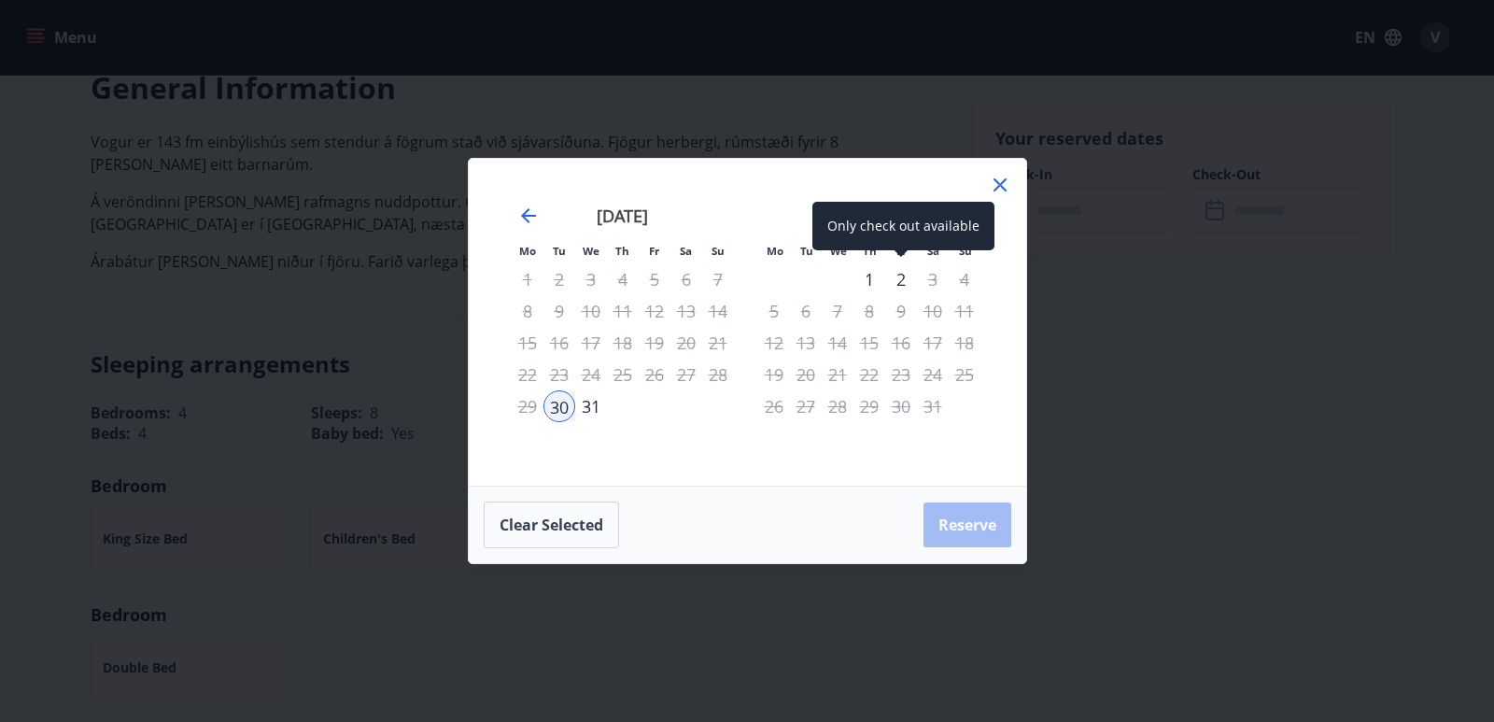
click at [895, 283] on div "2" at bounding box center [901, 279] width 32 height 32
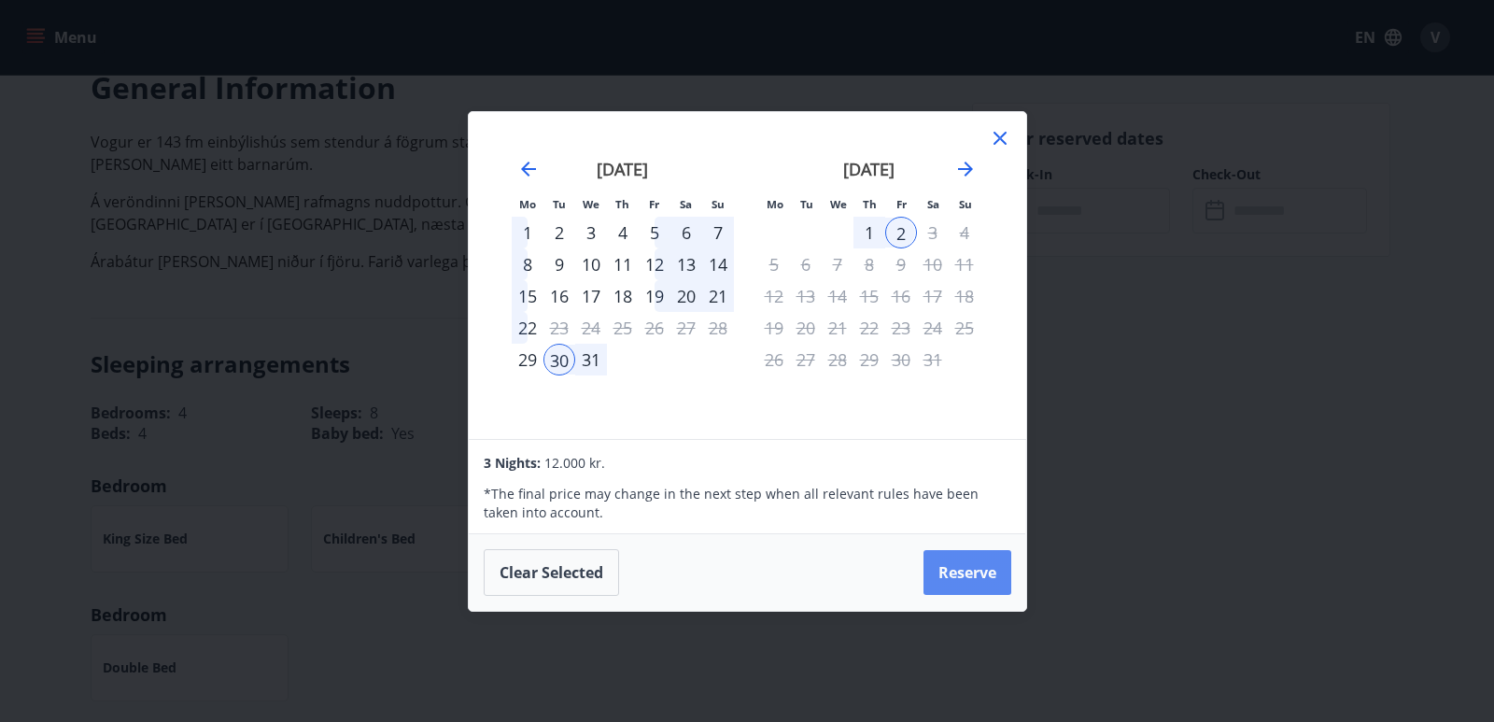
click at [988, 568] on button "Reserve" at bounding box center [967, 572] width 88 height 45
click at [969, 580] on button "Reserve" at bounding box center [967, 572] width 88 height 45
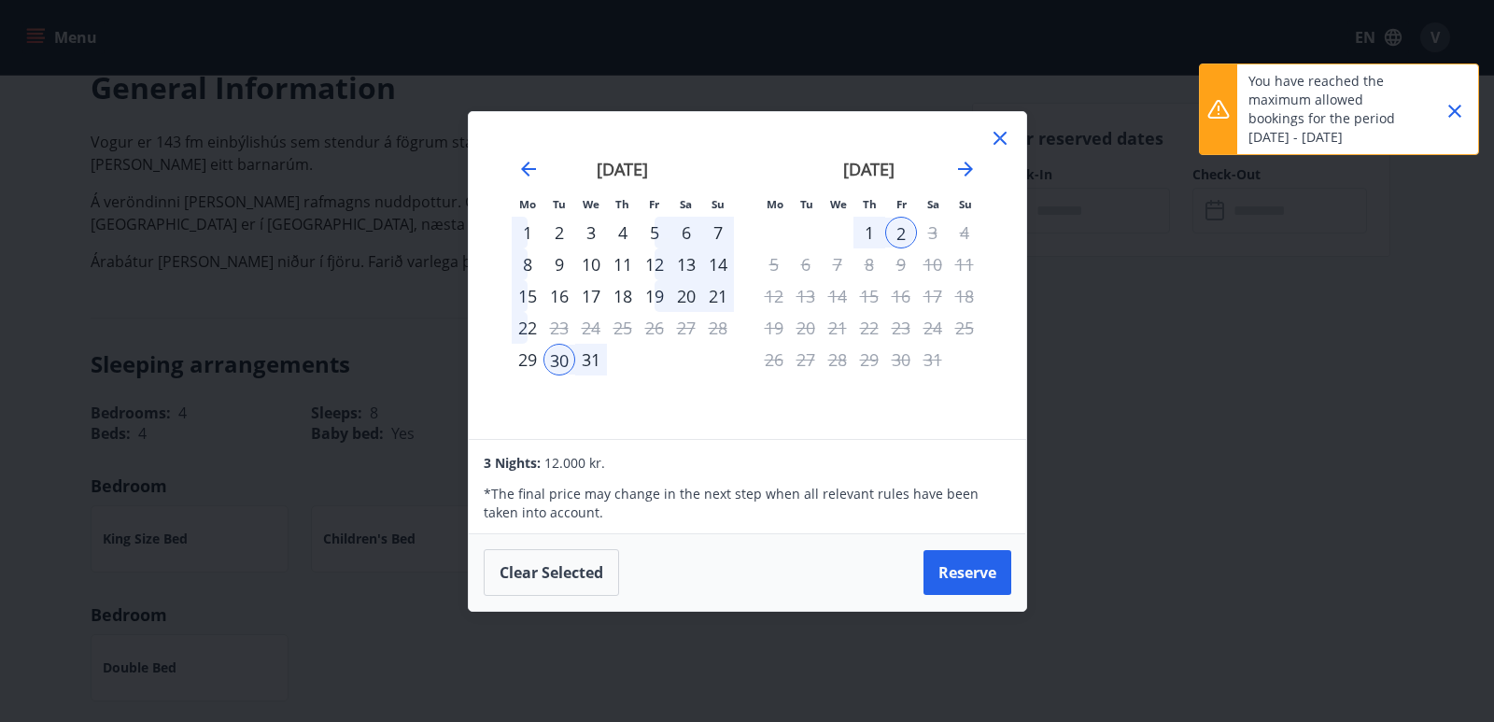
click at [1331, 112] on p "You have reached the maximum allowed bookings for the period [DATE] - [DATE]" at bounding box center [1330, 109] width 164 height 75
click at [1300, 456] on div "Mo Tu We Th Fr Sa Su Mo Tu We Th Fr Sa Su [DATE] 1 2 3 4 5 6 7 8 9 10 11 12 13 …" at bounding box center [747, 361] width 1494 height 722
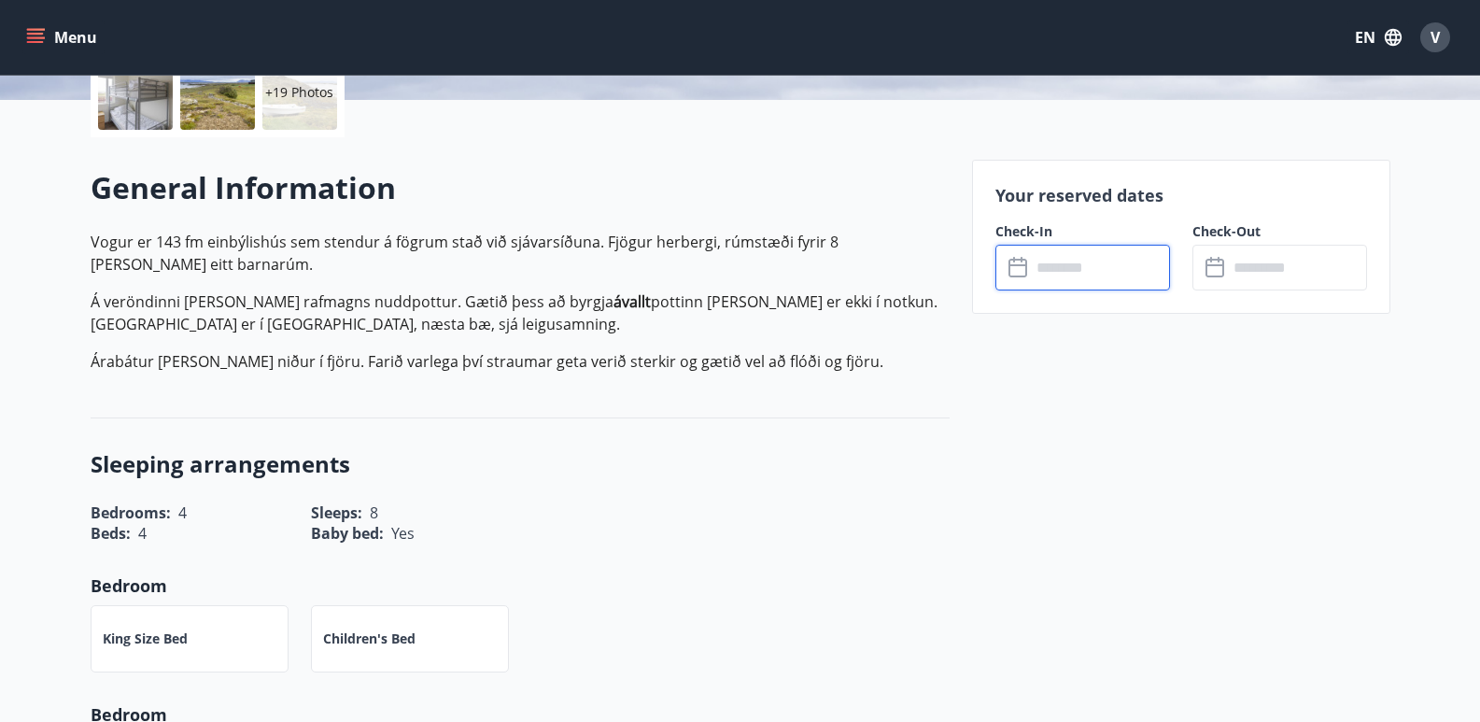
scroll to position [0, 0]
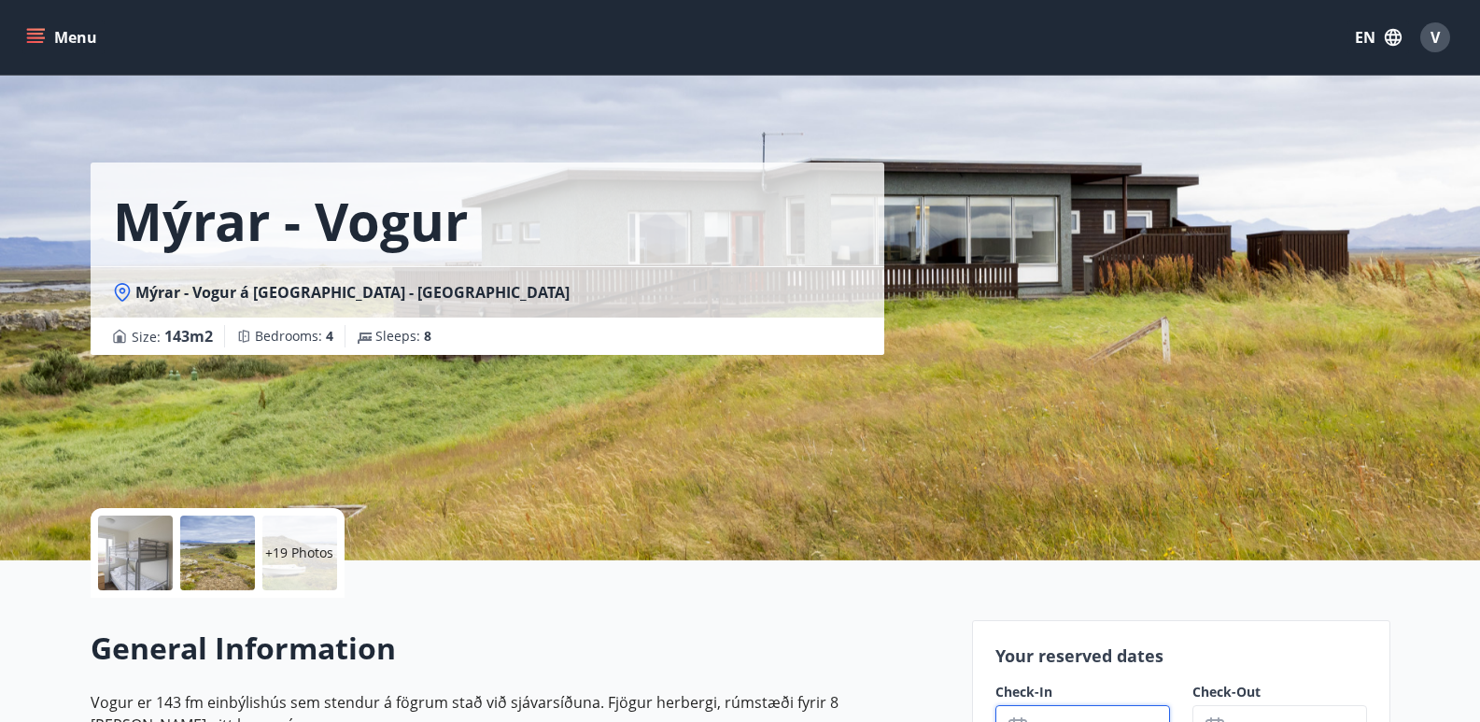
click at [1004, 219] on div "Mýrar - Vogur Mýrar - Vogur á [GEOGRAPHIC_DATA] - [GEOGRAPHIC_DATA] Size : 143 …" at bounding box center [741, 280] width 1300 height 560
click at [305, 562] on div "+19 Photos" at bounding box center [299, 552] width 75 height 75
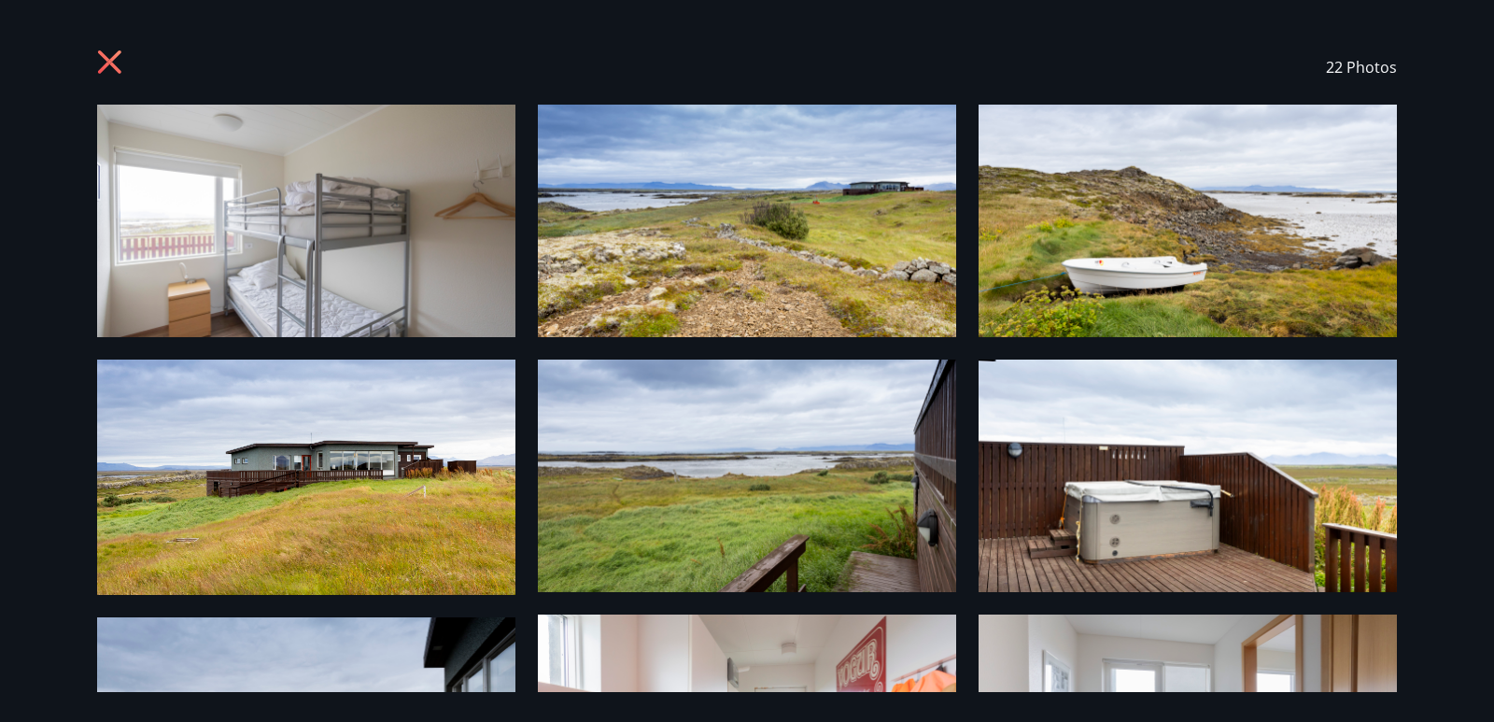
click at [110, 50] on icon at bounding box center [112, 64] width 30 height 30
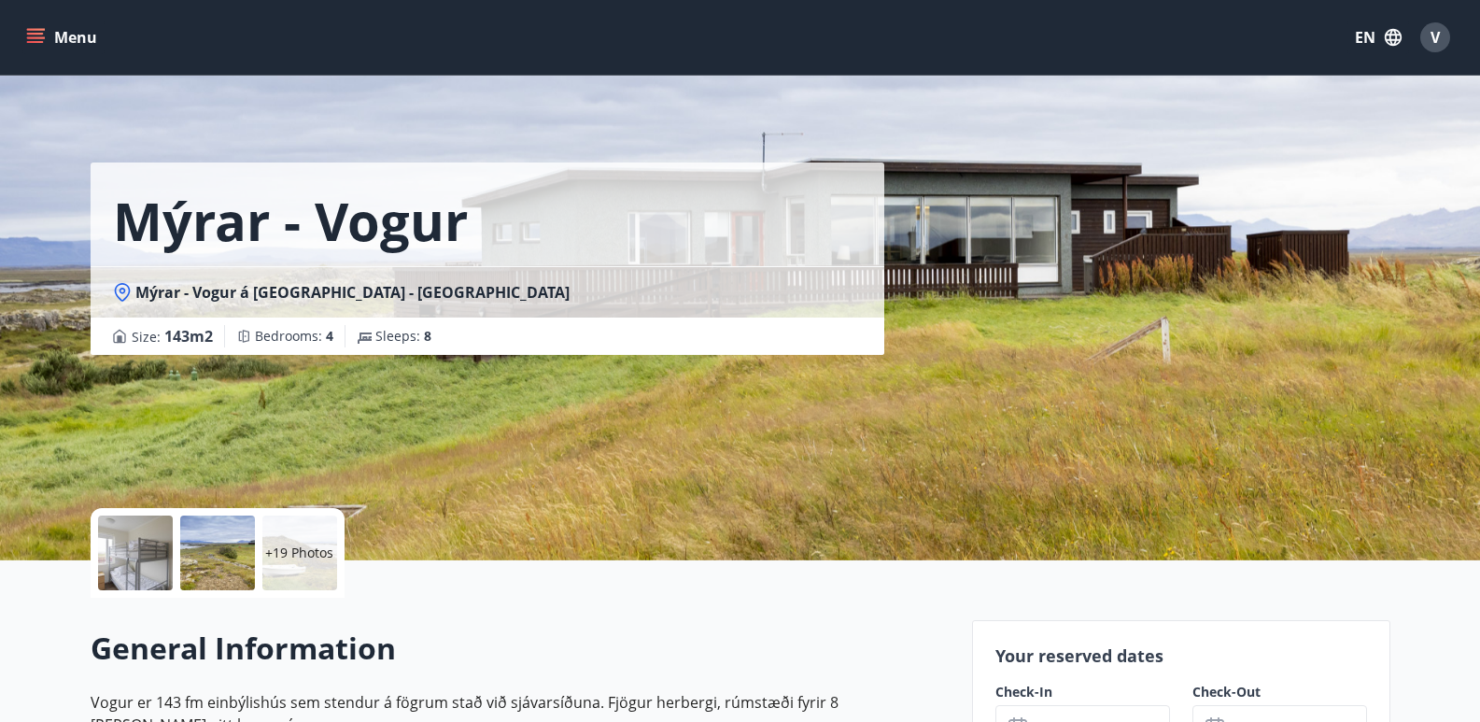
scroll to position [467, 0]
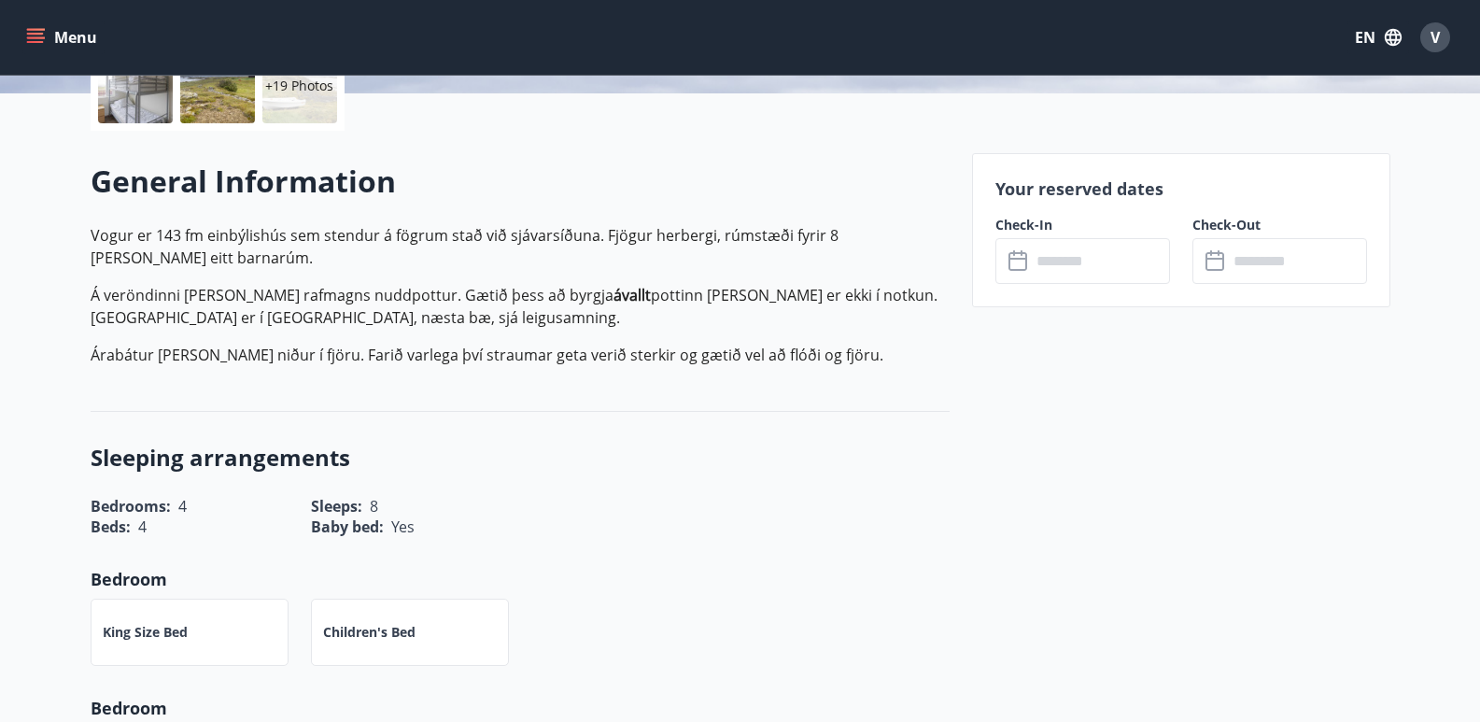
click at [1075, 260] on input "text" at bounding box center [1100, 261] width 139 height 46
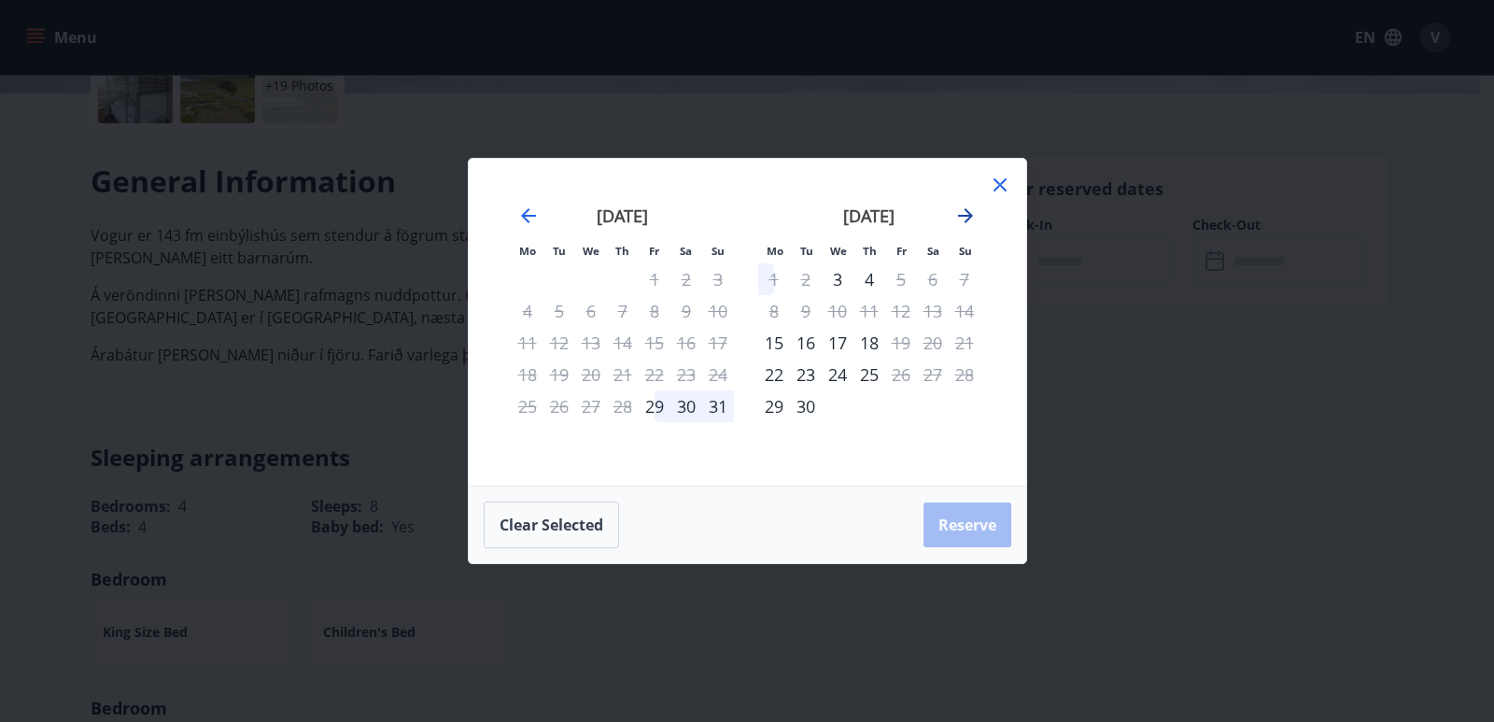
click at [964, 222] on icon "Move forward to switch to the next month." at bounding box center [965, 215] width 15 height 15
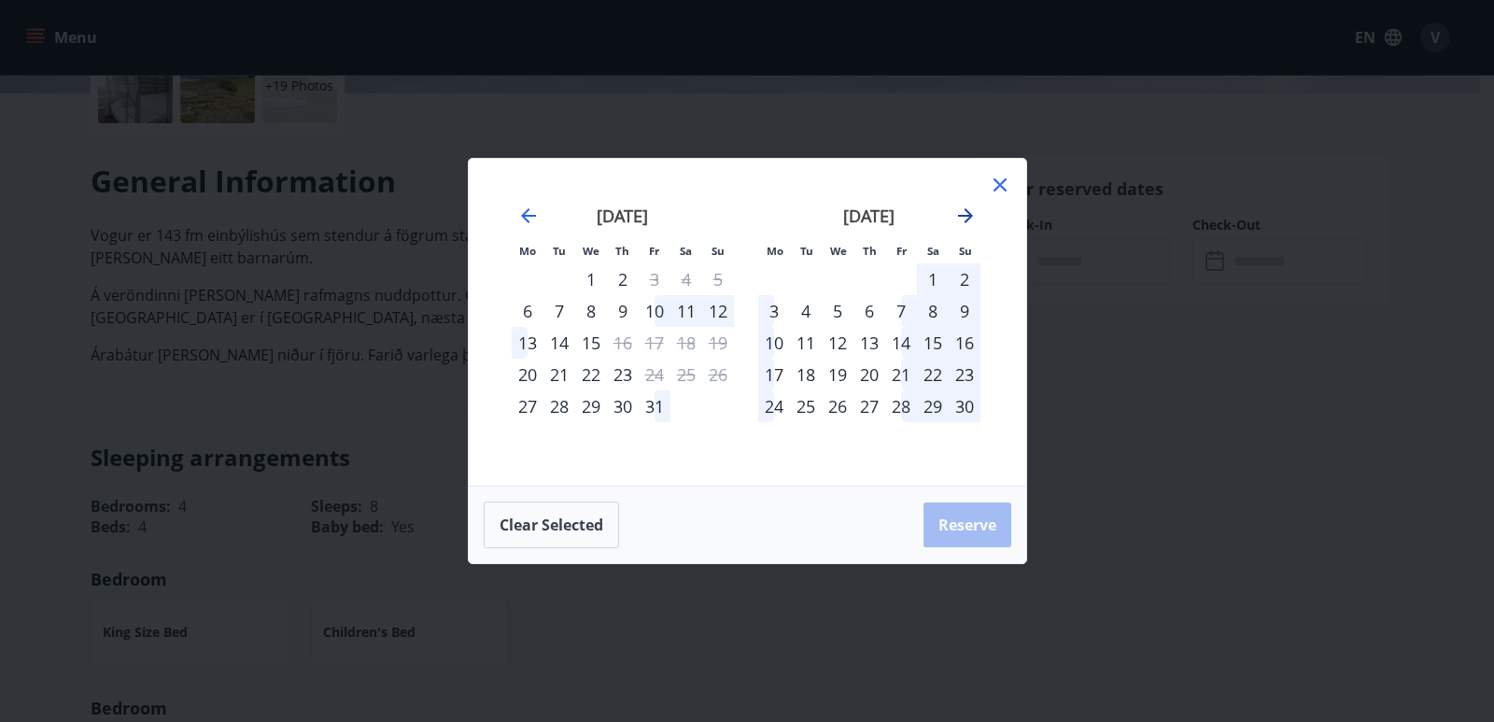
click at [961, 211] on icon "Move forward to switch to the next month." at bounding box center [965, 215] width 22 height 22
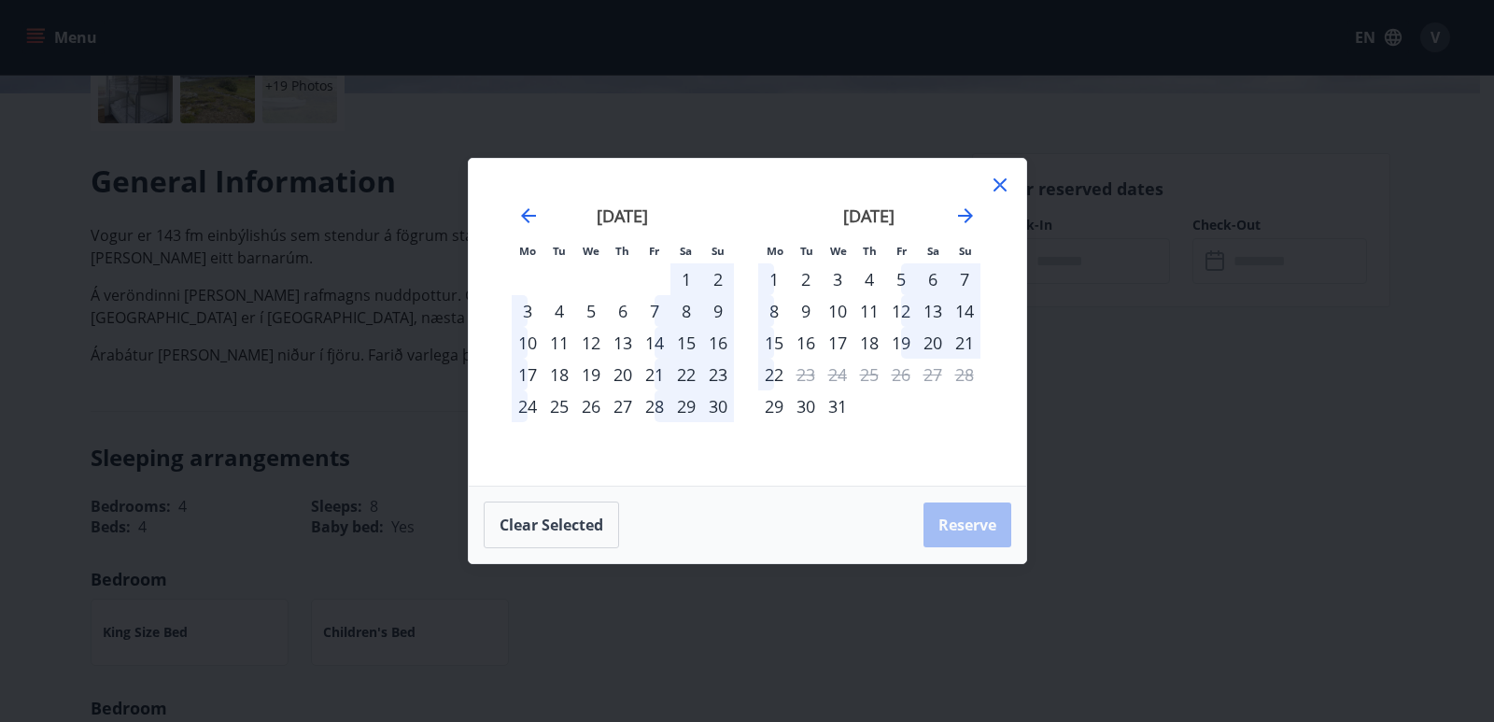
click at [810, 410] on div "30" at bounding box center [806, 406] width 32 height 32
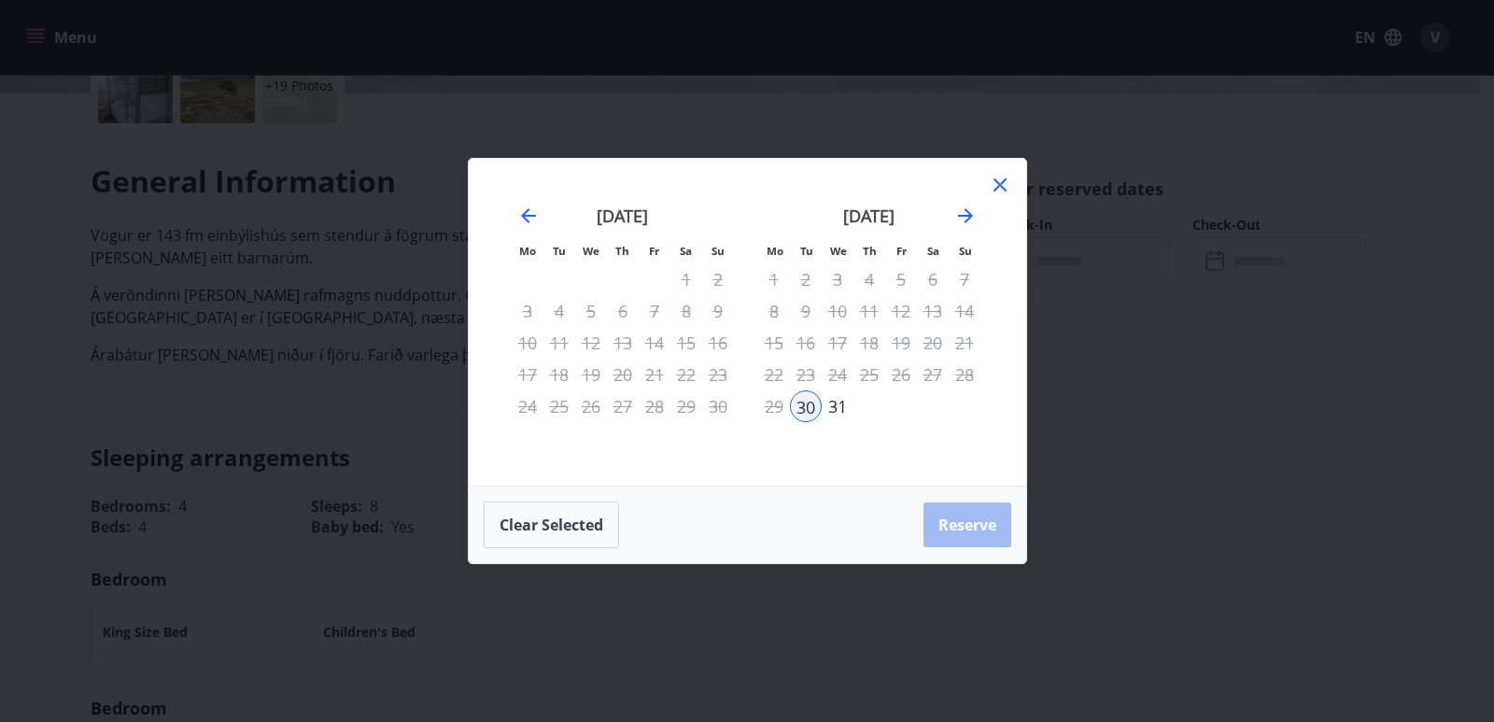
click at [976, 214] on div "[DATE]" at bounding box center [869, 222] width 222 height 82
click at [968, 218] on icon "Move forward to switch to the next month." at bounding box center [965, 215] width 15 height 15
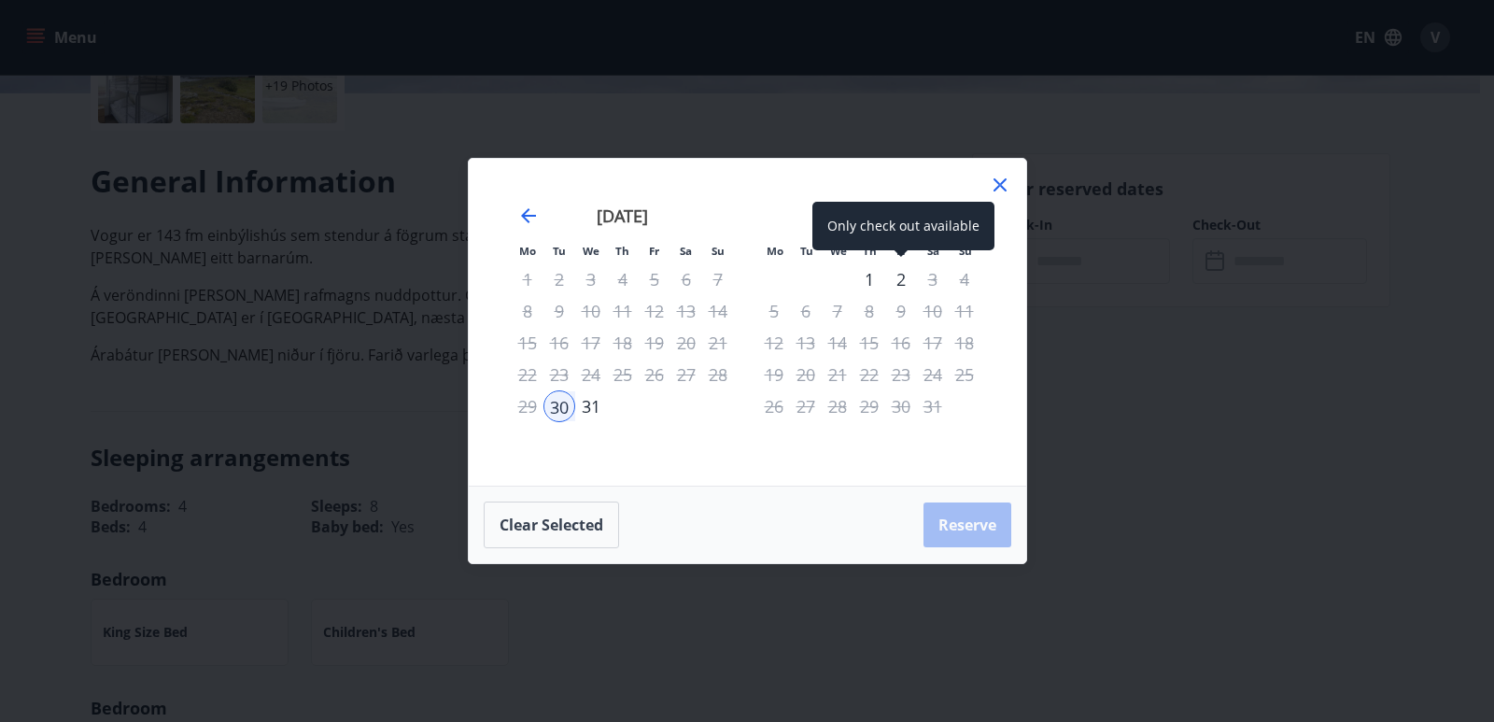
click at [899, 282] on div "2" at bounding box center [901, 279] width 32 height 32
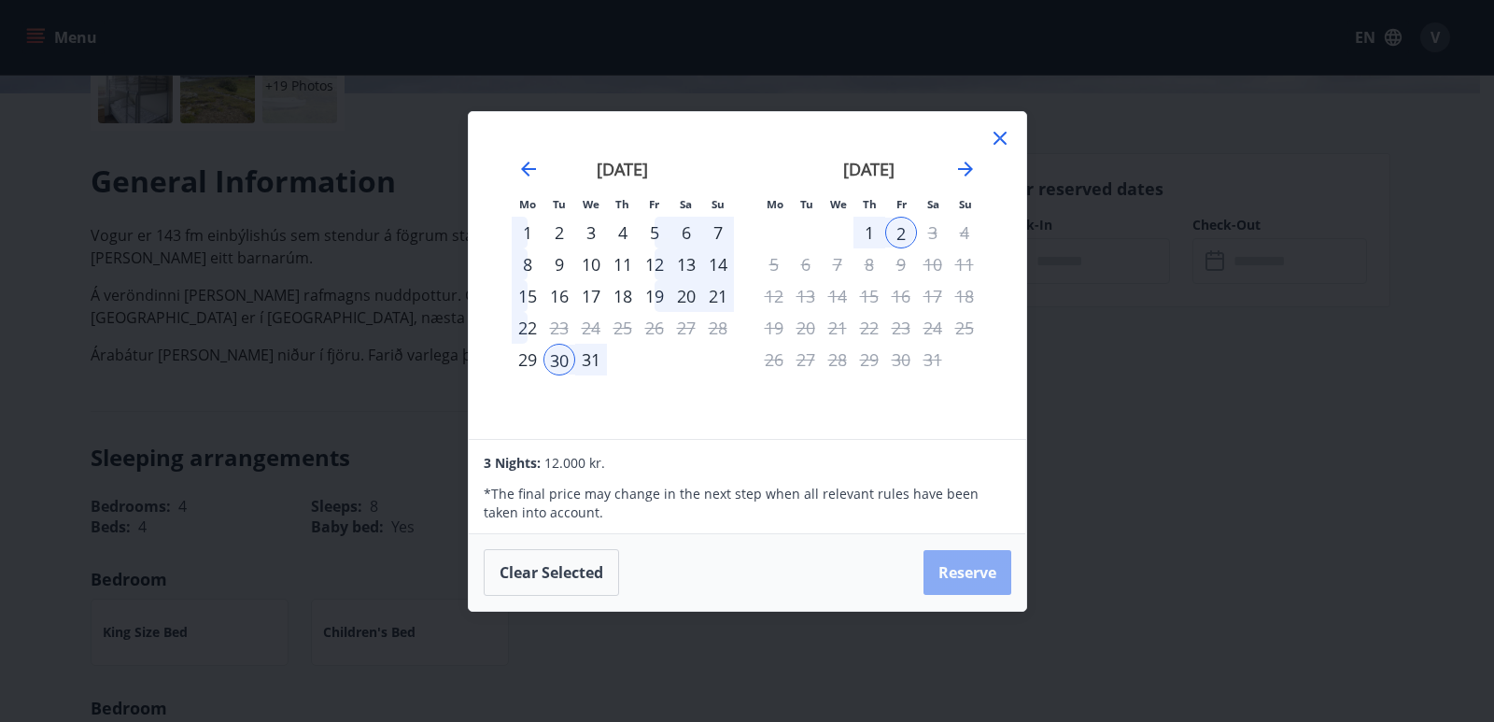
click at [979, 578] on button "Reserve" at bounding box center [967, 572] width 88 height 45
click at [1001, 134] on icon at bounding box center [1000, 138] width 22 height 22
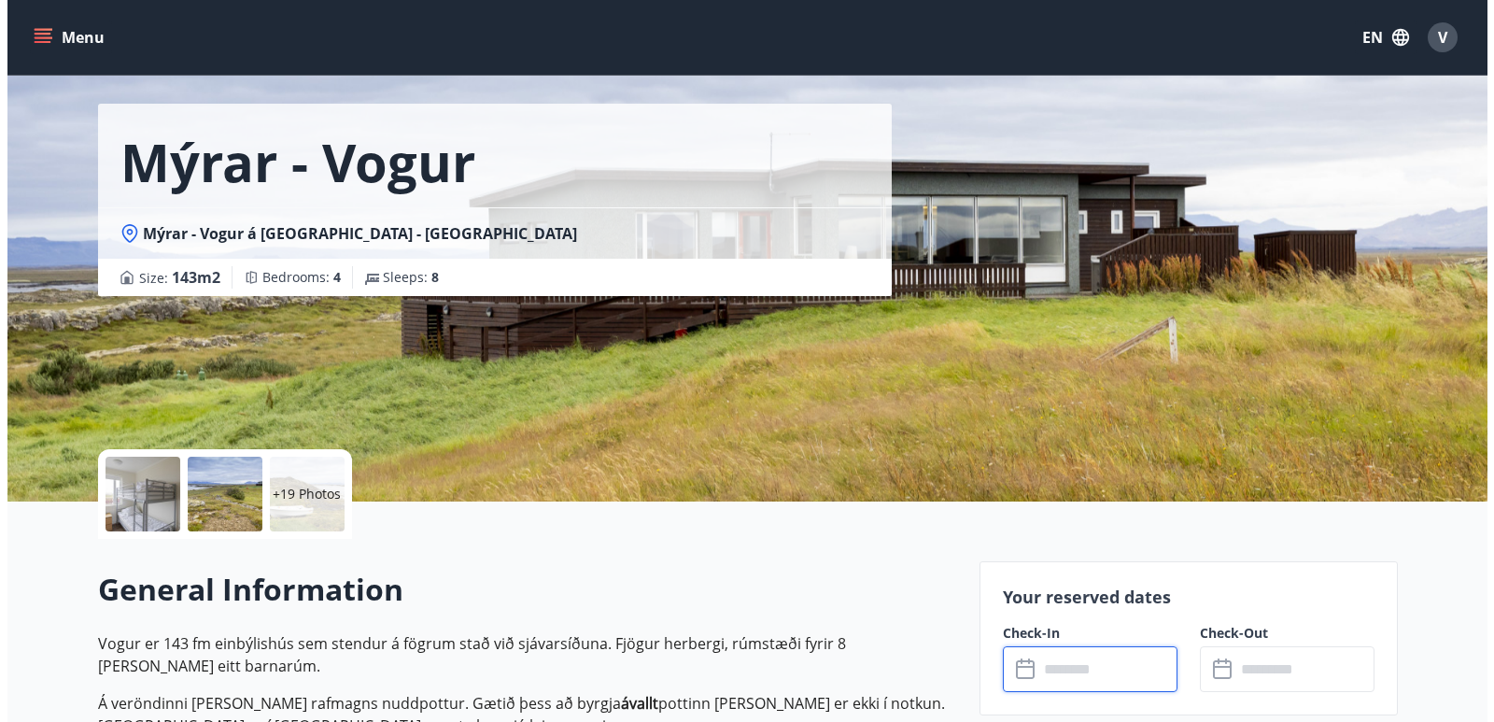
scroll to position [0, 0]
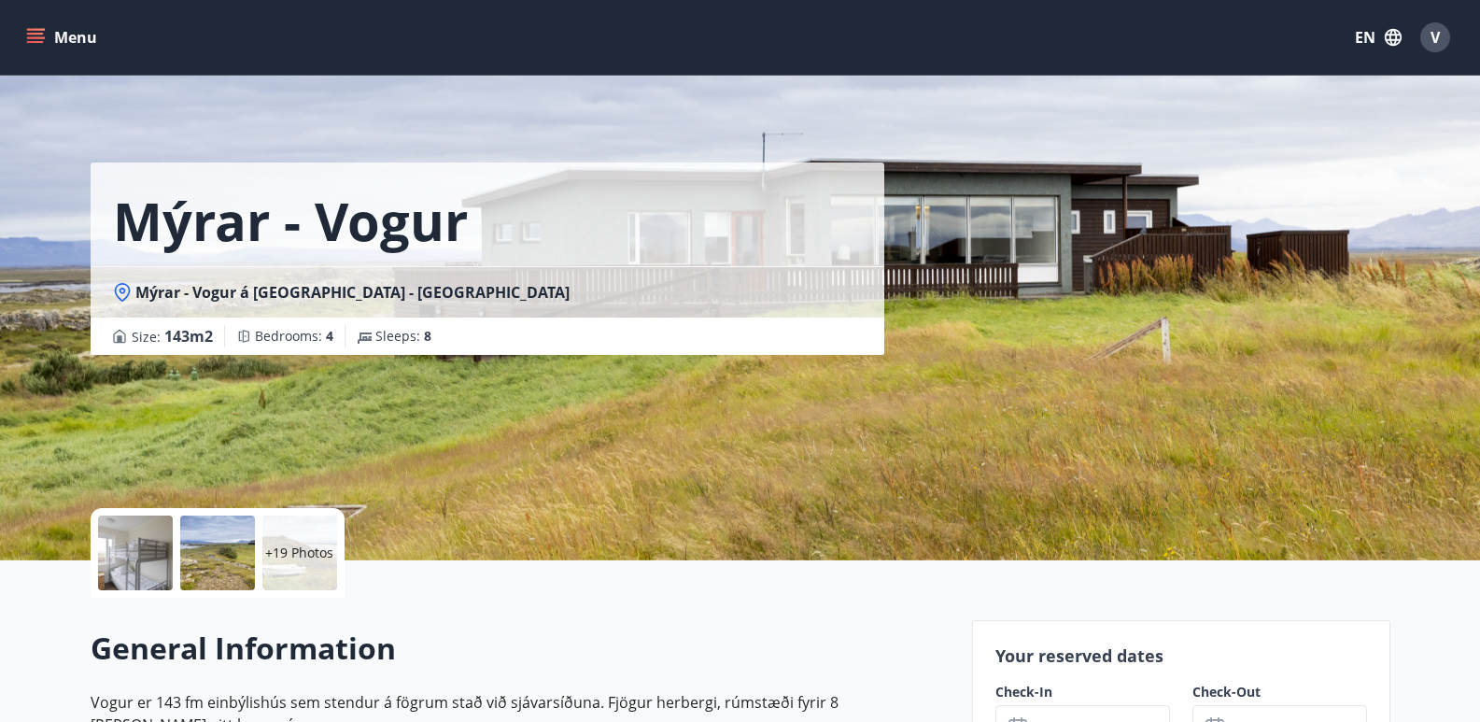
click at [313, 549] on p "+19 Photos" at bounding box center [299, 552] width 68 height 19
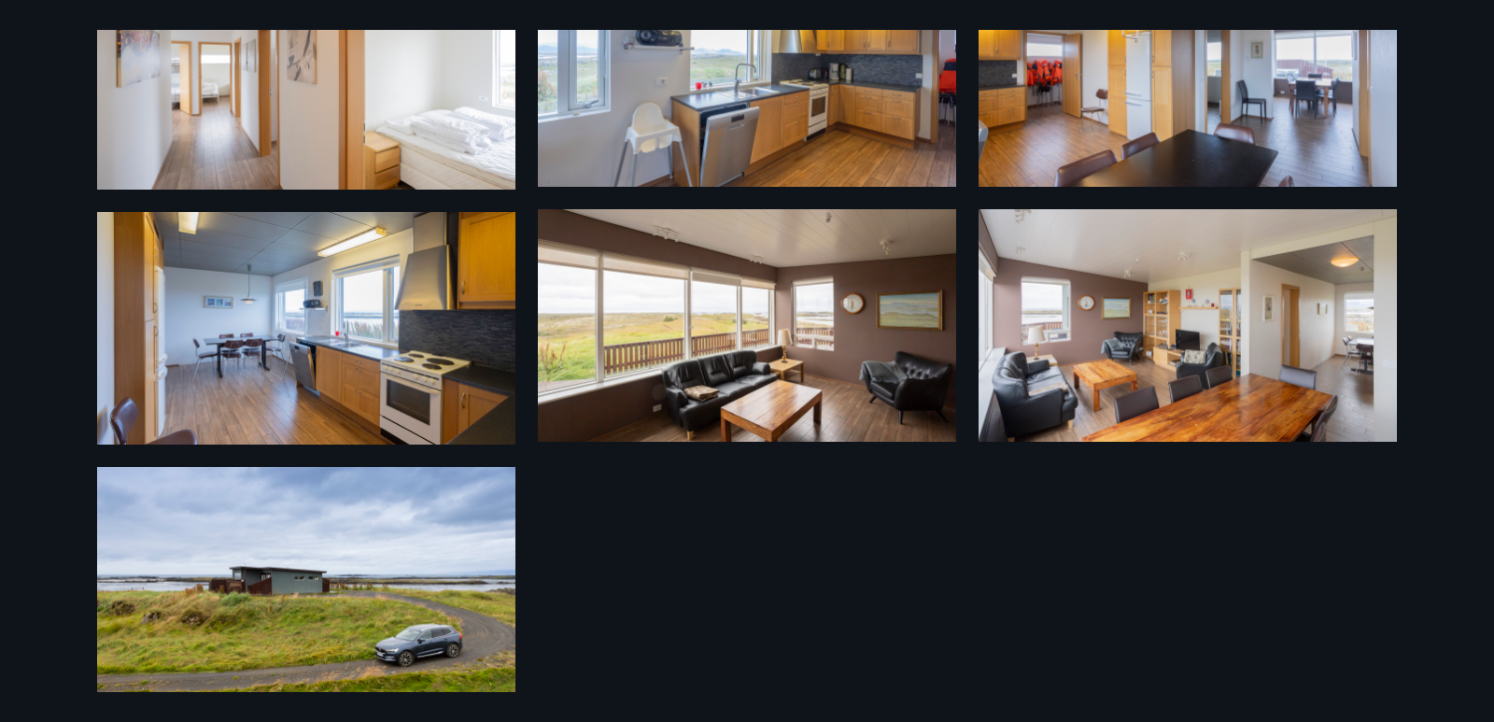
scroll to position [1438, 0]
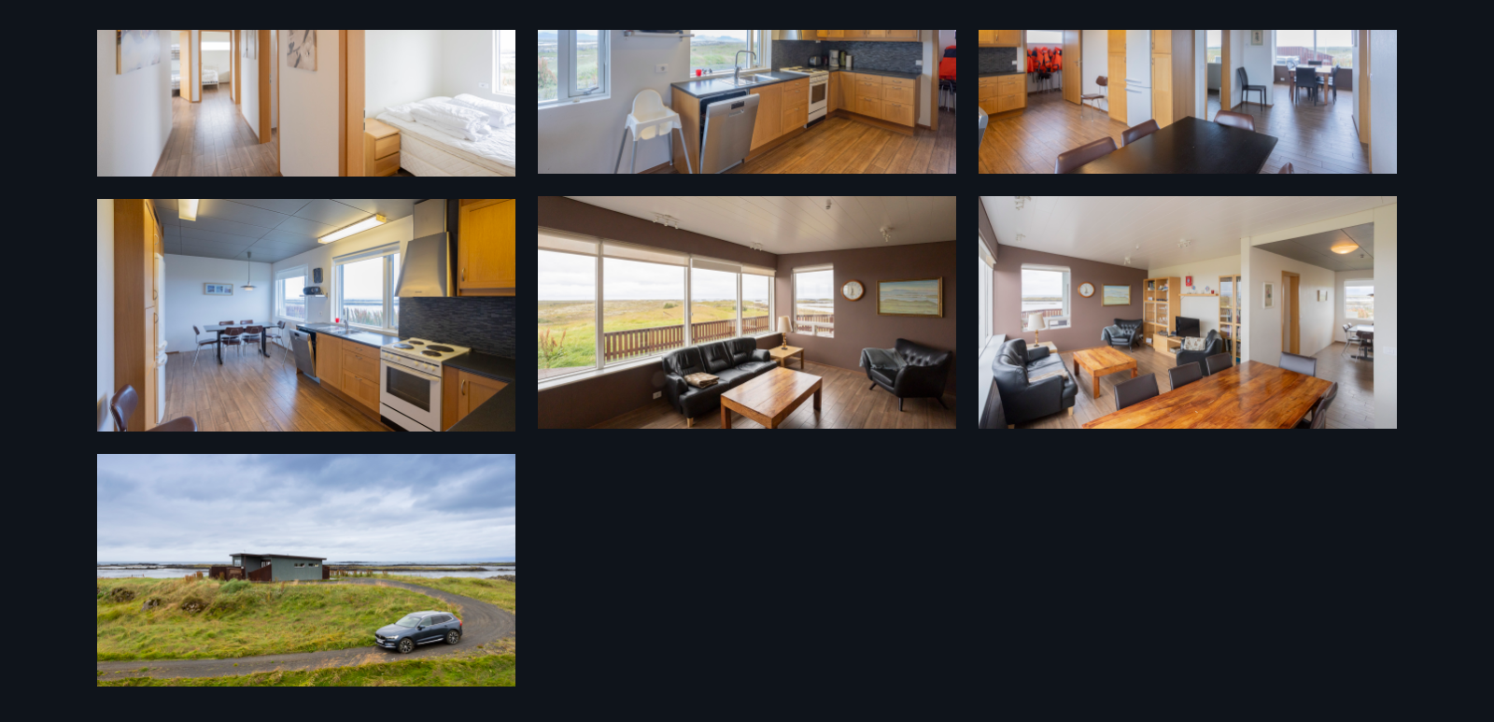
click at [903, 493] on div "22 Photos" at bounding box center [747, 361] width 1344 height 662
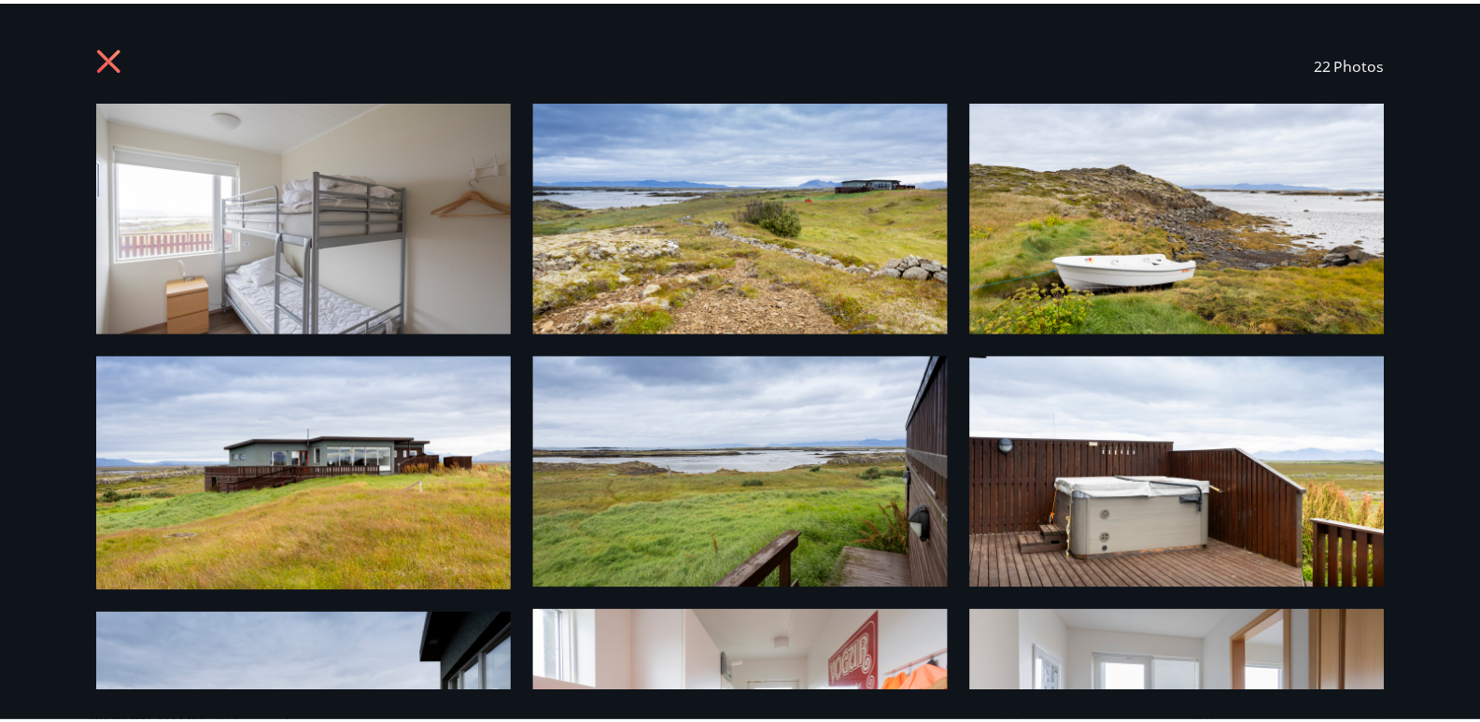
scroll to position [0, 0]
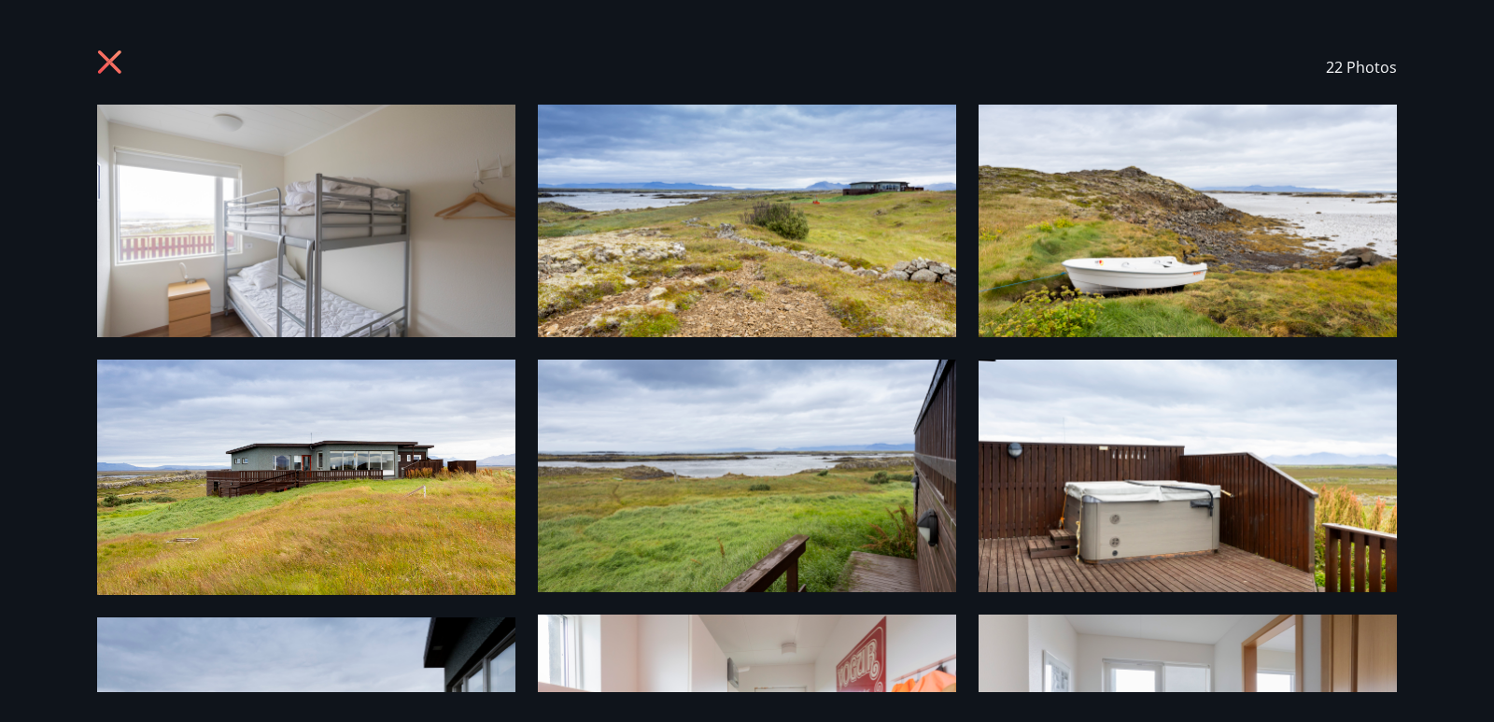
click at [109, 68] on icon at bounding box center [112, 64] width 30 height 30
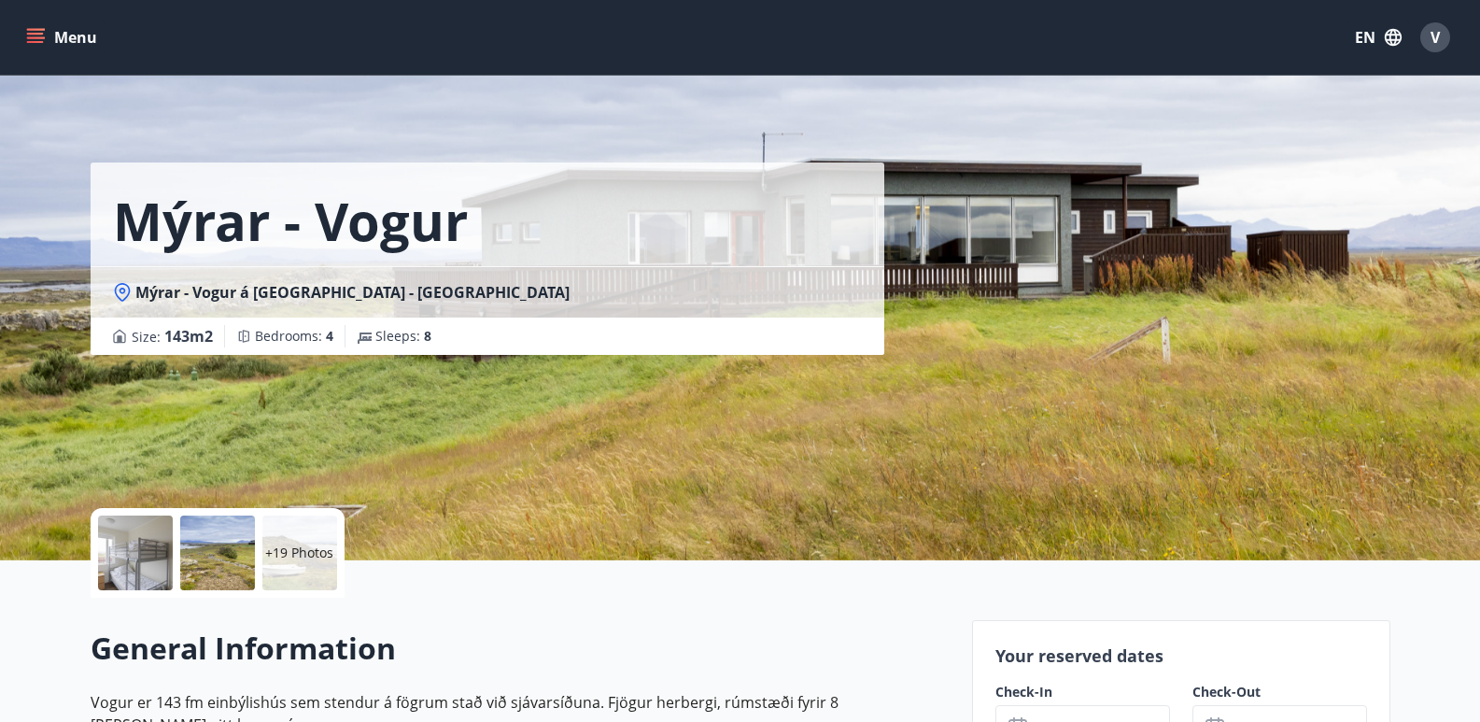
click at [284, 543] on p "+19 Photos" at bounding box center [299, 552] width 68 height 19
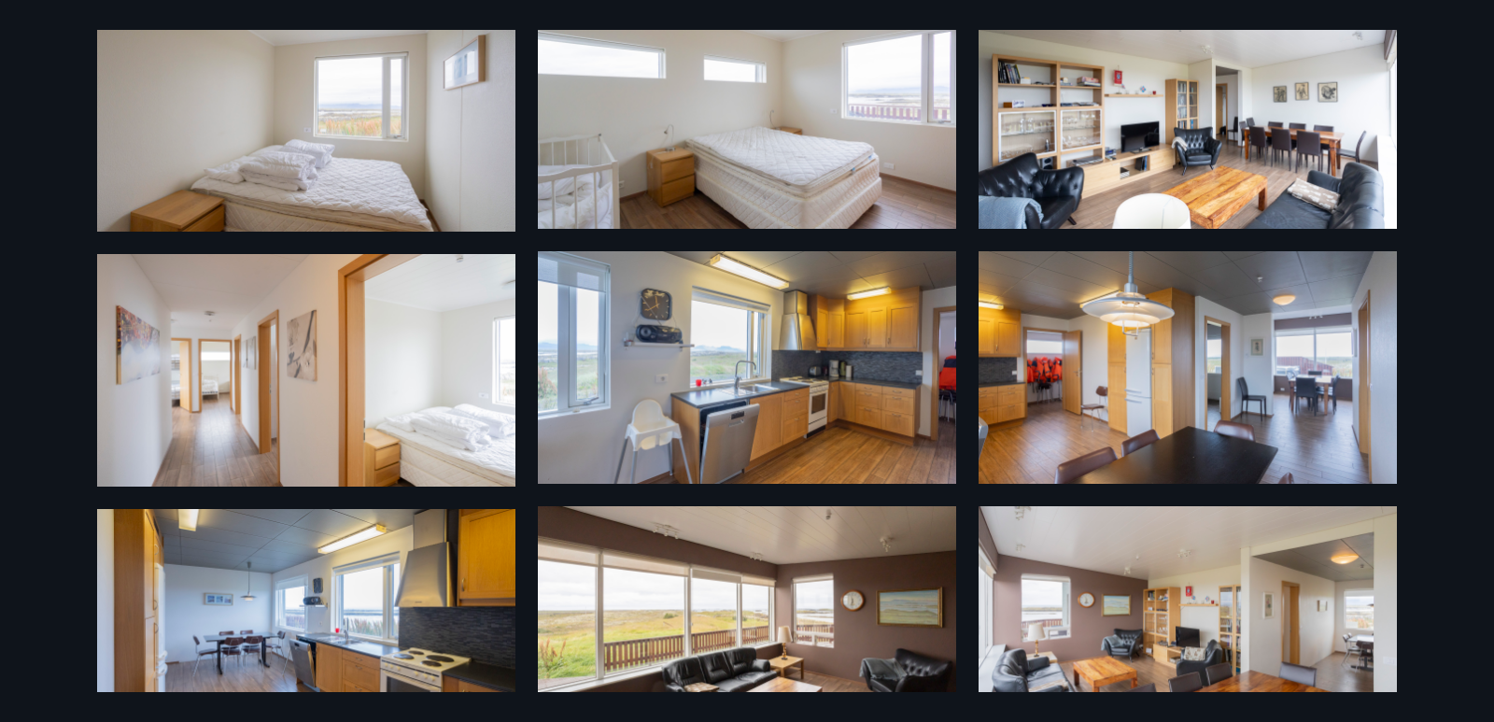
scroll to position [1438, 0]
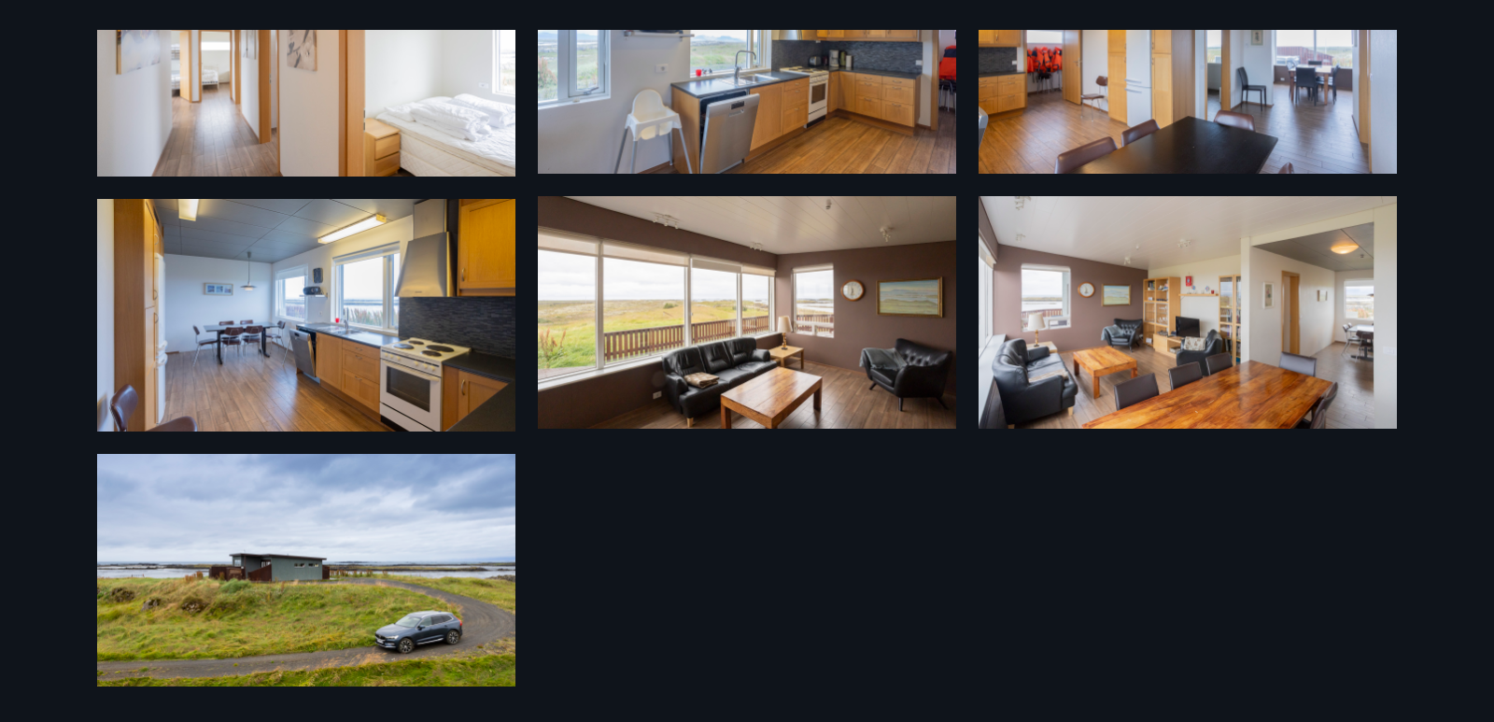
click at [922, 615] on div "22 Photos" at bounding box center [747, 361] width 1344 height 662
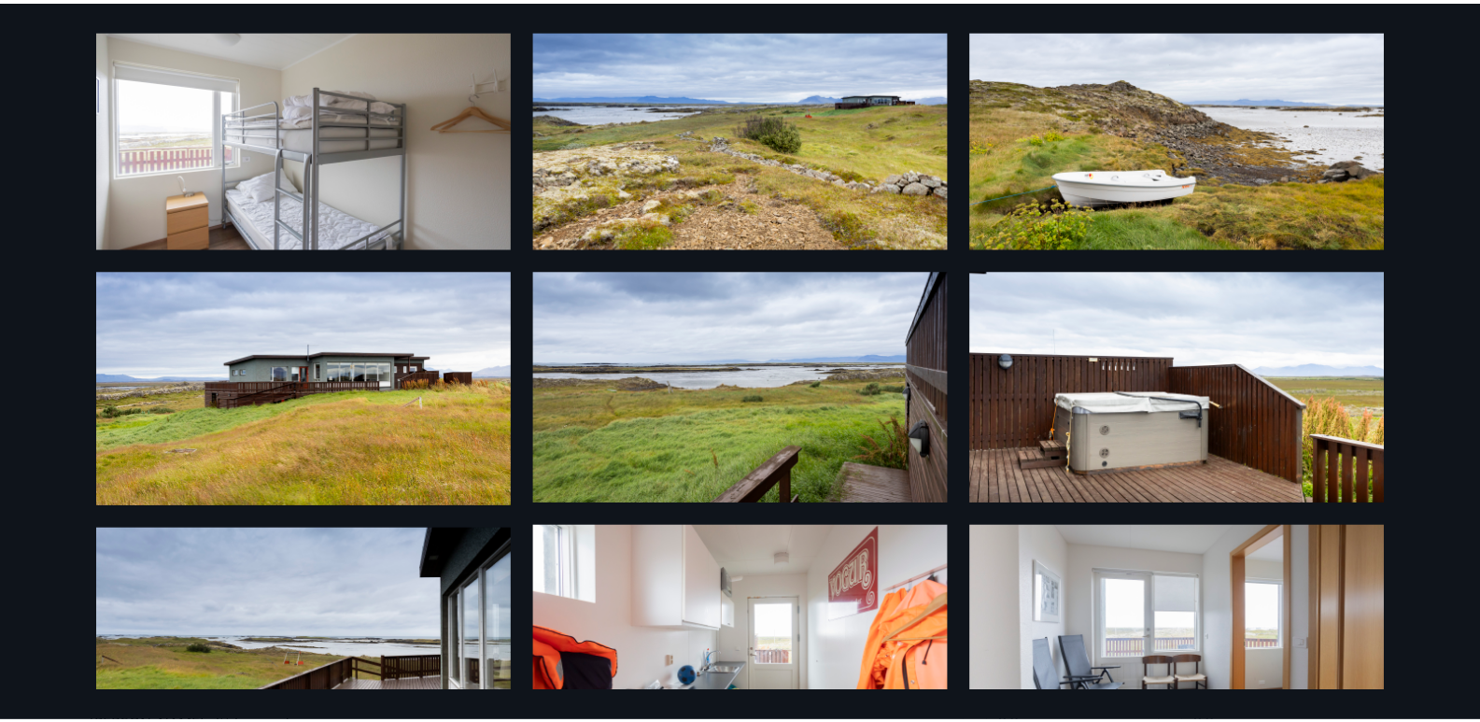
scroll to position [0, 0]
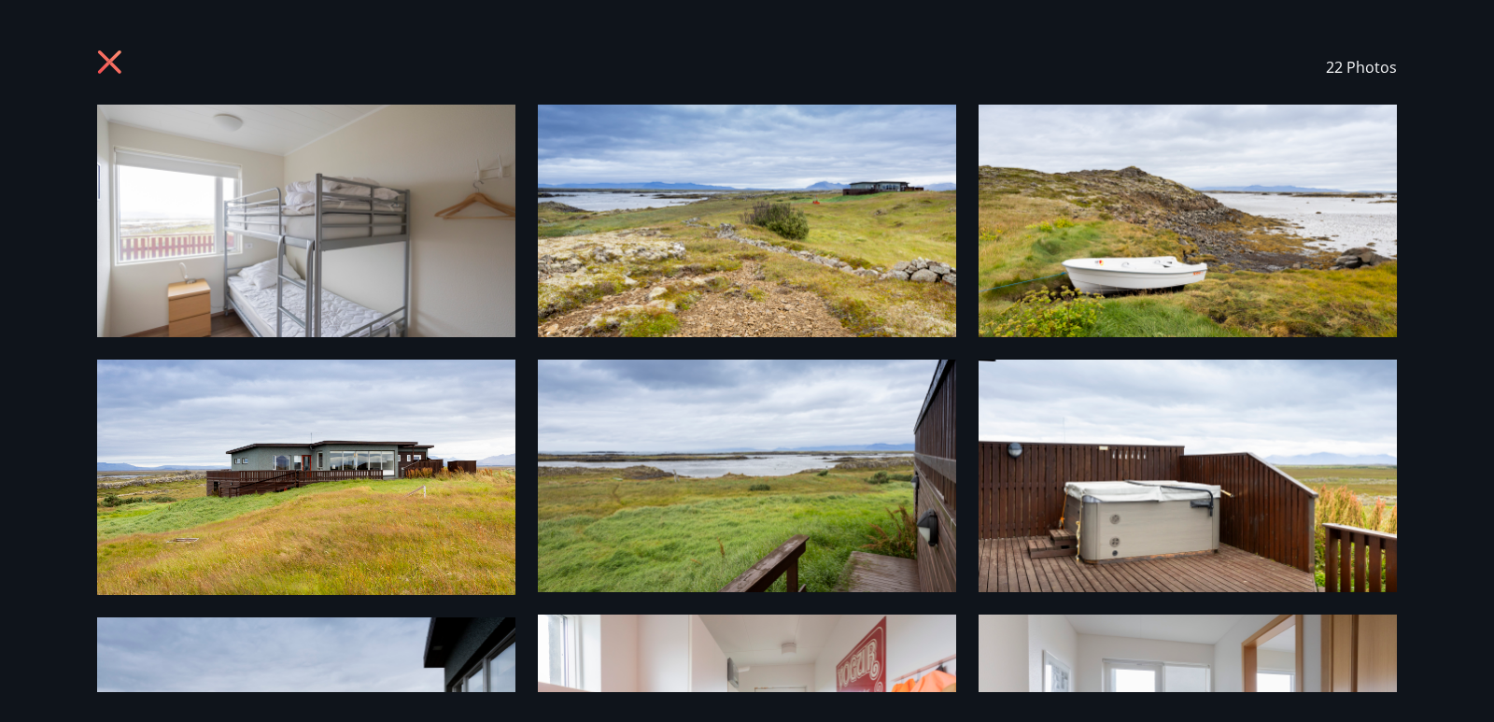
click at [101, 54] on icon at bounding box center [109, 61] width 23 height 23
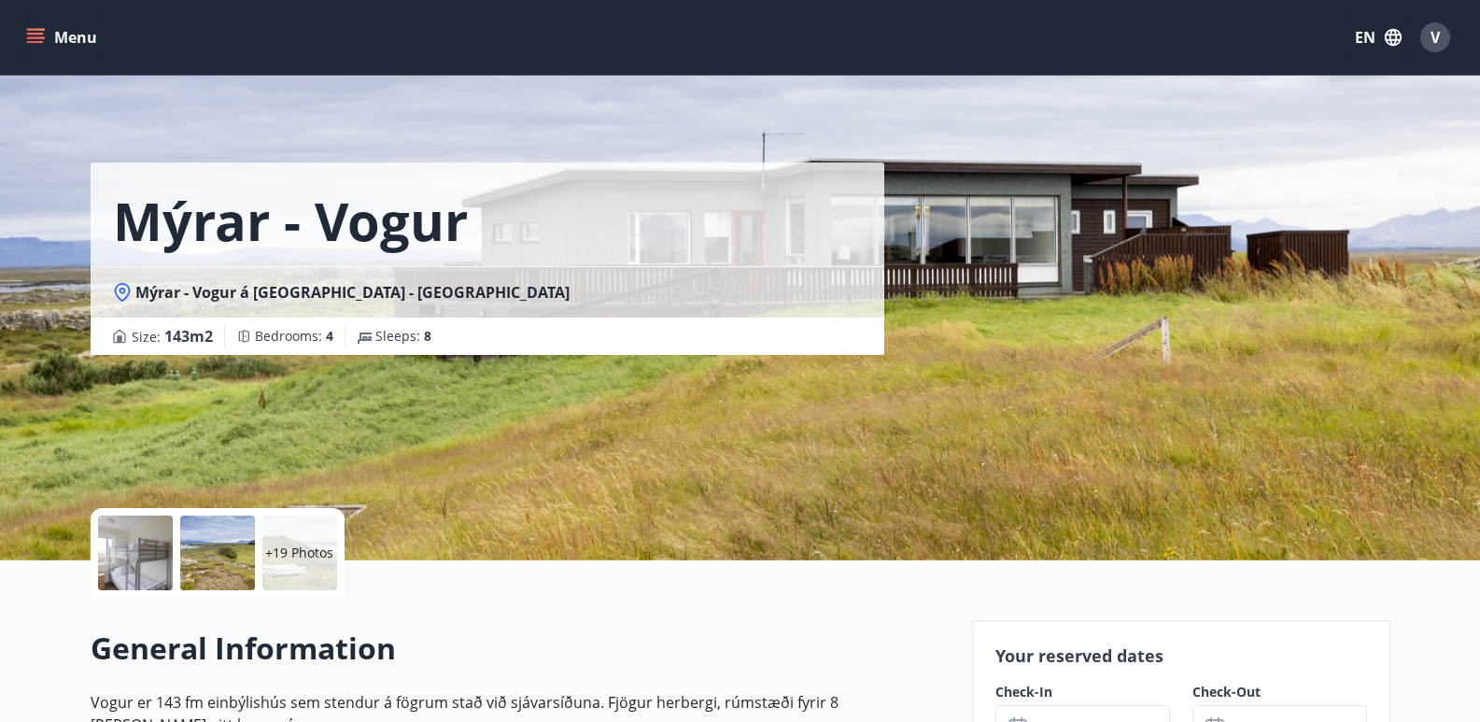
click at [1167, 302] on div "Mýrar - Vogur Mýrar - Vogur á [GEOGRAPHIC_DATA] - [GEOGRAPHIC_DATA] Size : 143 …" at bounding box center [741, 280] width 1300 height 560
